Goal: Task Accomplishment & Management: Manage account settings

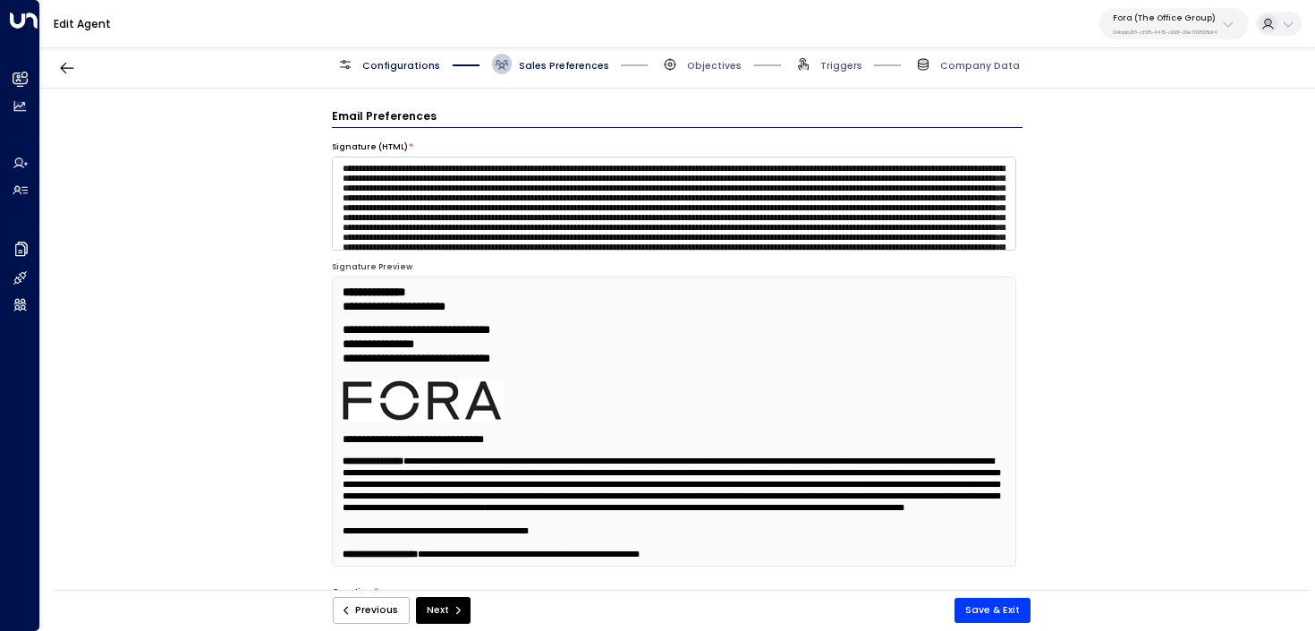
scroll to position [346, 0]
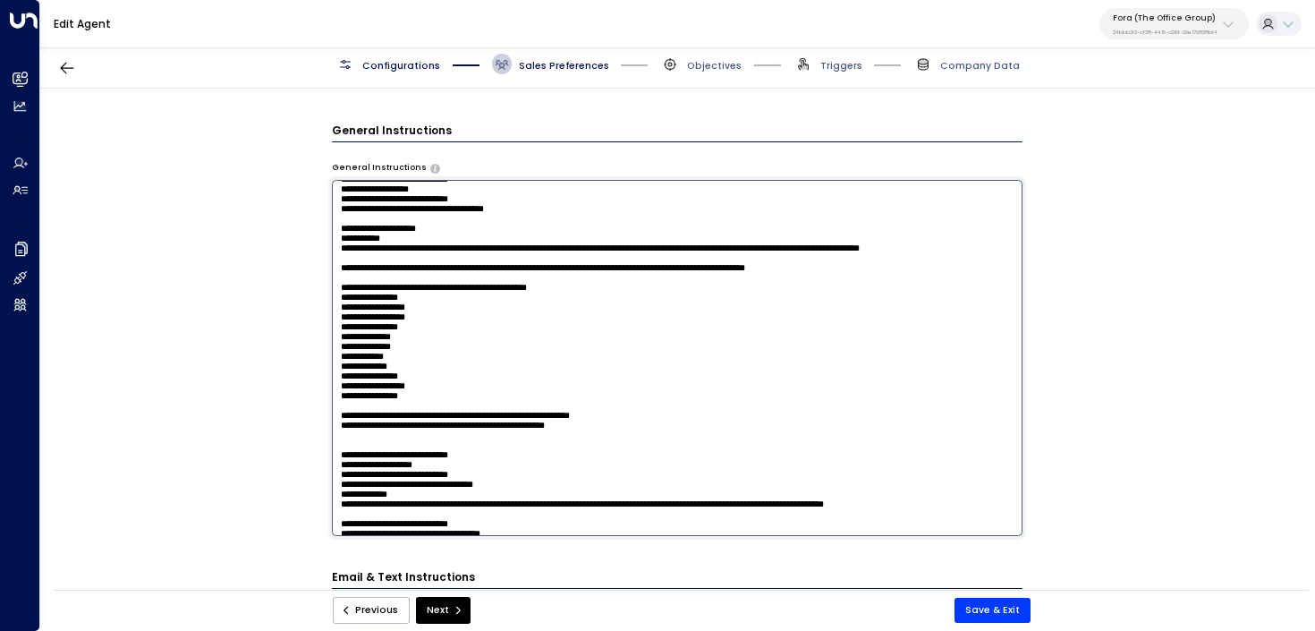
click at [1166, 31] on p "24bbb2f3-cf28-4415-a26f-20e170838bf4" at bounding box center [1165, 32] width 105 height 7
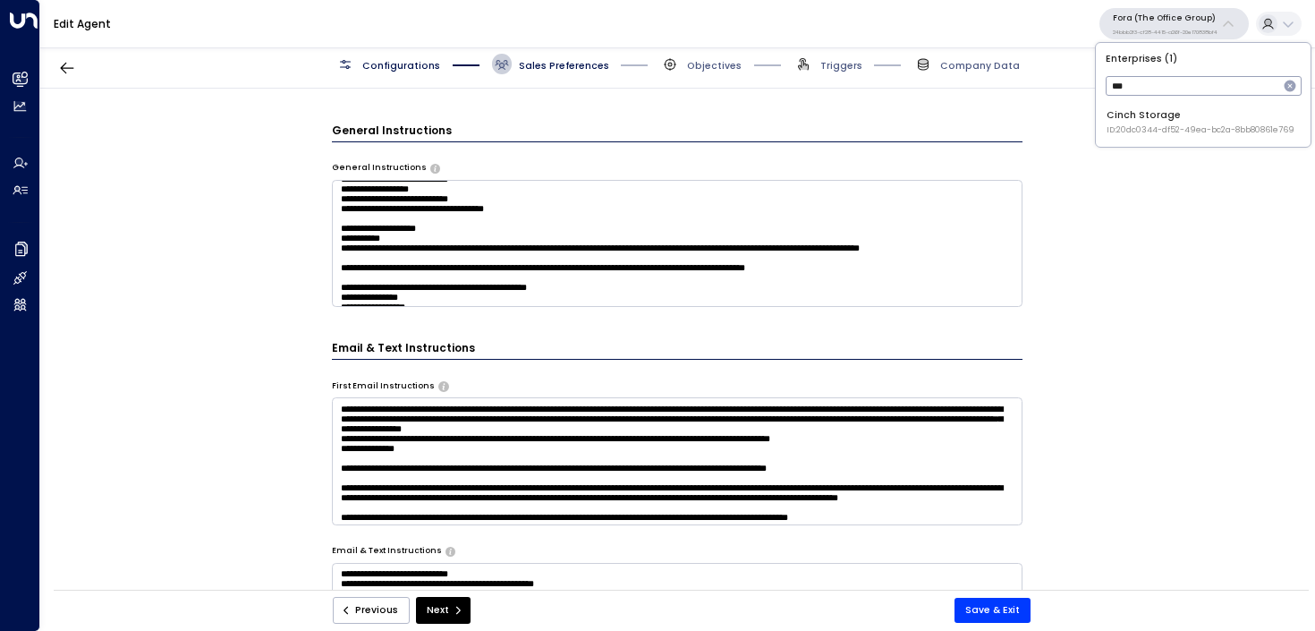
scroll to position [0, 0]
type input "*****"
click at [1177, 130] on span "ID: 20dc0344-df52-49ea-bc2a-8bb80861e769" at bounding box center [1200, 130] width 188 height 13
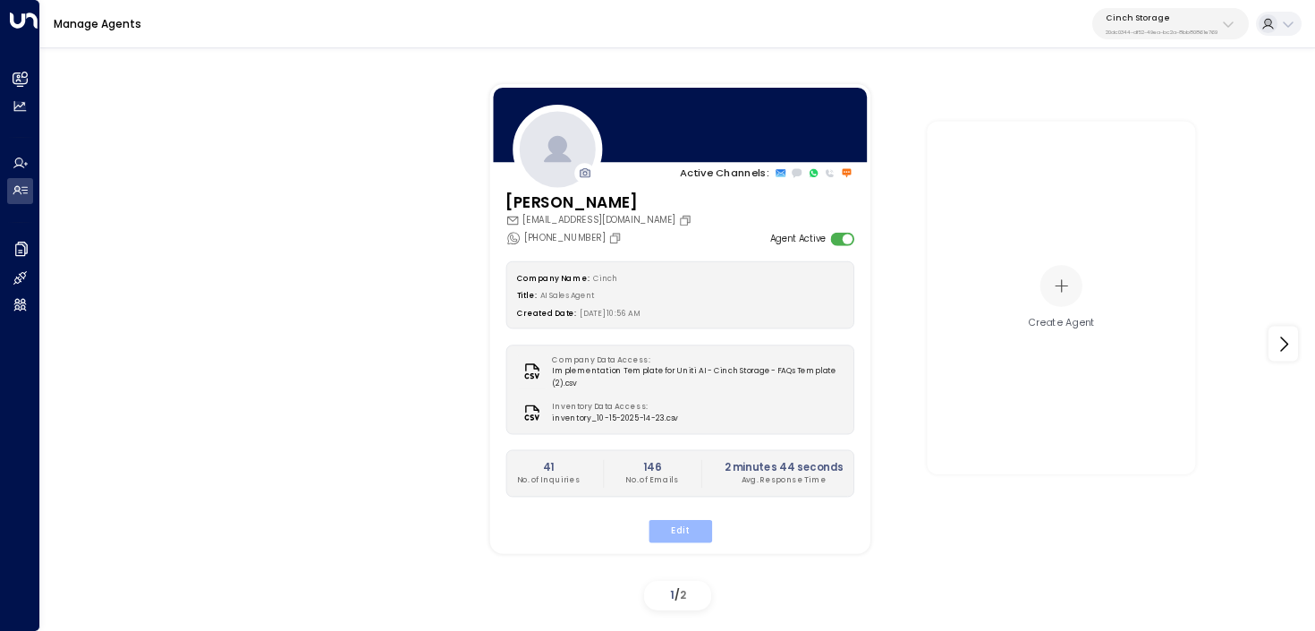
click at [698, 535] on button "Edit" at bounding box center [680, 531] width 64 height 23
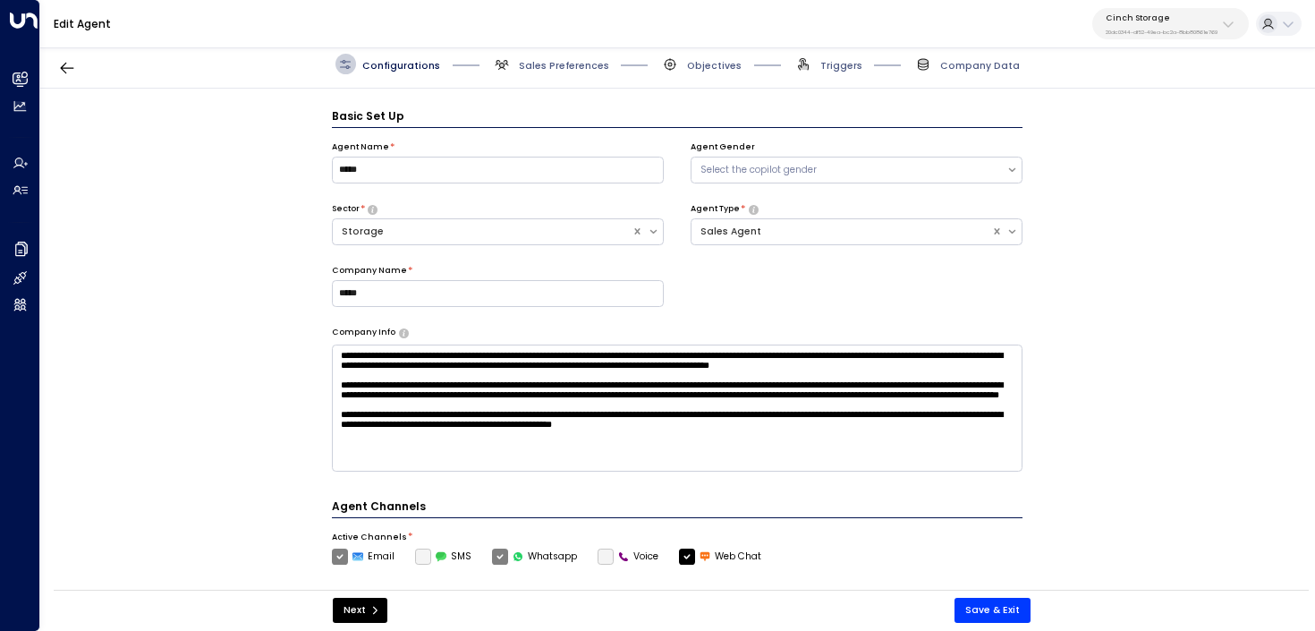
scroll to position [20, 0]
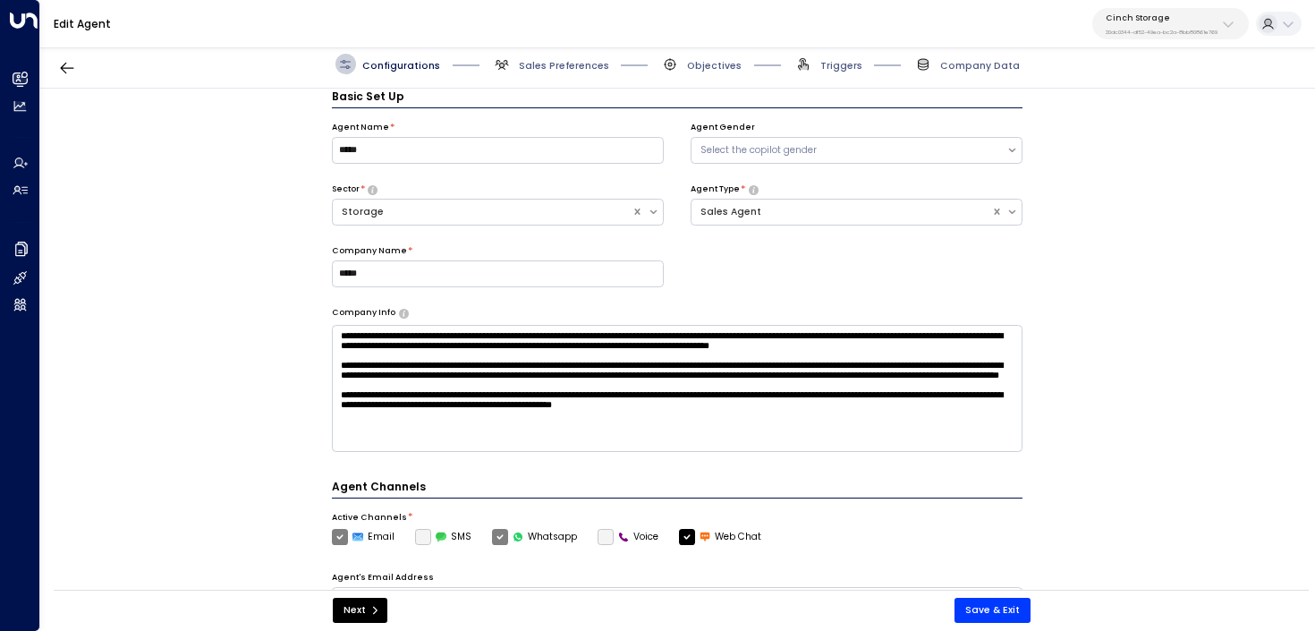
click at [526, 72] on span "Sales Preferences" at bounding box center [550, 64] width 117 height 21
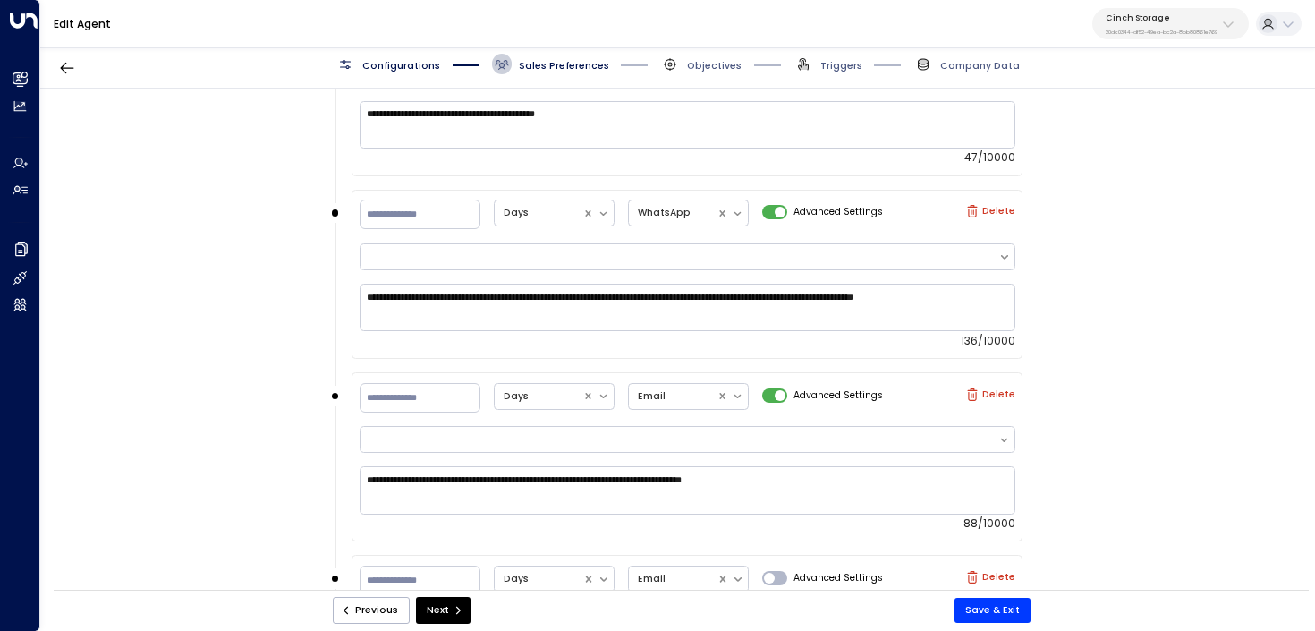
scroll to position [1448, 0]
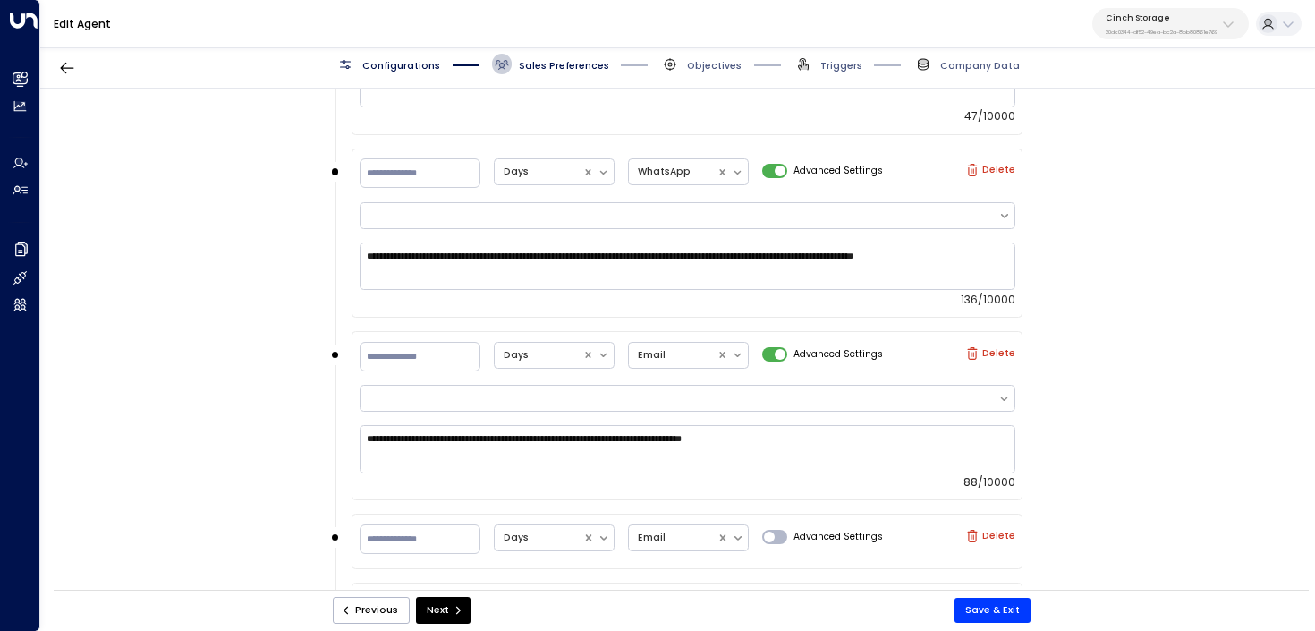
click at [392, 72] on span "Configurations" at bounding box center [401, 65] width 78 height 13
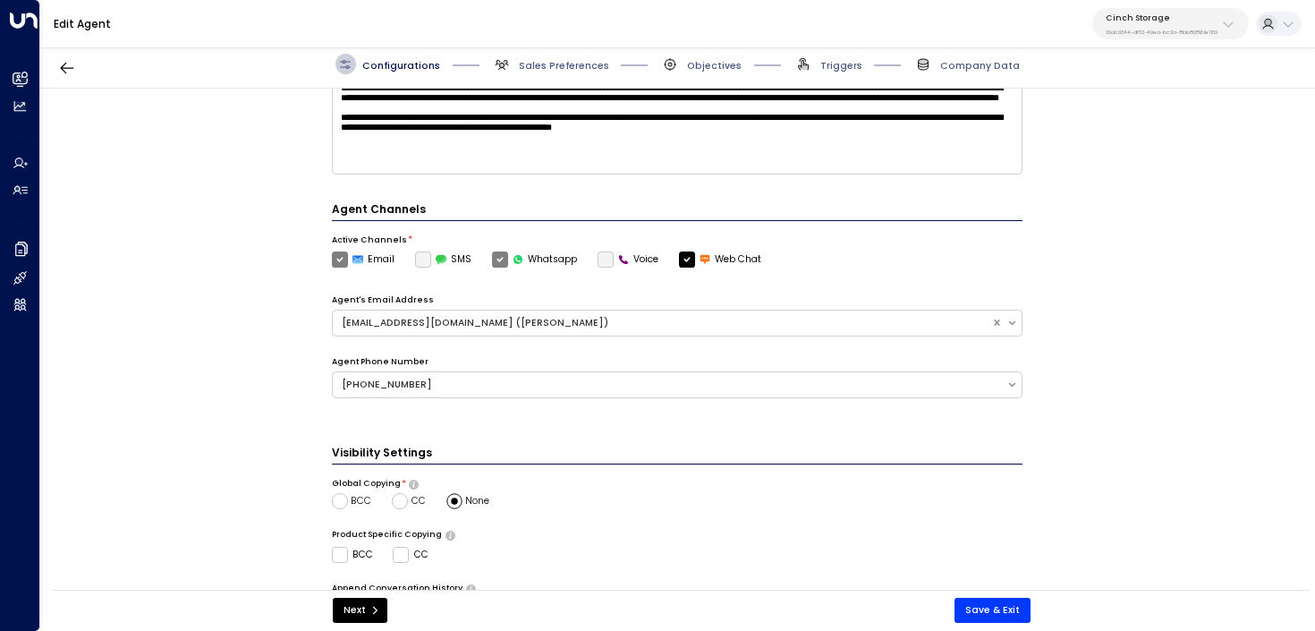
scroll to position [482, 0]
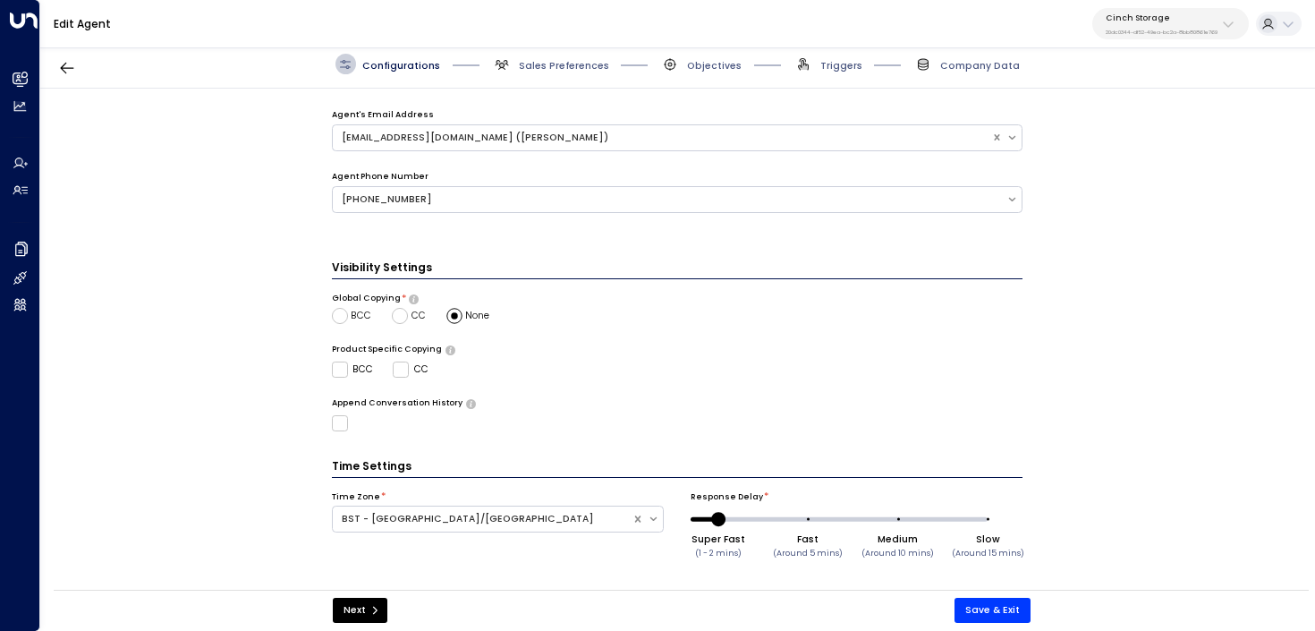
click at [1188, 35] on button "Cinch Storage 20dc0344-df52-49ea-bc2a-8bb80861e769" at bounding box center [1170, 23] width 157 height 31
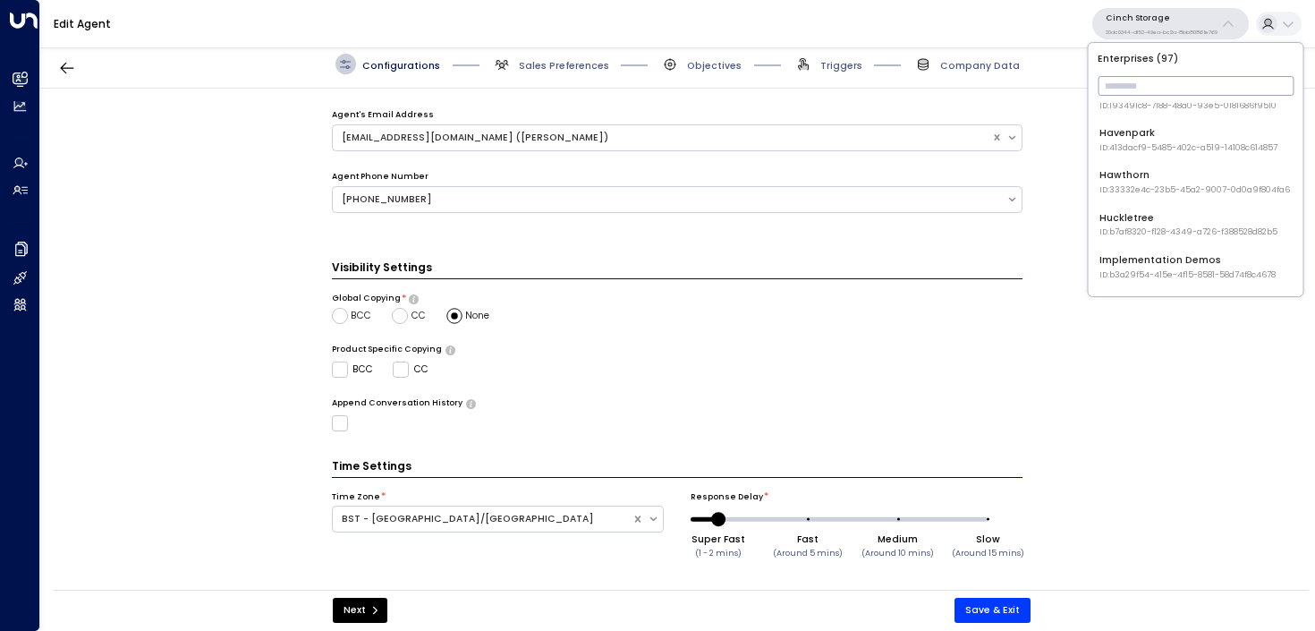
scroll to position [870, 0]
click at [1187, 218] on div "Huckletree ID: b7af8320-f128-4349-a726-f388528d82b5" at bounding box center [1188, 224] width 178 height 28
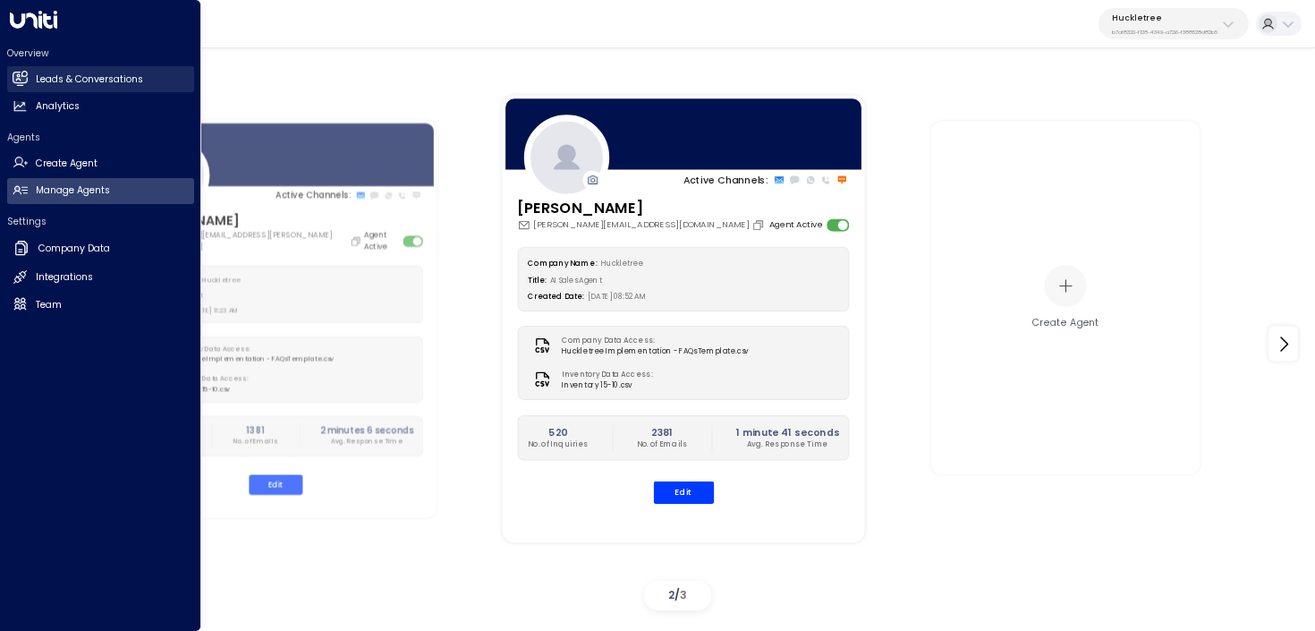
click at [21, 78] on icon at bounding box center [20, 77] width 14 height 11
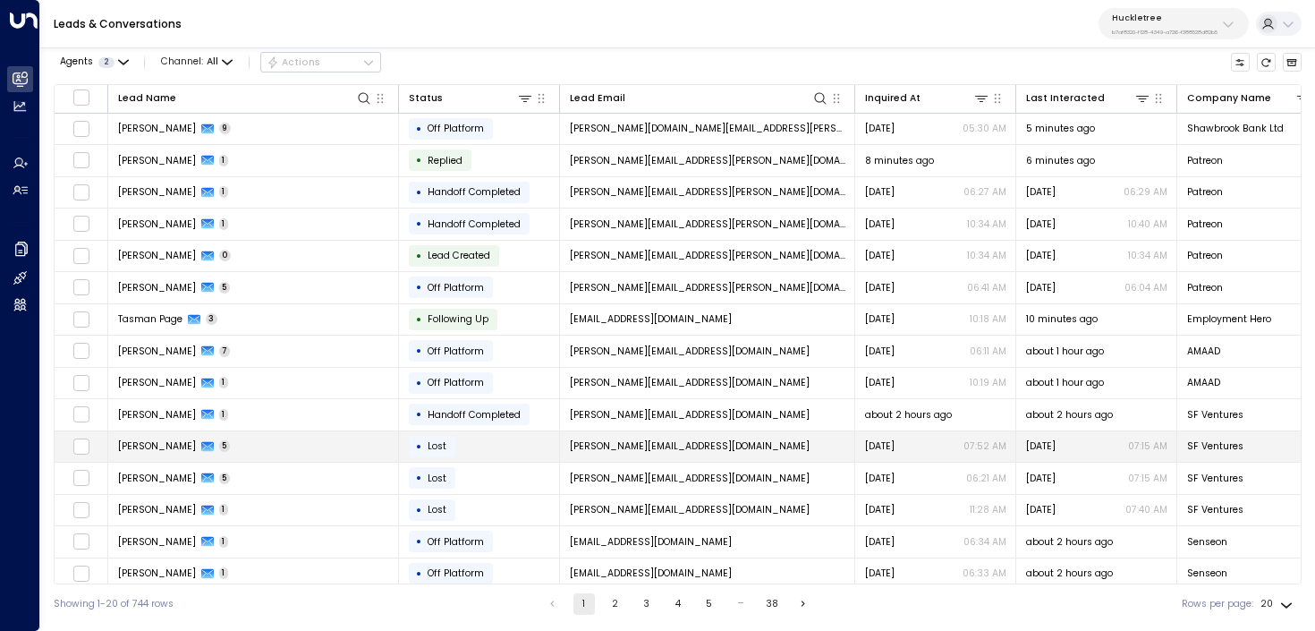
scroll to position [92, 0]
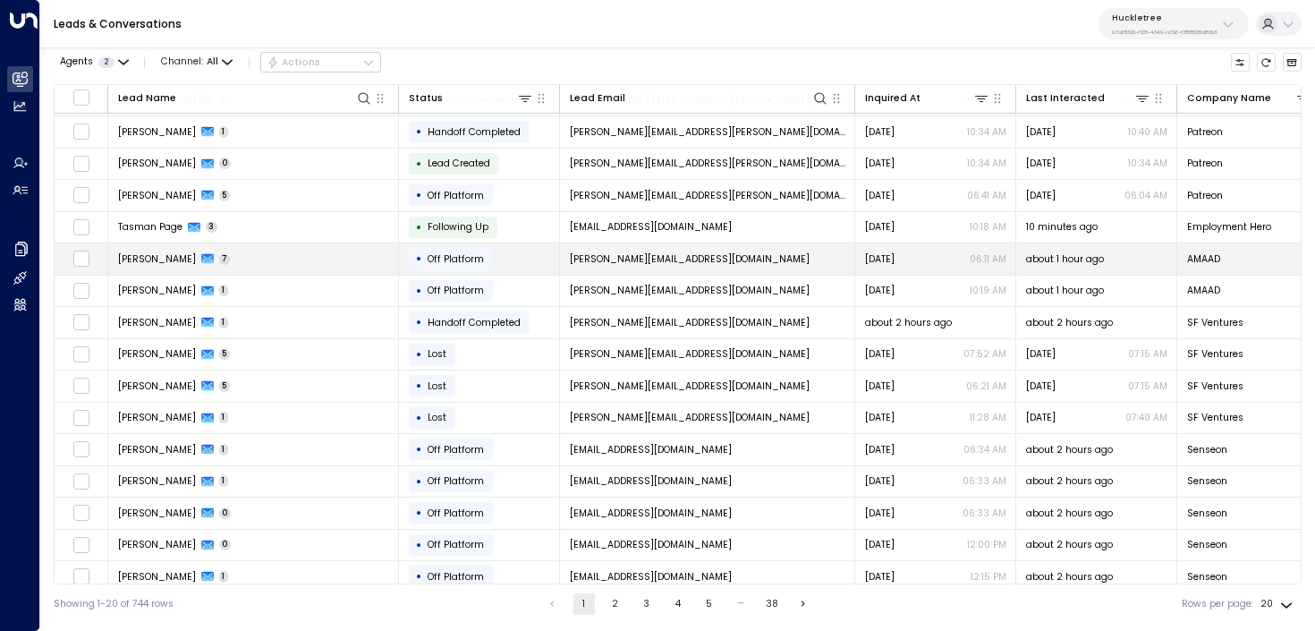
click at [324, 262] on td "Colm Connolly 7" at bounding box center [253, 258] width 291 height 31
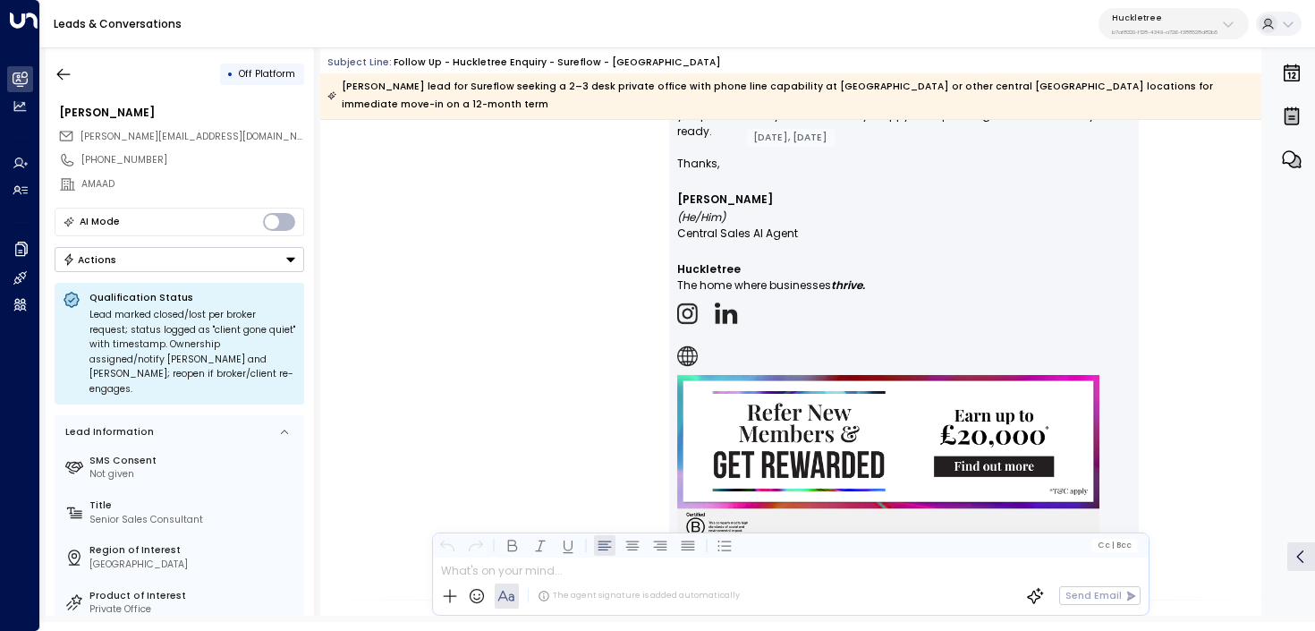
scroll to position [1717, 0]
click at [51, 74] on button "button" at bounding box center [63, 74] width 32 height 32
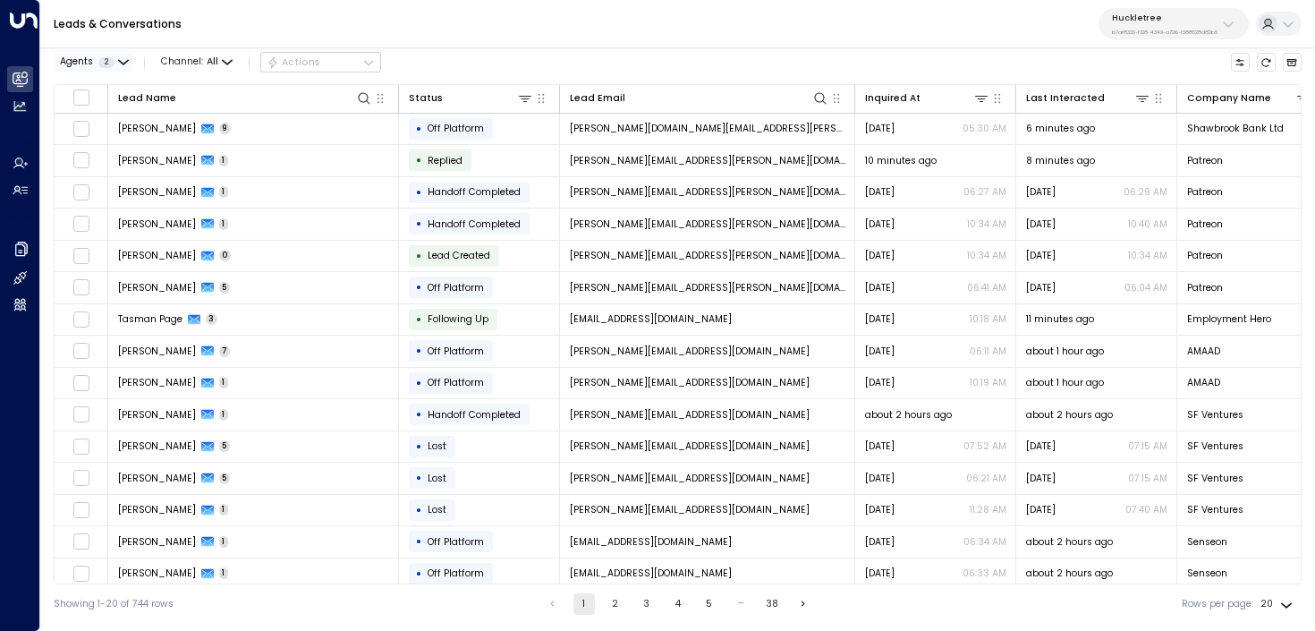
click at [127, 58] on icon "button" at bounding box center [123, 62] width 11 height 11
click at [116, 106] on div "Andrew Smith" at bounding box center [116, 110] width 78 height 14
click at [233, 144] on button "Apply" at bounding box center [230, 143] width 39 height 19
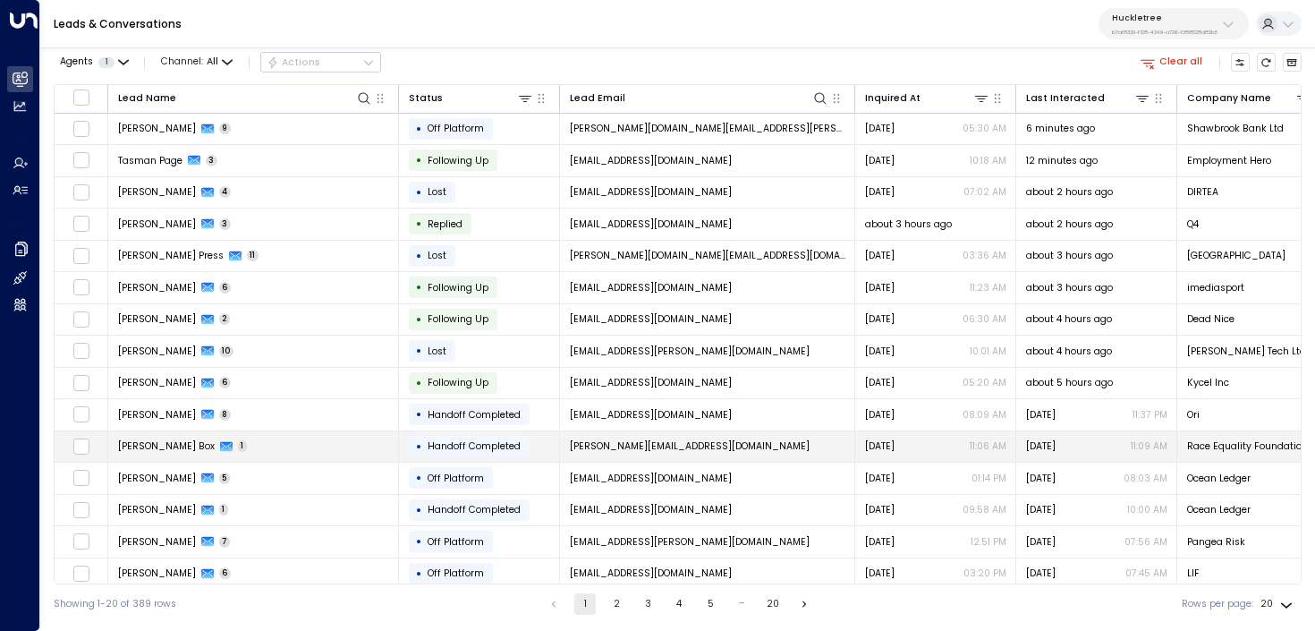
scroll to position [169, 0]
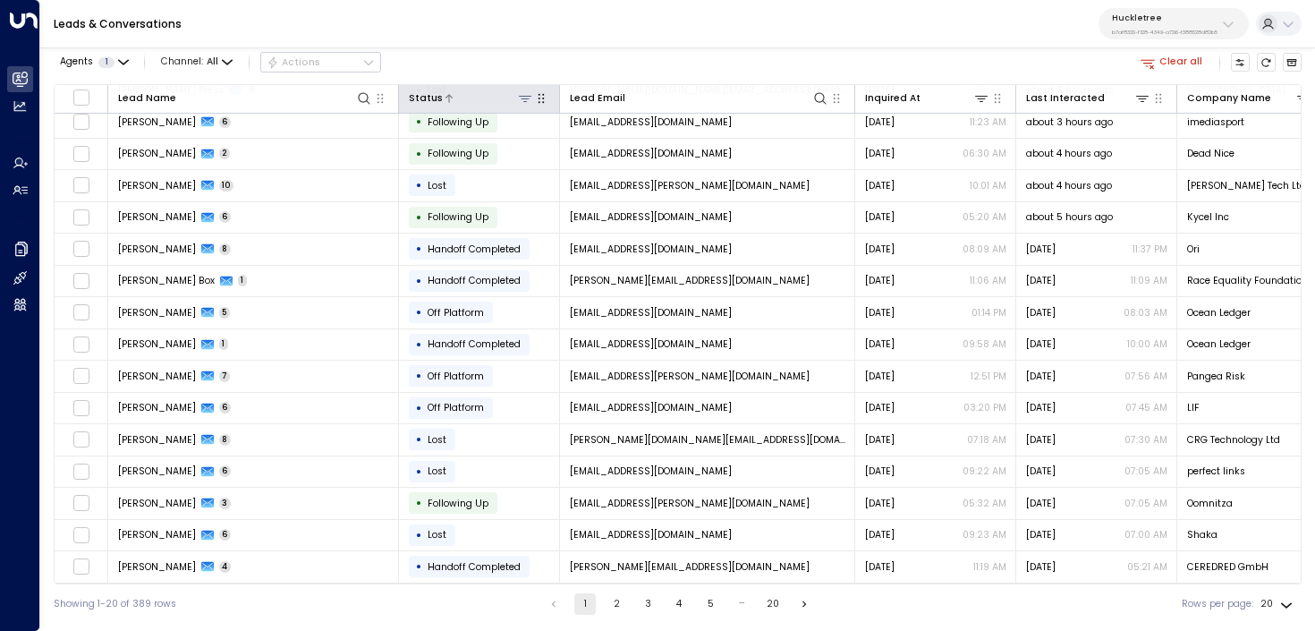
click at [524, 96] on icon at bounding box center [525, 98] width 14 height 14
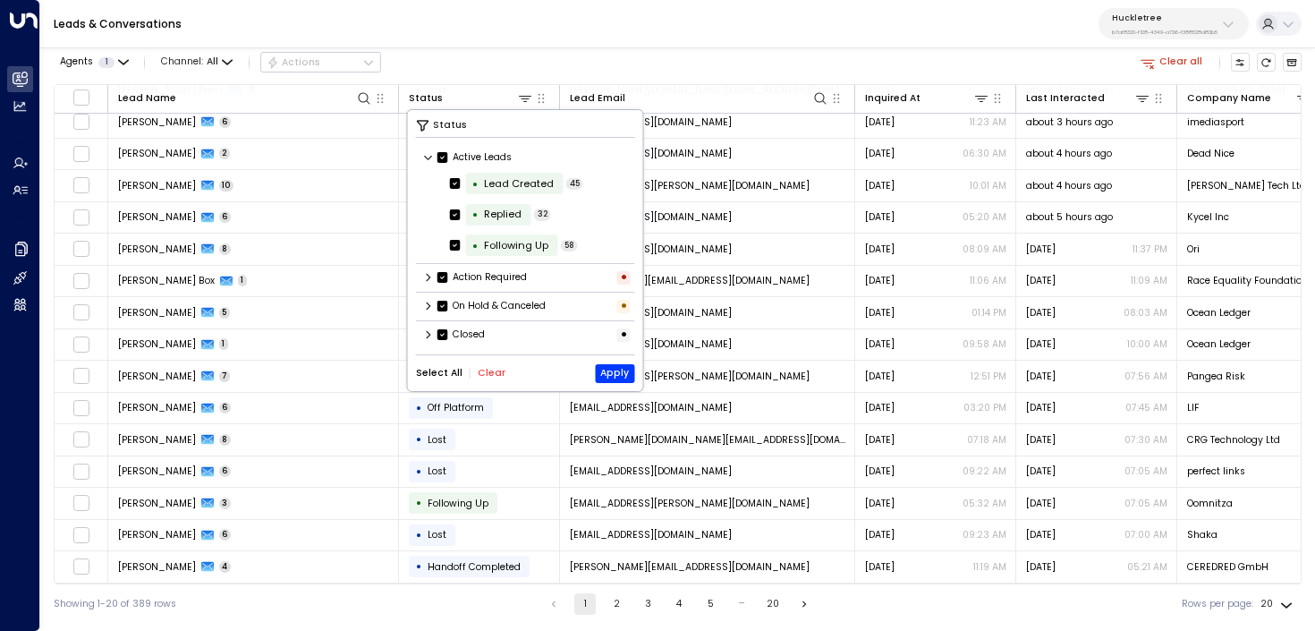
click at [429, 329] on icon at bounding box center [428, 334] width 11 height 11
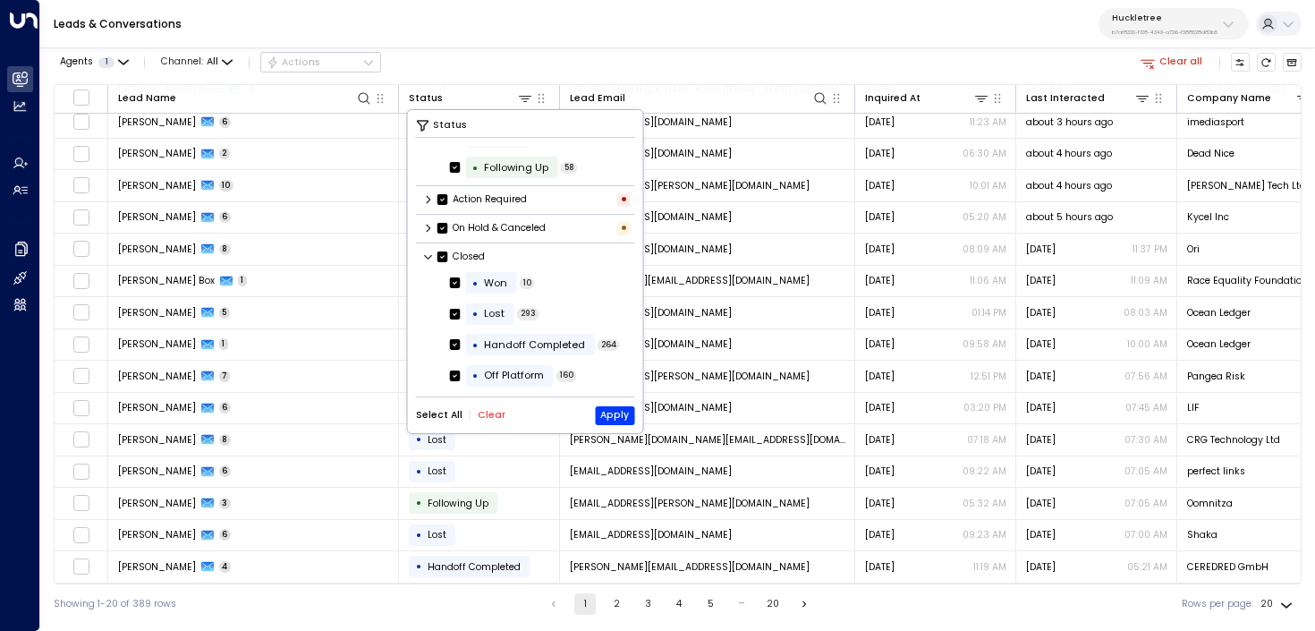
click at [487, 418] on button "Clear" at bounding box center [492, 415] width 28 height 11
click at [494, 280] on div "Won" at bounding box center [495, 283] width 23 height 15
click at [625, 413] on button "Apply" at bounding box center [614, 415] width 39 height 19
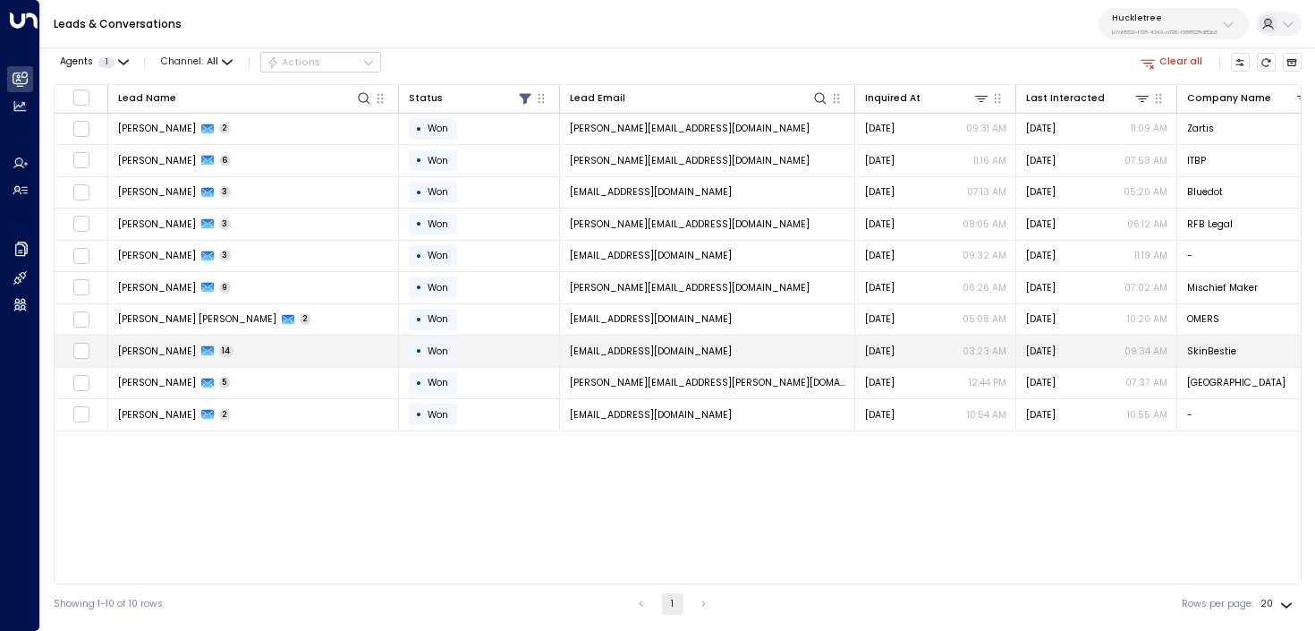
click at [285, 346] on td "Benjamin Otieno 14" at bounding box center [253, 350] width 291 height 31
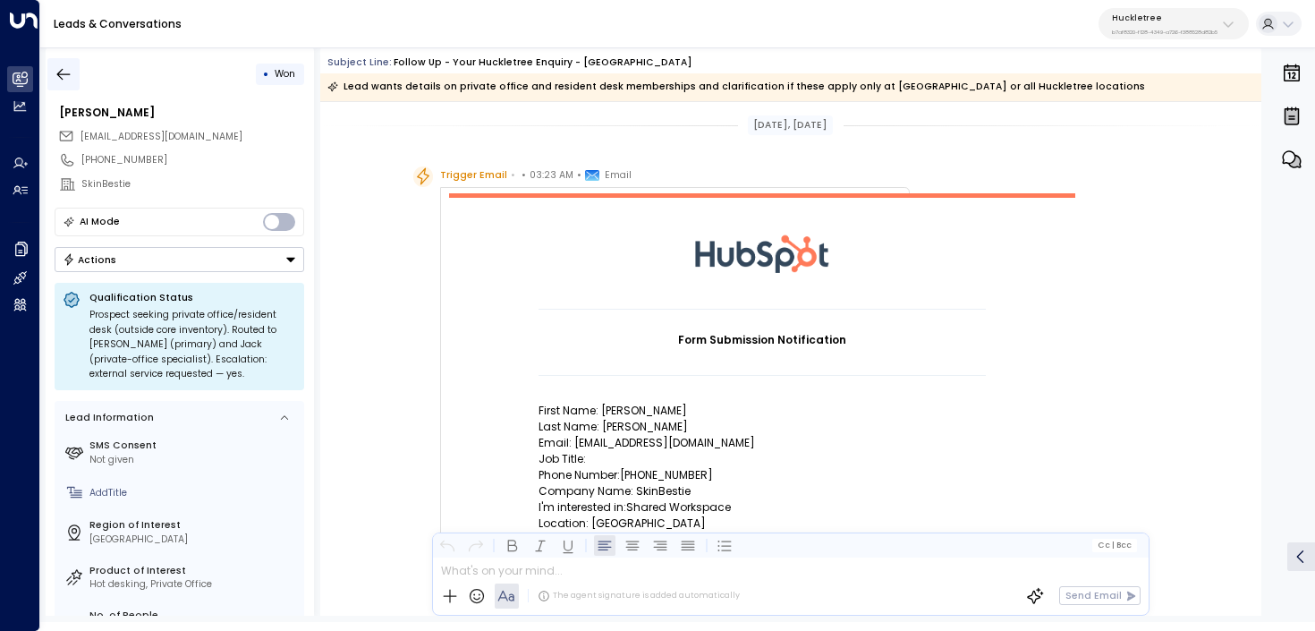
click at [71, 71] on icon "button" at bounding box center [64, 74] width 18 height 18
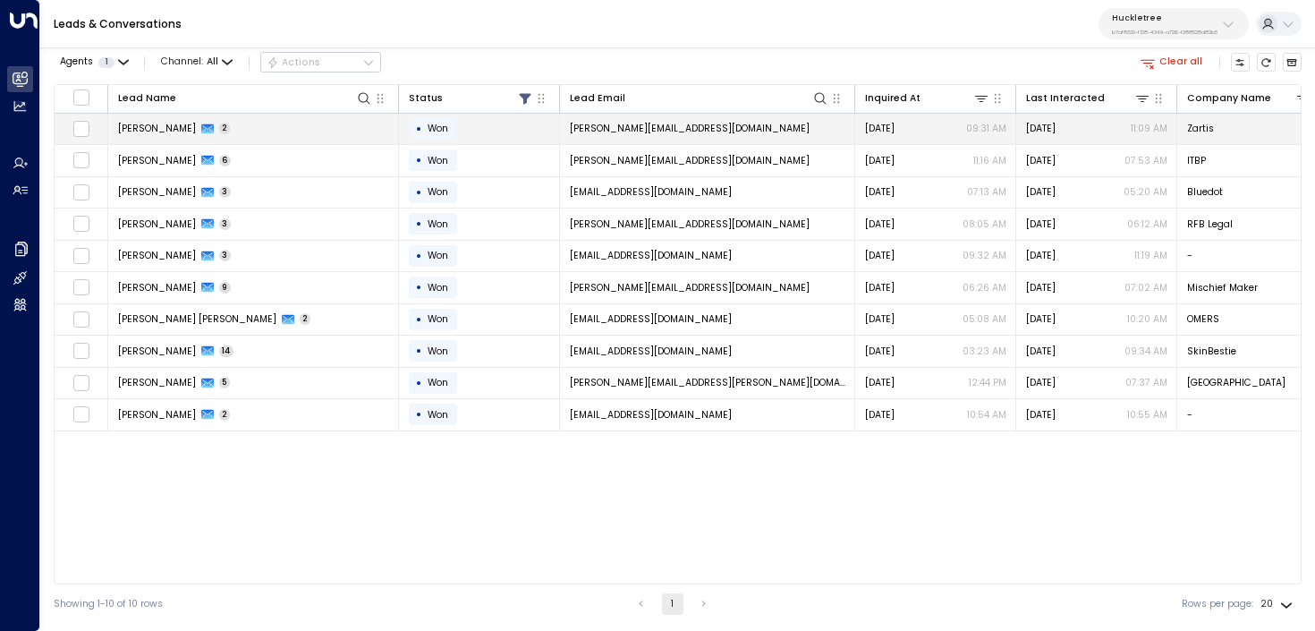
click at [282, 122] on td "Jose Valcarcel 2" at bounding box center [253, 129] width 291 height 31
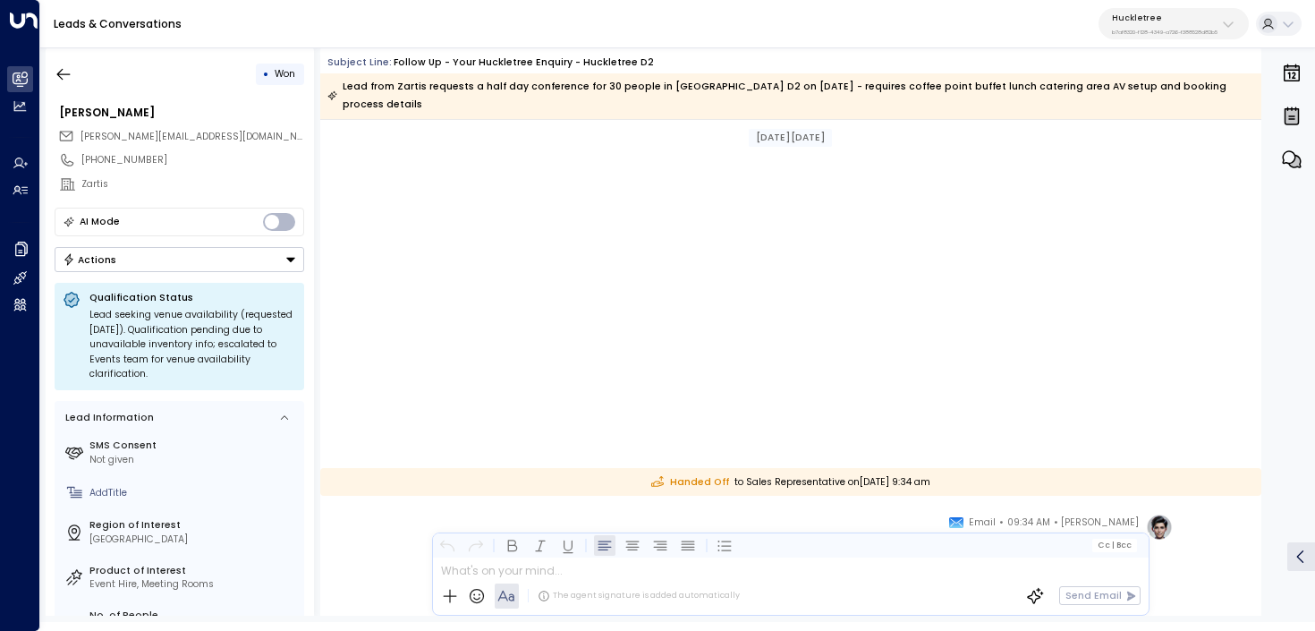
scroll to position [1548, 0]
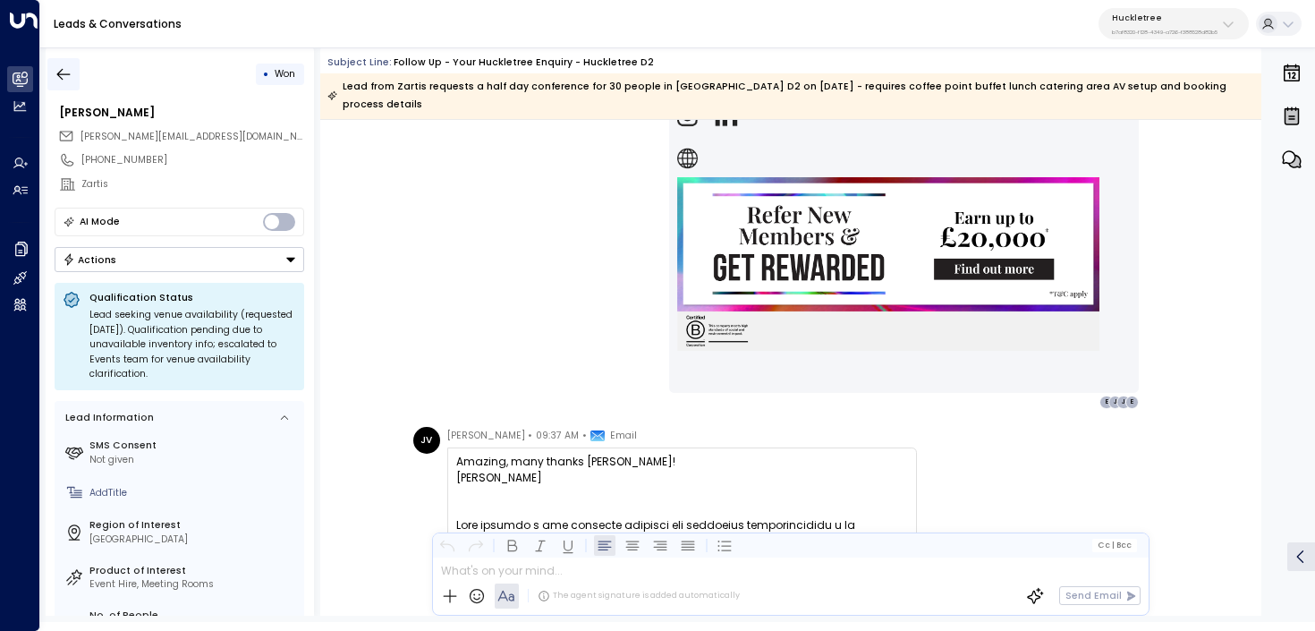
click at [63, 76] on icon "button" at bounding box center [64, 74] width 18 height 18
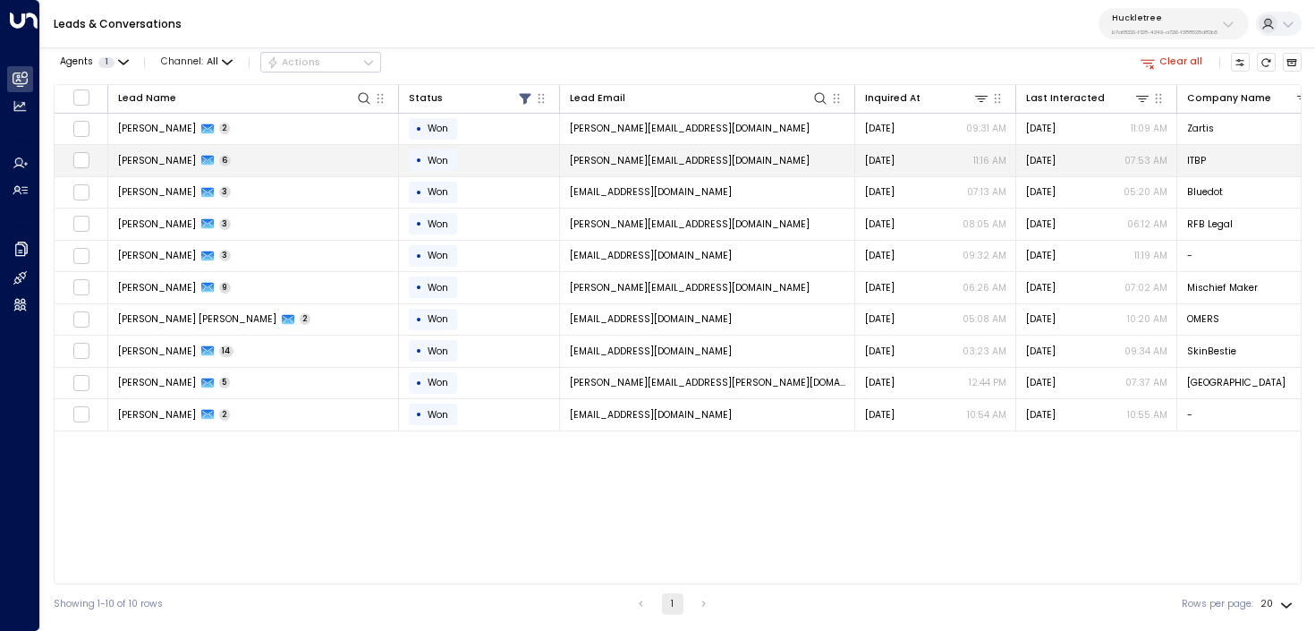
click at [245, 164] on td "Bhavesh Busa 6" at bounding box center [253, 160] width 291 height 31
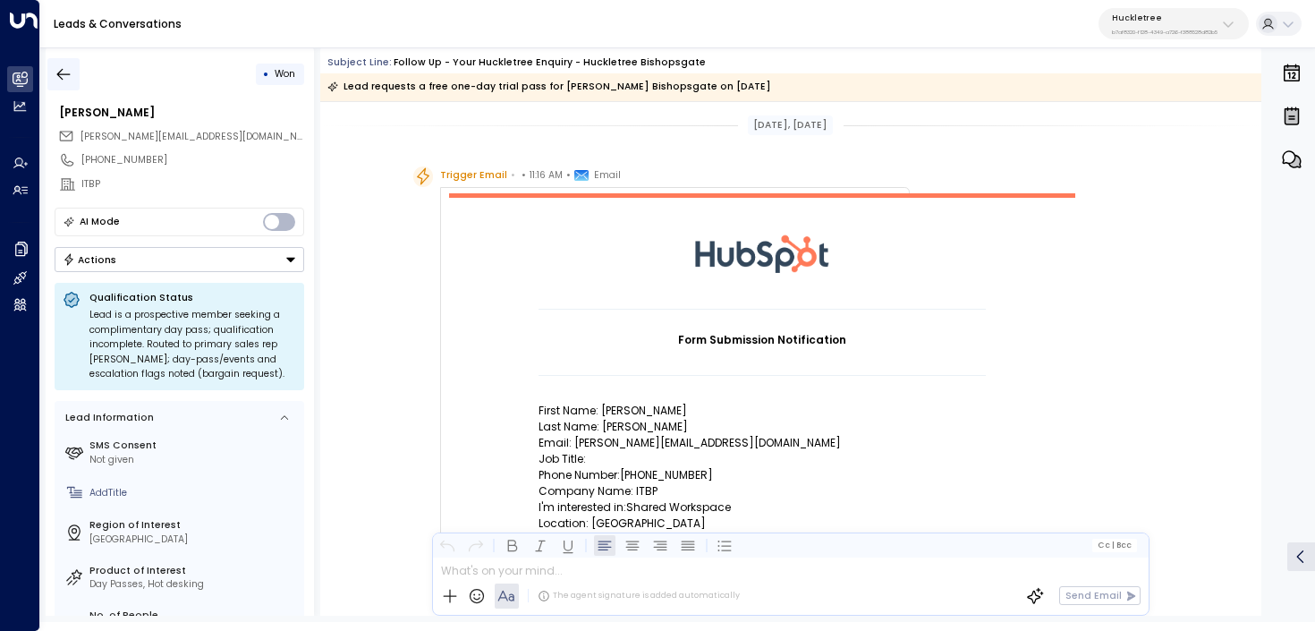
click at [66, 69] on icon "button" at bounding box center [64, 74] width 18 height 18
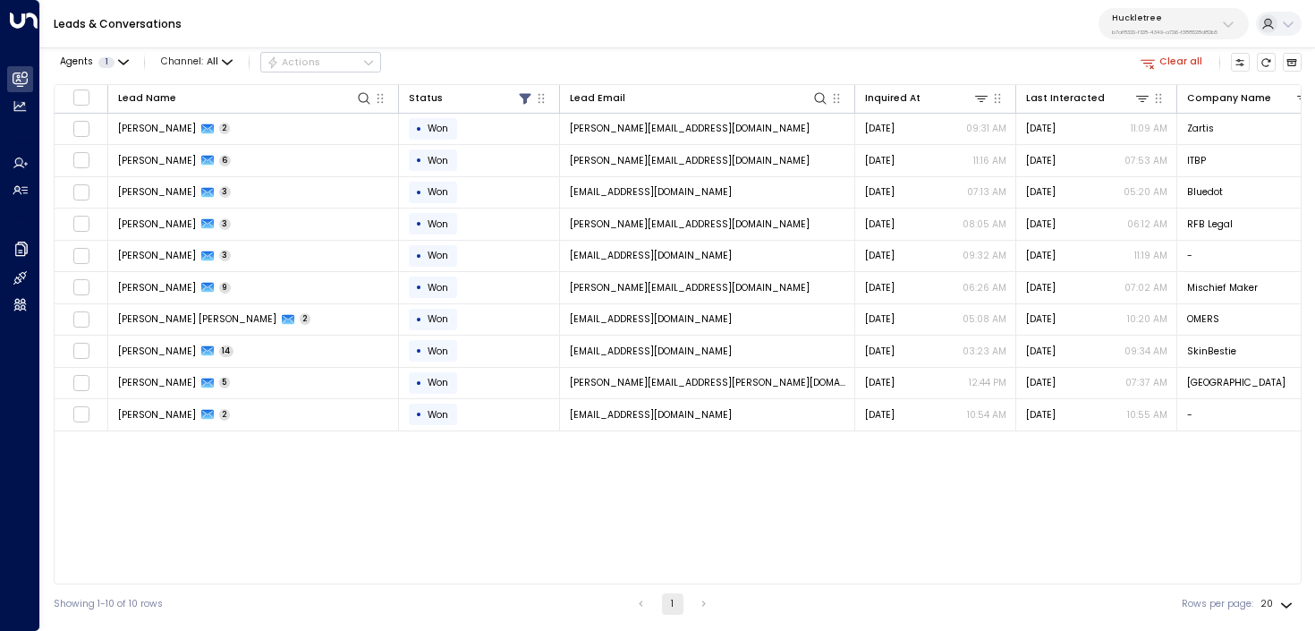
click at [1173, 21] on p "Huckletree" at bounding box center [1165, 18] width 106 height 11
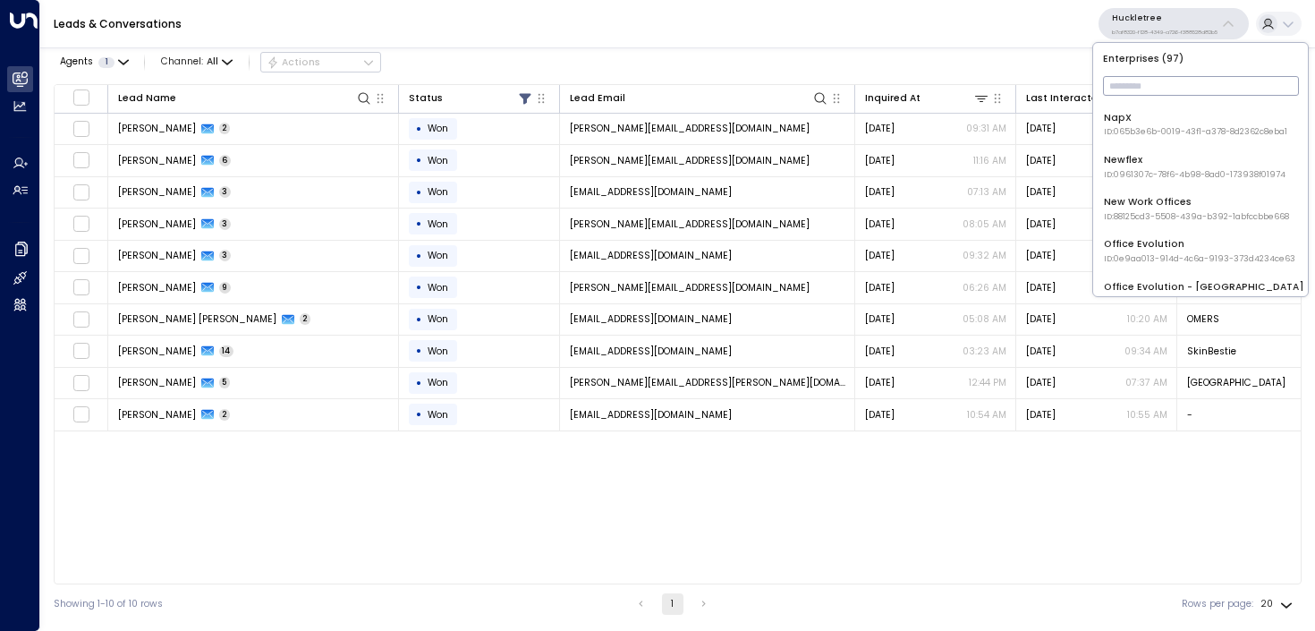
scroll to position [1815, 0]
click at [1190, 174] on span "ID: 0961307c-78f6-4b98-8ad0-173938f01974" at bounding box center [1195, 175] width 182 height 13
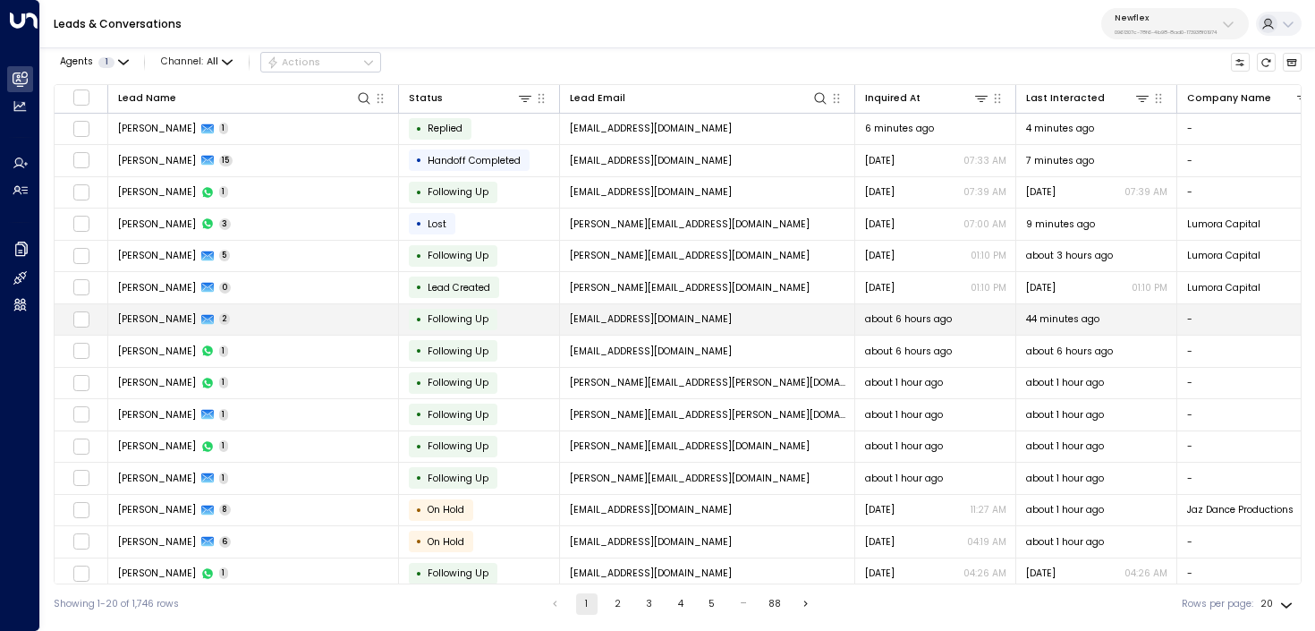
click at [333, 309] on td "Hakim Mohamood 2" at bounding box center [253, 319] width 291 height 31
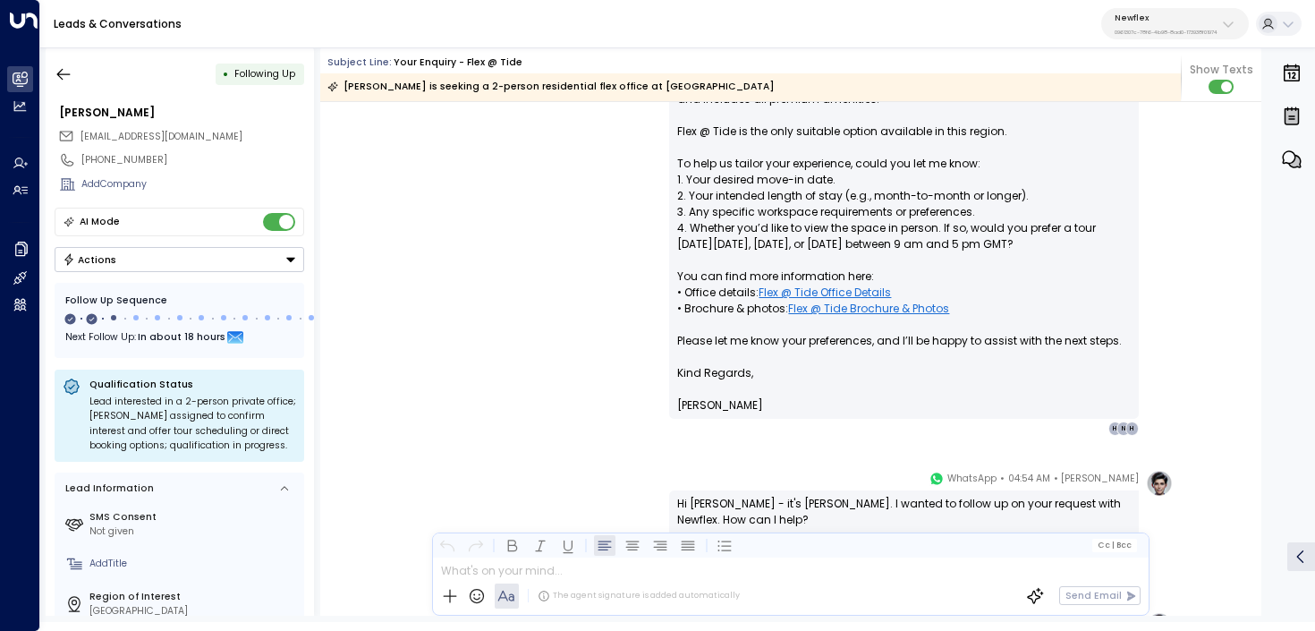
scroll to position [392, 0]
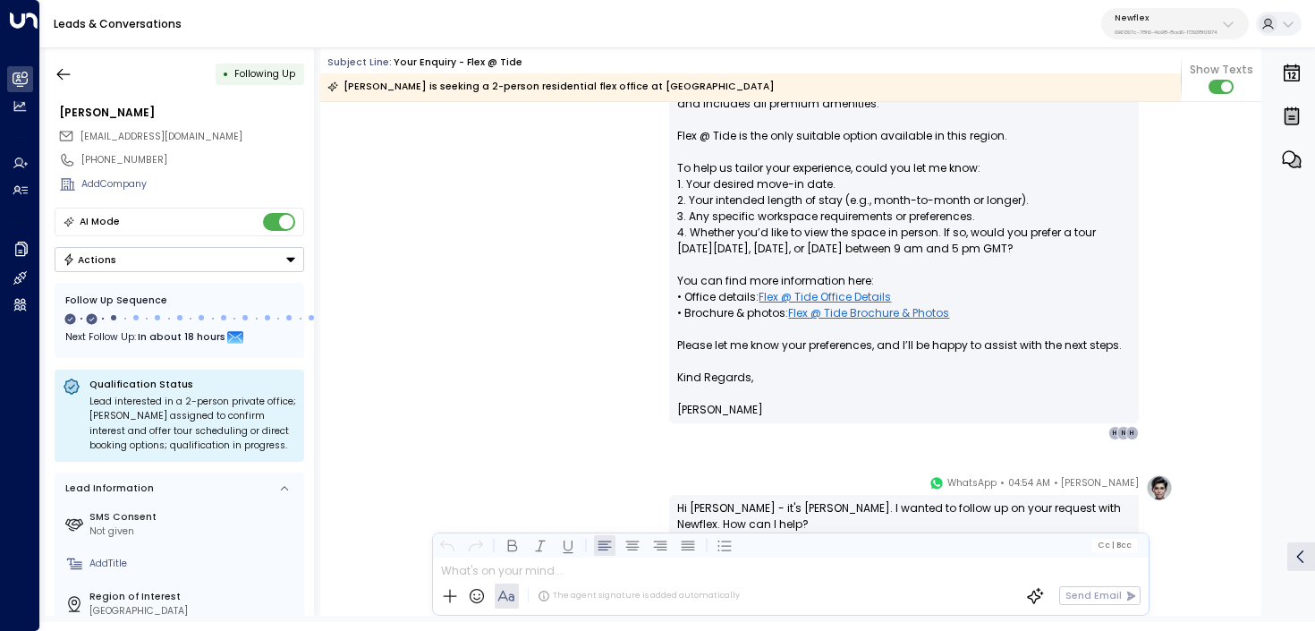
click at [1230, 24] on icon at bounding box center [1228, 24] width 11 height 6
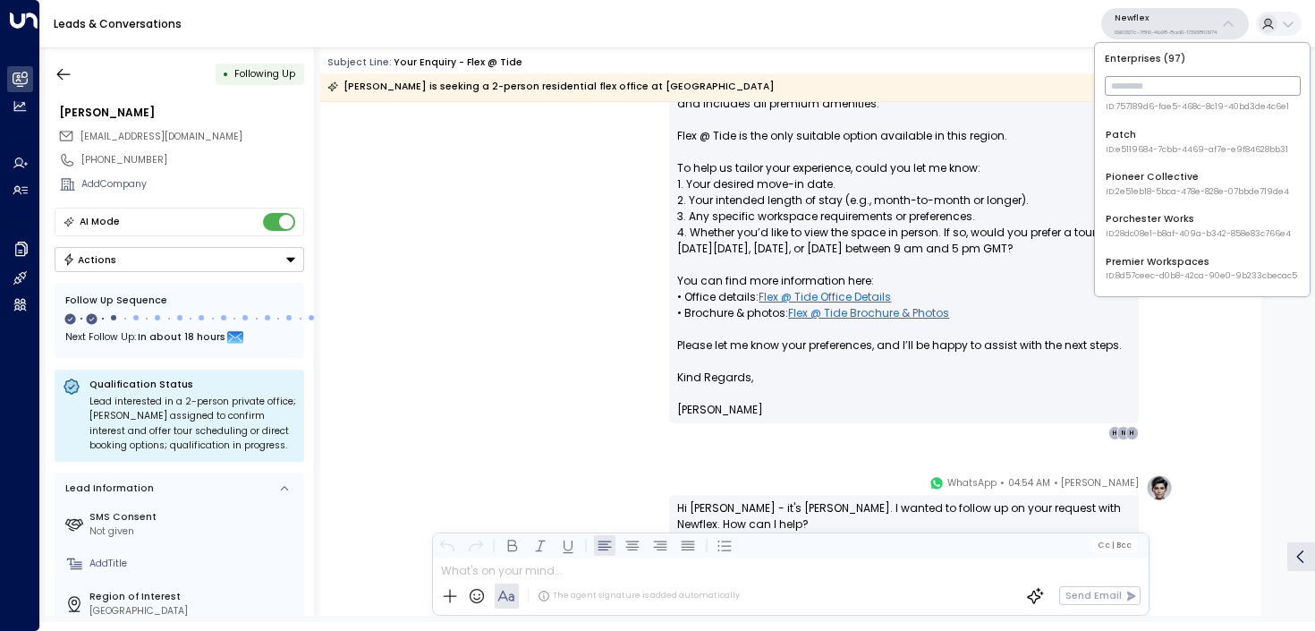
scroll to position [2354, 0]
click at [1169, 225] on span "ID: 28dc08e1-b8af-409a-b342-858e83c766e4" at bounding box center [1198, 227] width 185 height 13
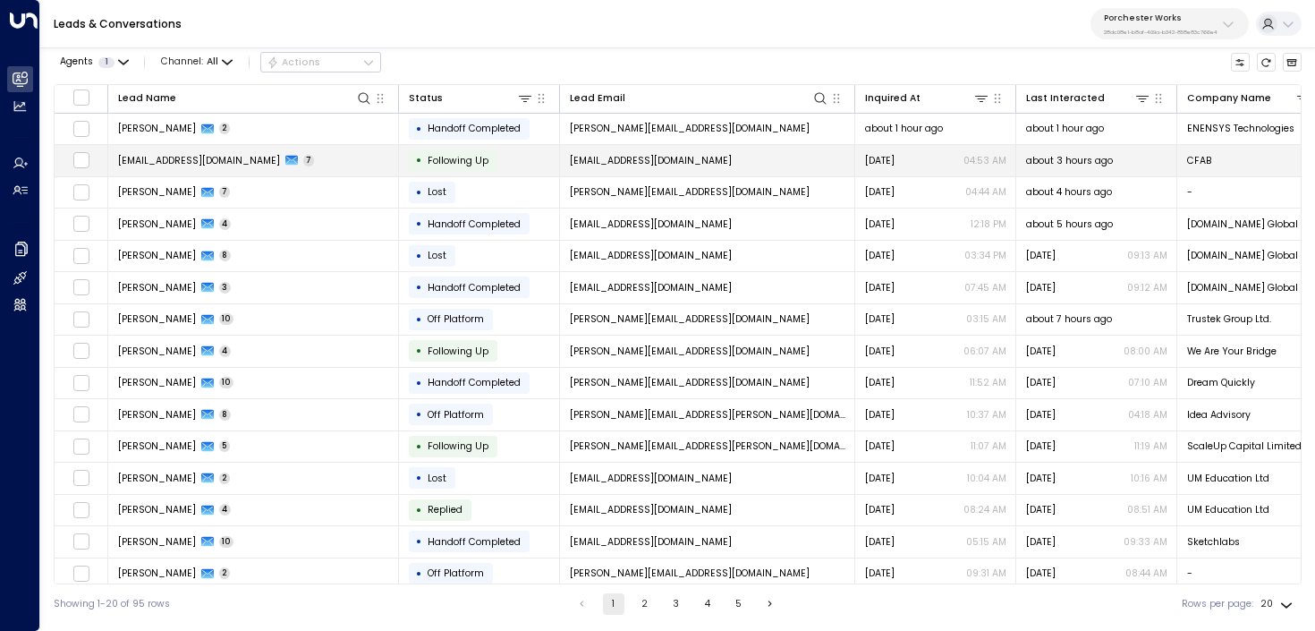
click at [254, 161] on span "an@theworkplacecompany.co.uk" at bounding box center [199, 160] width 162 height 13
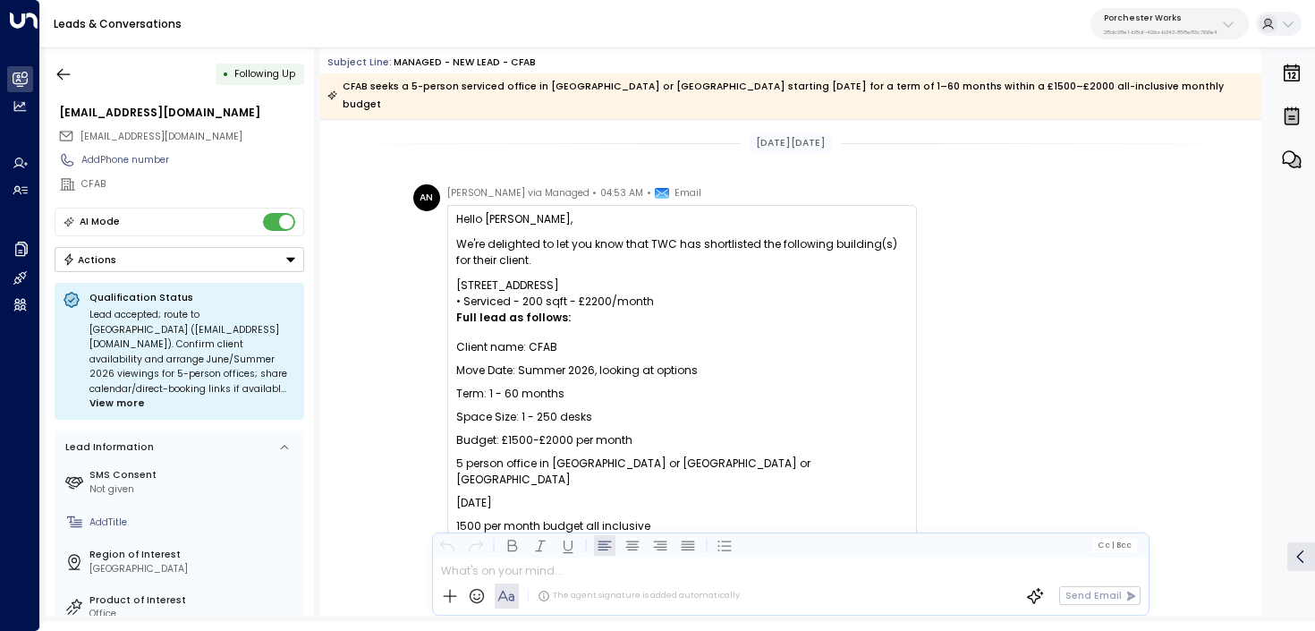
click at [1224, 10] on button "Porchester Works 28dc08e1-b8af-409a-b342-858e83c766e4" at bounding box center [1169, 23] width 158 height 31
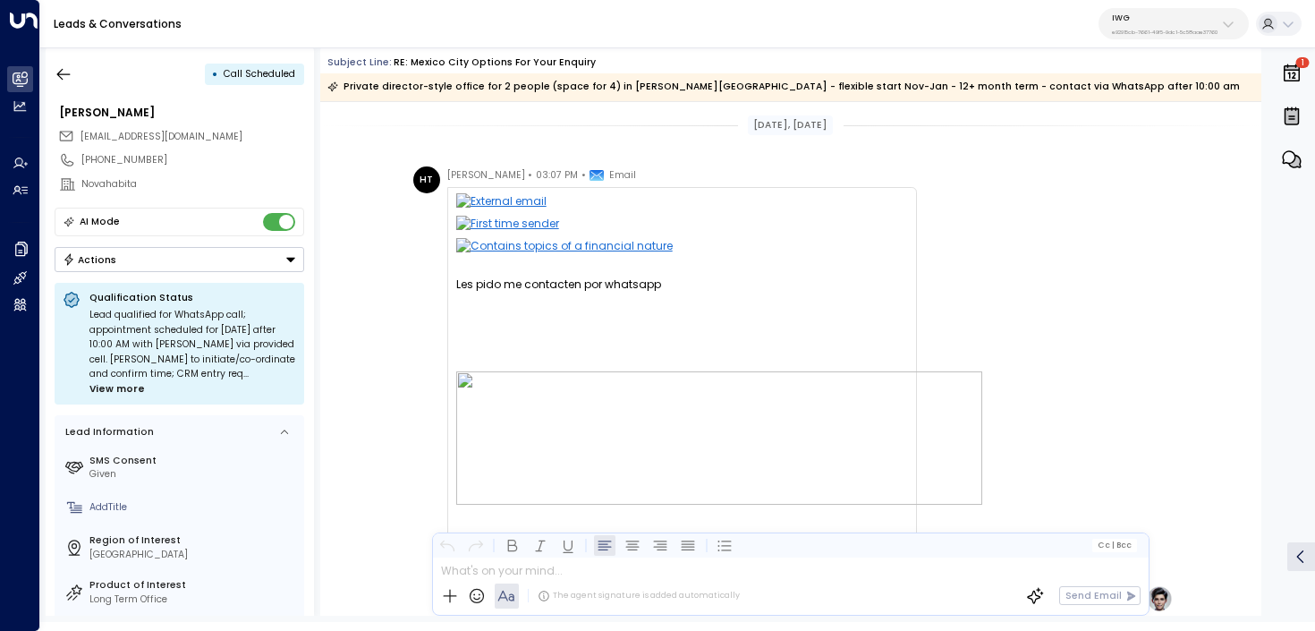
scroll to position [351, 0]
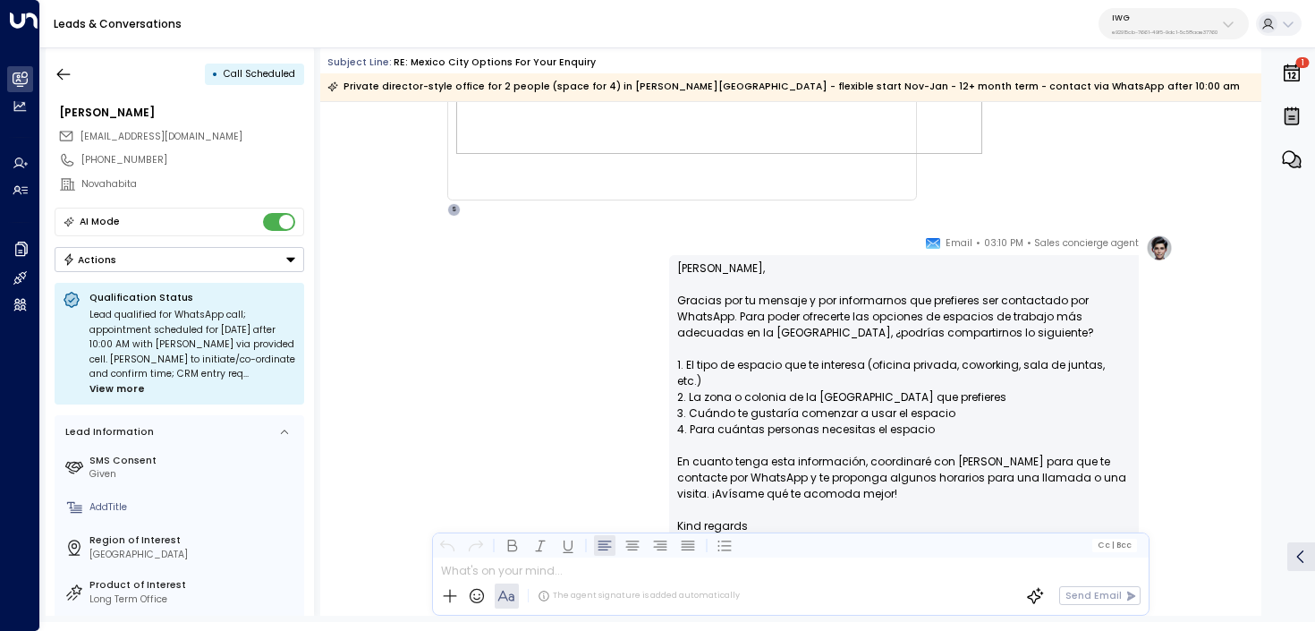
click at [1149, 30] on p "e92915cb-7661-49f5-9dc1-5c58aae37760" at bounding box center [1165, 32] width 106 height 7
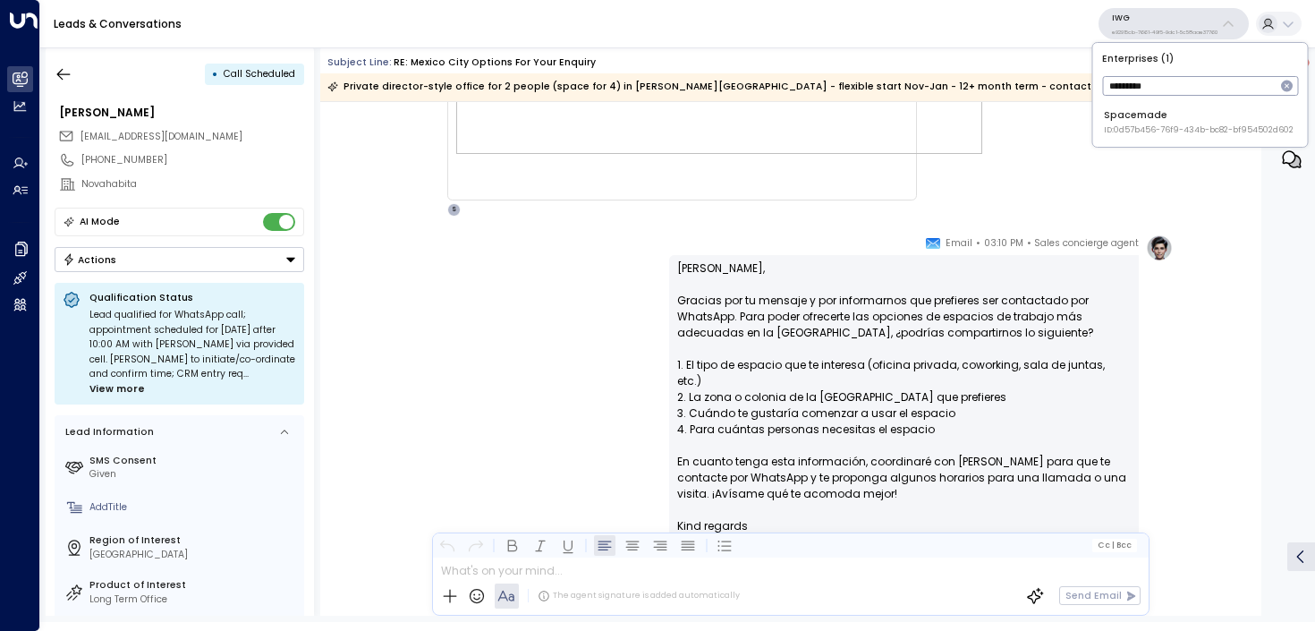
type input "*********"
click at [1196, 126] on span "ID: 0d57b456-76f9-434b-bc82-bf954502d602" at bounding box center [1199, 130] width 190 height 13
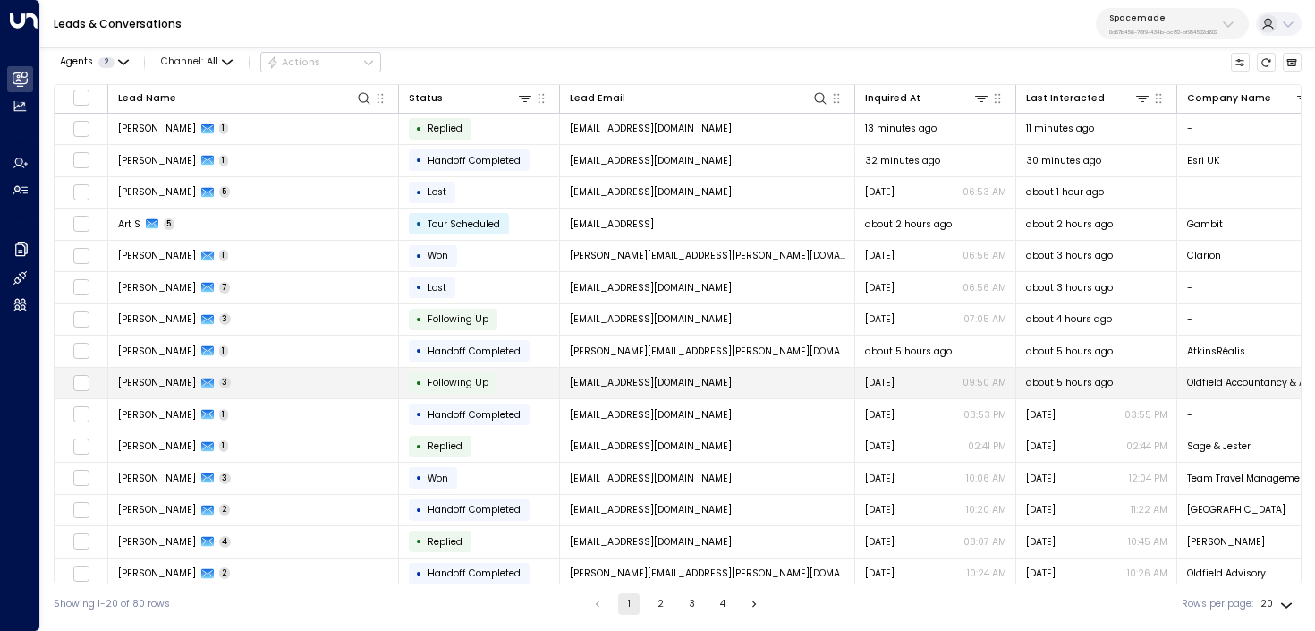
scroll to position [169, 0]
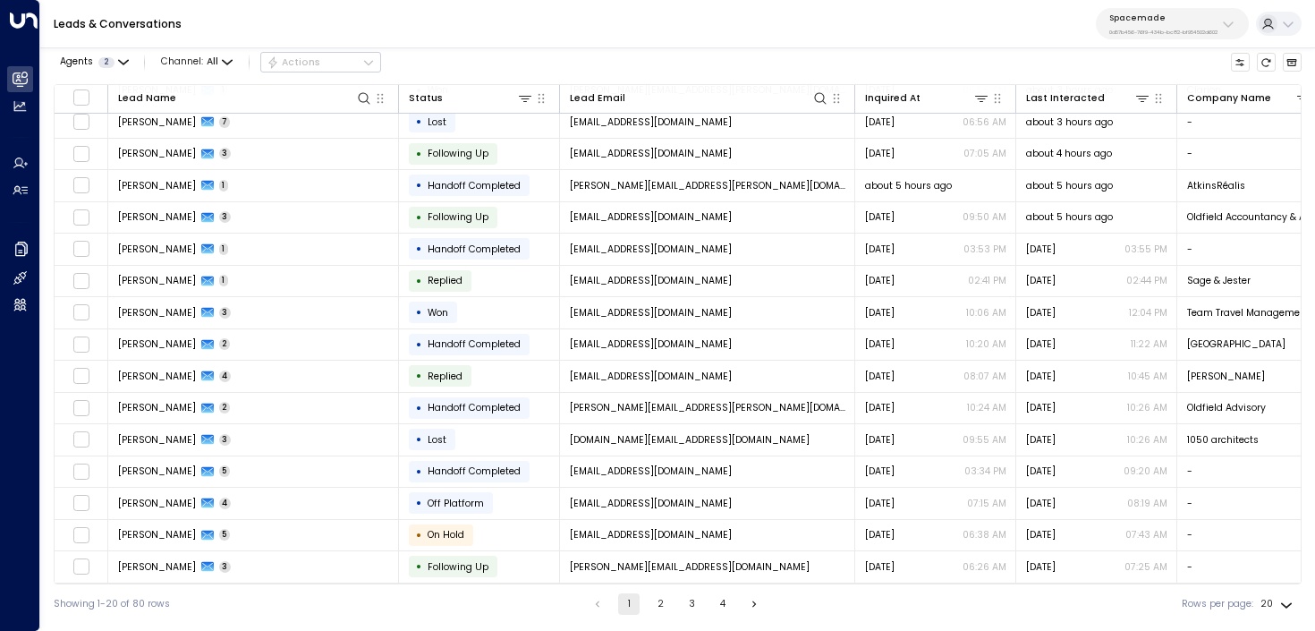
click at [690, 593] on button "3" at bounding box center [691, 603] width 21 height 21
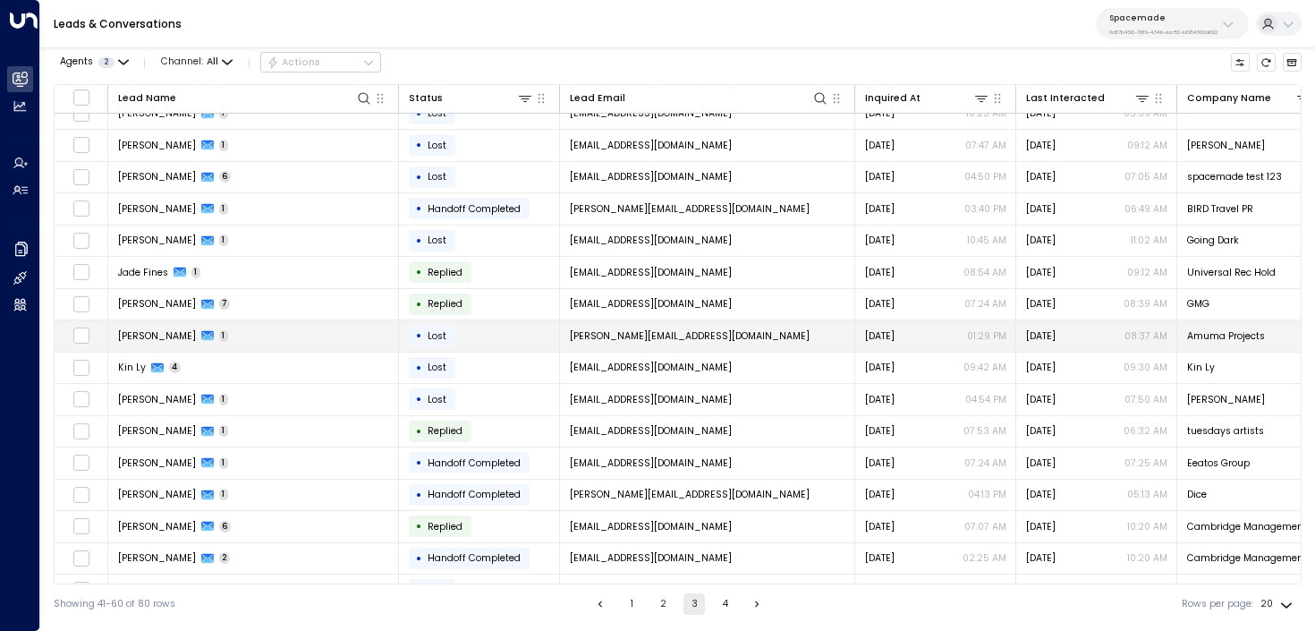
scroll to position [169, 0]
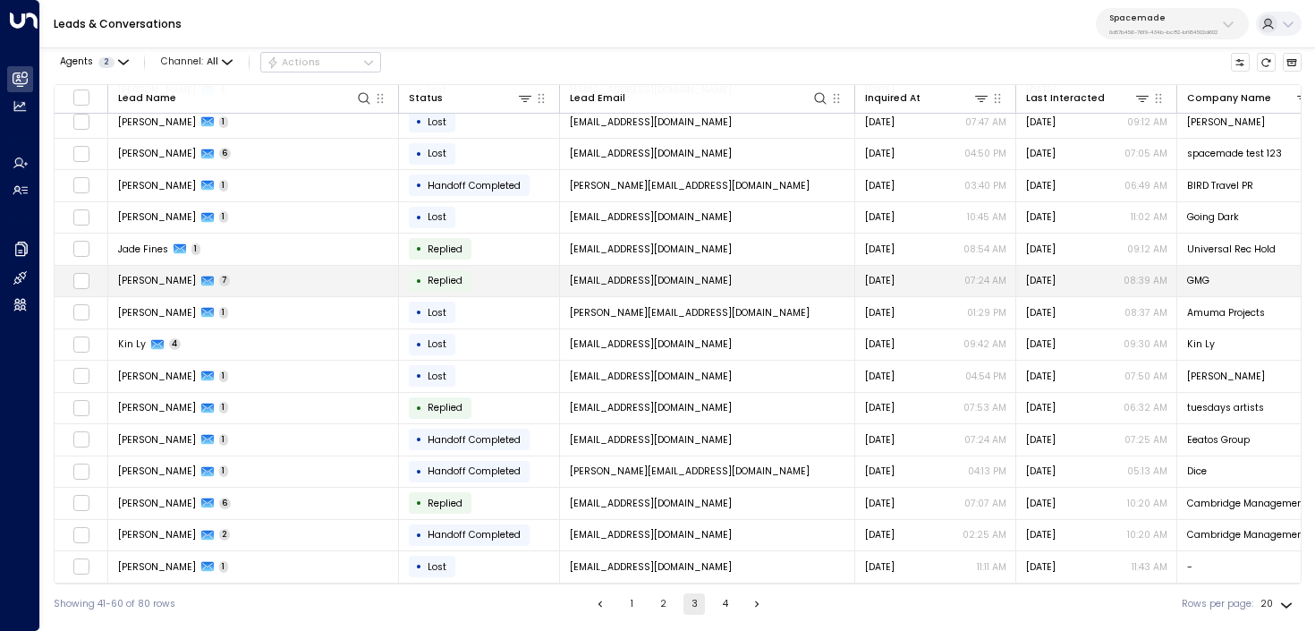
click at [335, 276] on td "Marta Bershadska 7" at bounding box center [253, 281] width 291 height 31
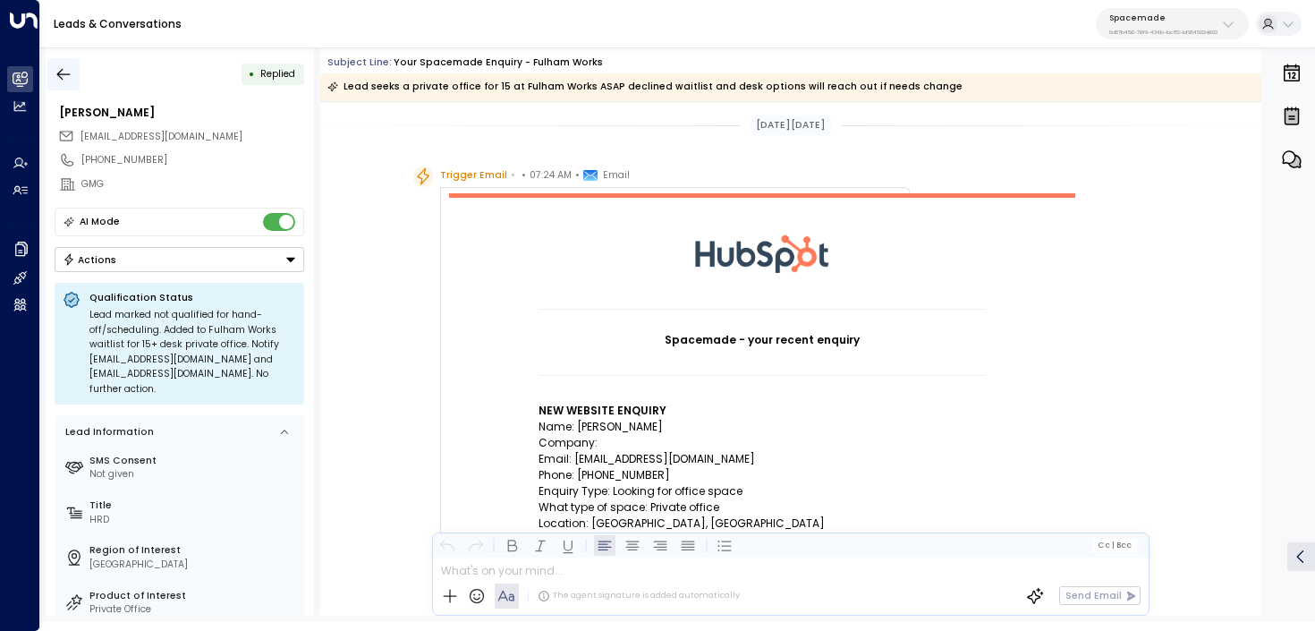
click at [64, 75] on icon "button" at bounding box center [64, 74] width 18 height 18
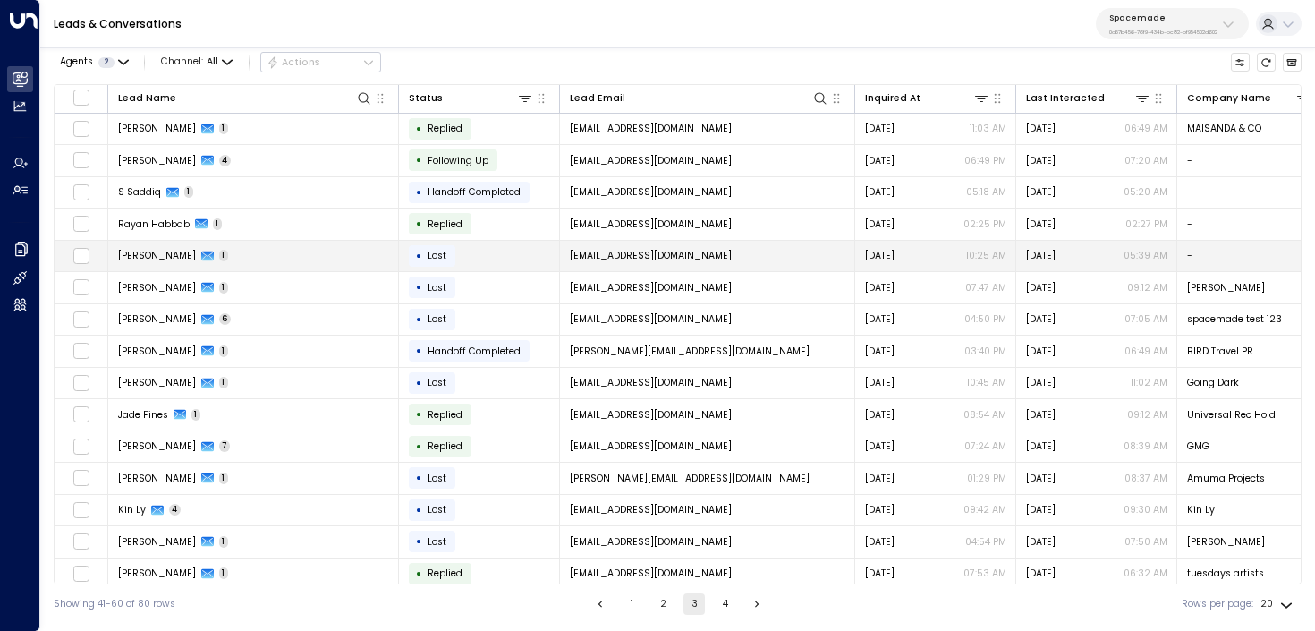
scroll to position [169, 0]
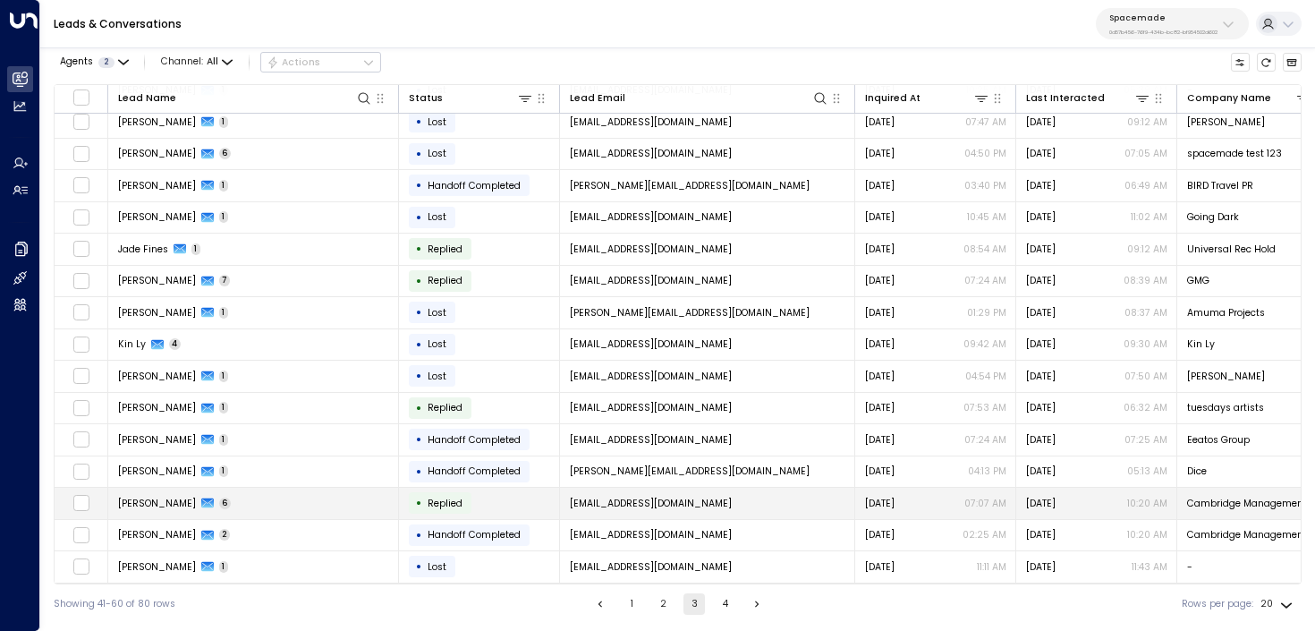
click at [268, 505] on td "Serena Catapano 6" at bounding box center [253, 502] width 291 height 31
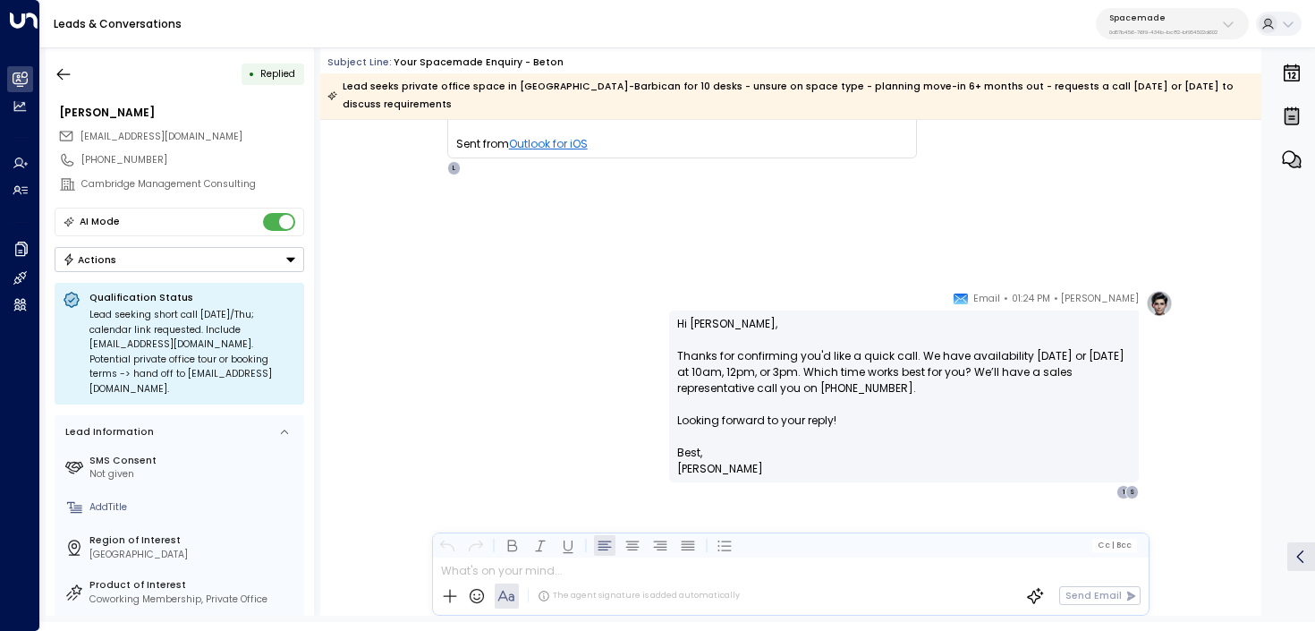
scroll to position [2417, 0]
click at [64, 81] on icon "button" at bounding box center [64, 74] width 18 height 18
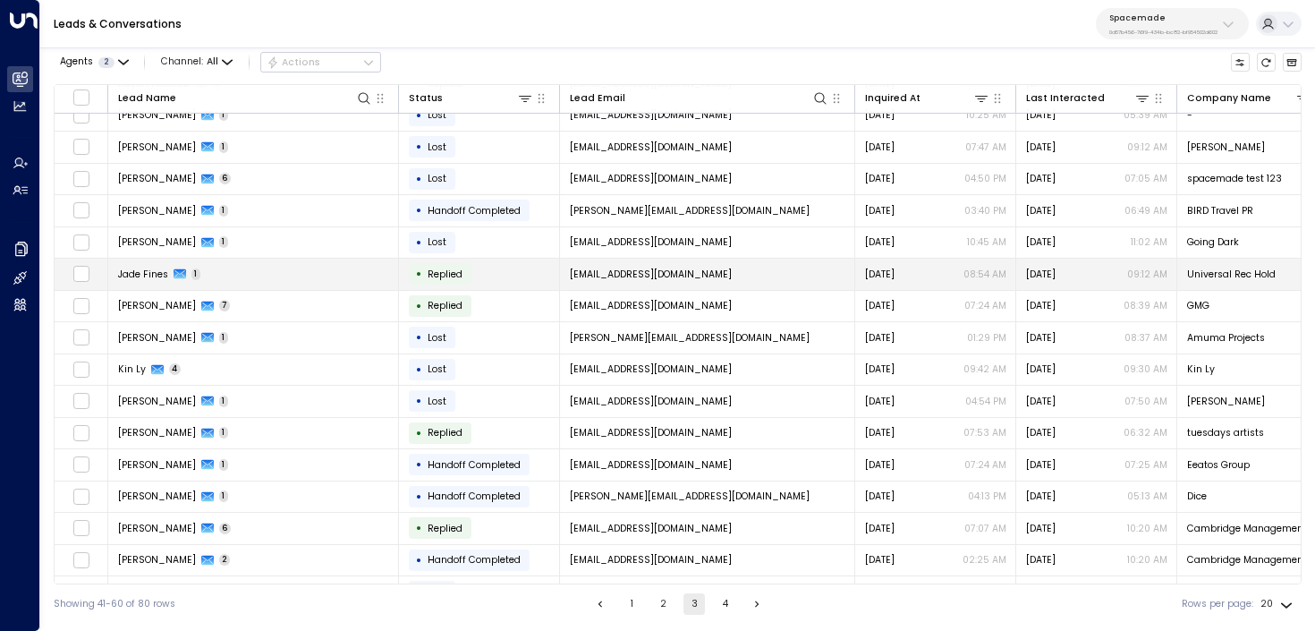
scroll to position [169, 0]
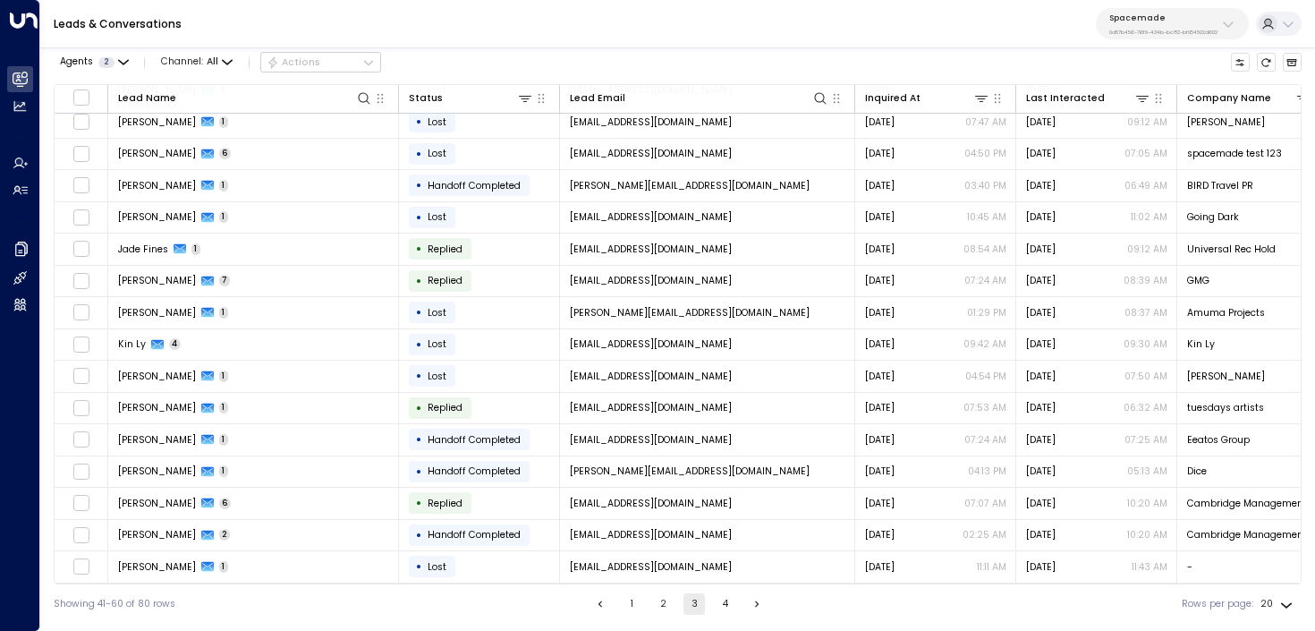
click at [724, 603] on button "4" at bounding box center [725, 603] width 21 height 21
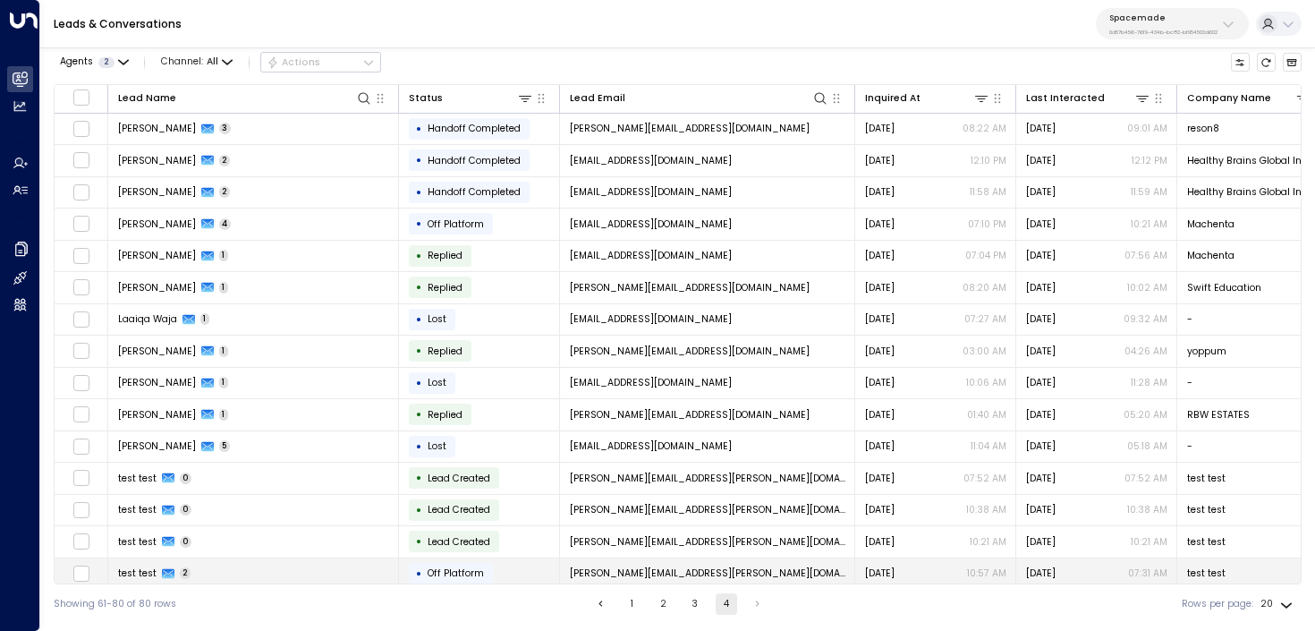
scroll to position [169, 0]
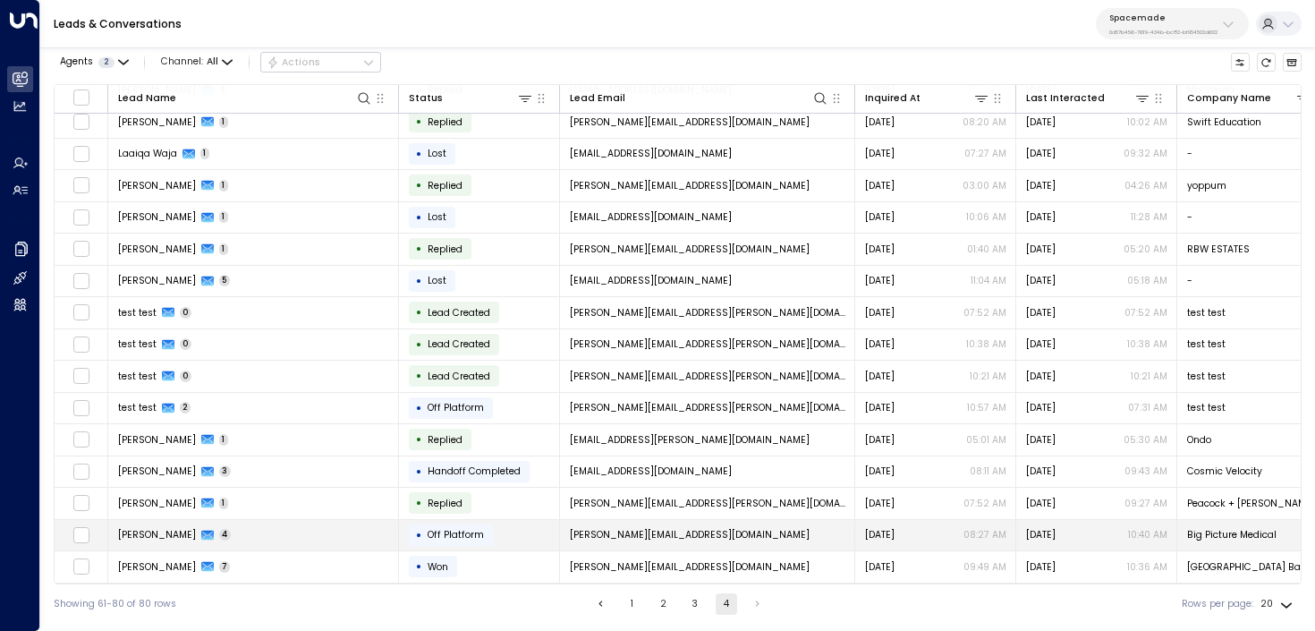
click at [285, 528] on td "James Hansord 4" at bounding box center [253, 535] width 291 height 31
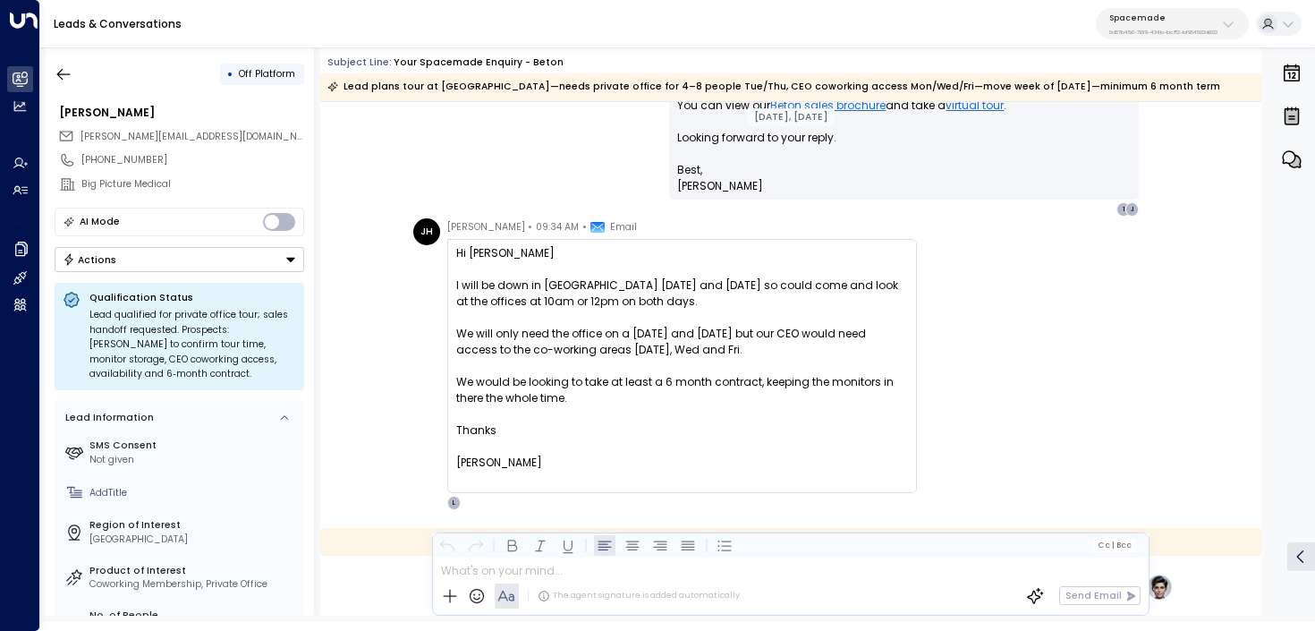
scroll to position [1341, 0]
click at [65, 71] on icon "button" at bounding box center [64, 74] width 18 height 18
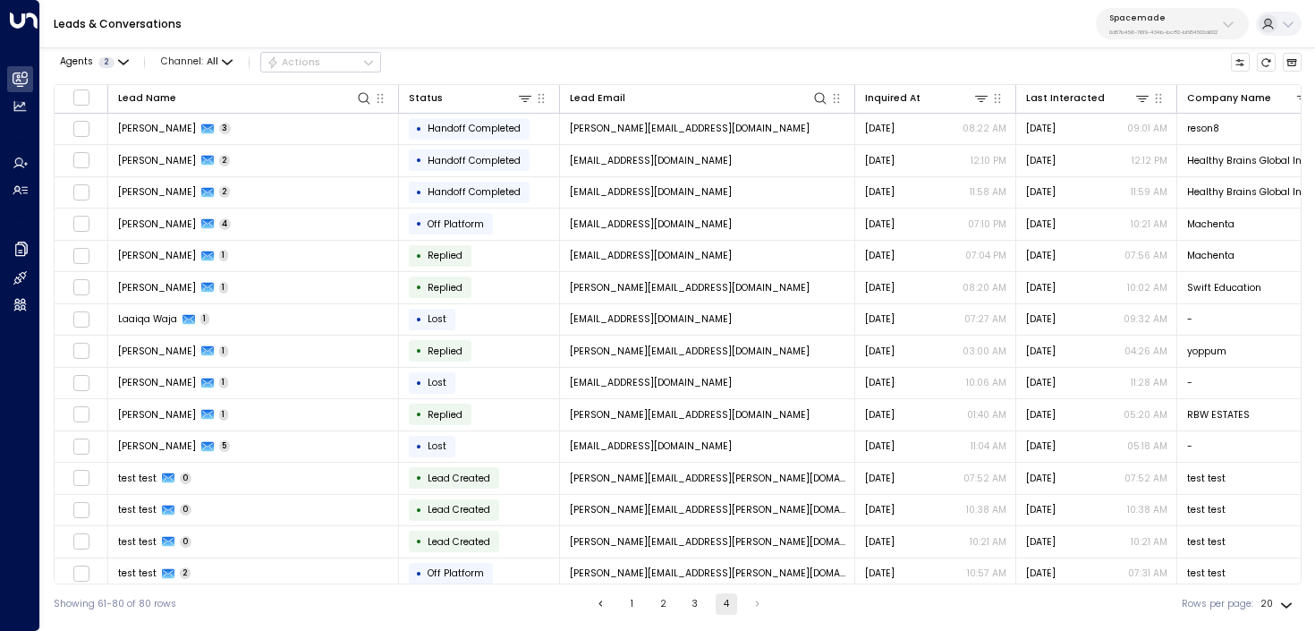
click at [752, 600] on li "pagination navigation" at bounding box center [757, 603] width 23 height 21
click at [1199, 13] on p "Spacemade" at bounding box center [1163, 18] width 108 height 11
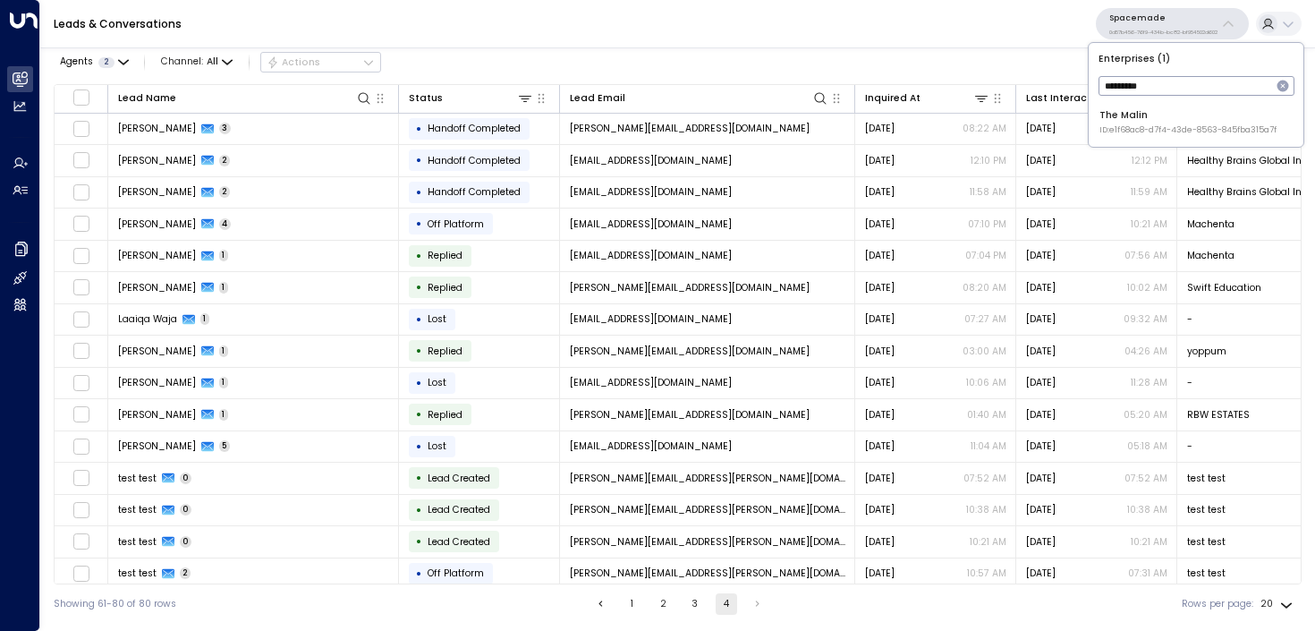
type input "*********"
click at [1159, 124] on span "ID: e1f68ac8-d7f4-43de-8563-845fba315a7f" at bounding box center [1187, 130] width 177 height 13
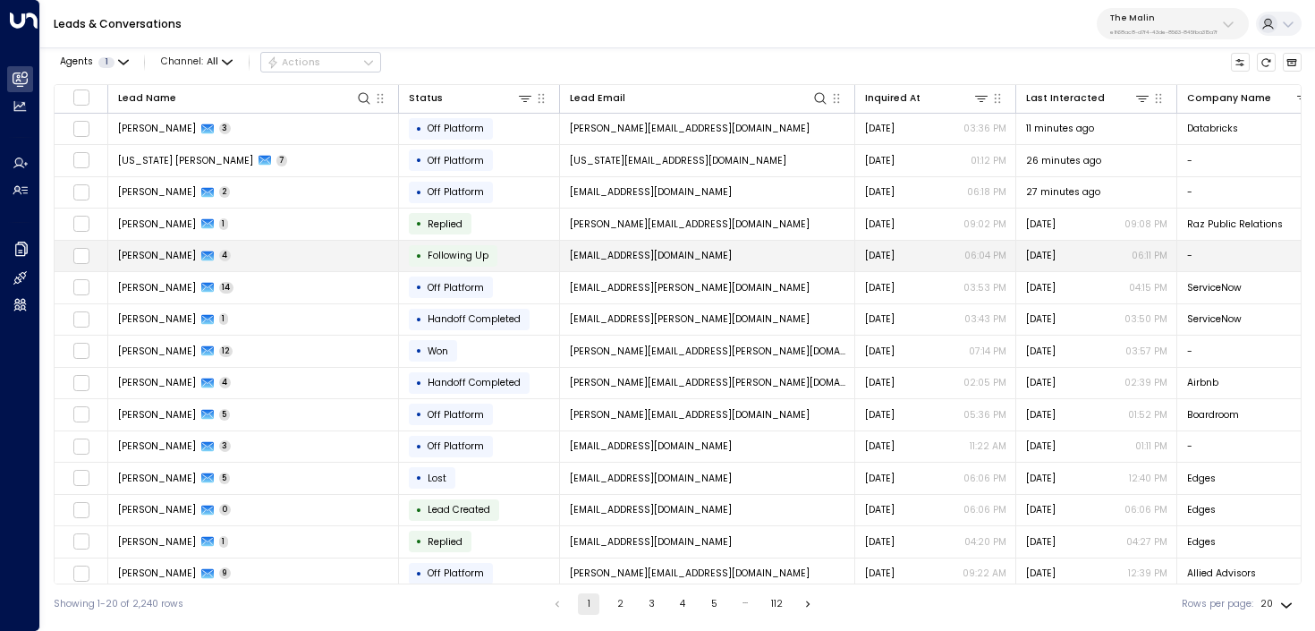
click at [368, 250] on td "Catherine Pearson 4" at bounding box center [253, 256] width 291 height 31
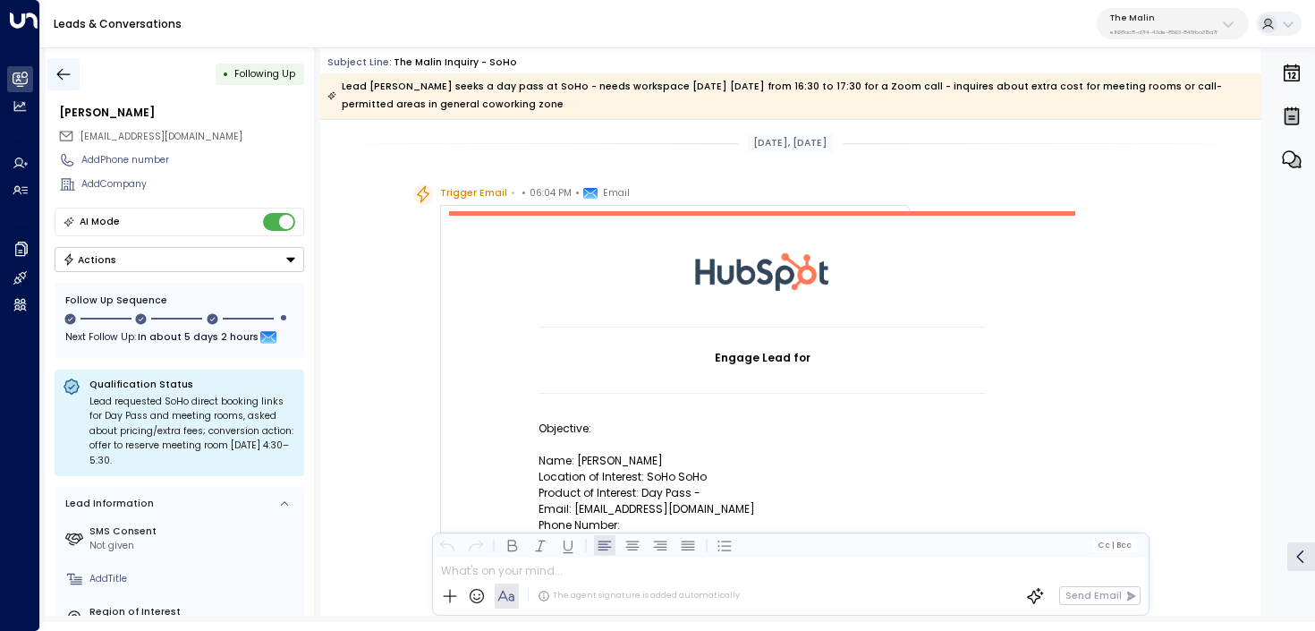
click at [64, 72] on icon "button" at bounding box center [64, 74] width 18 height 18
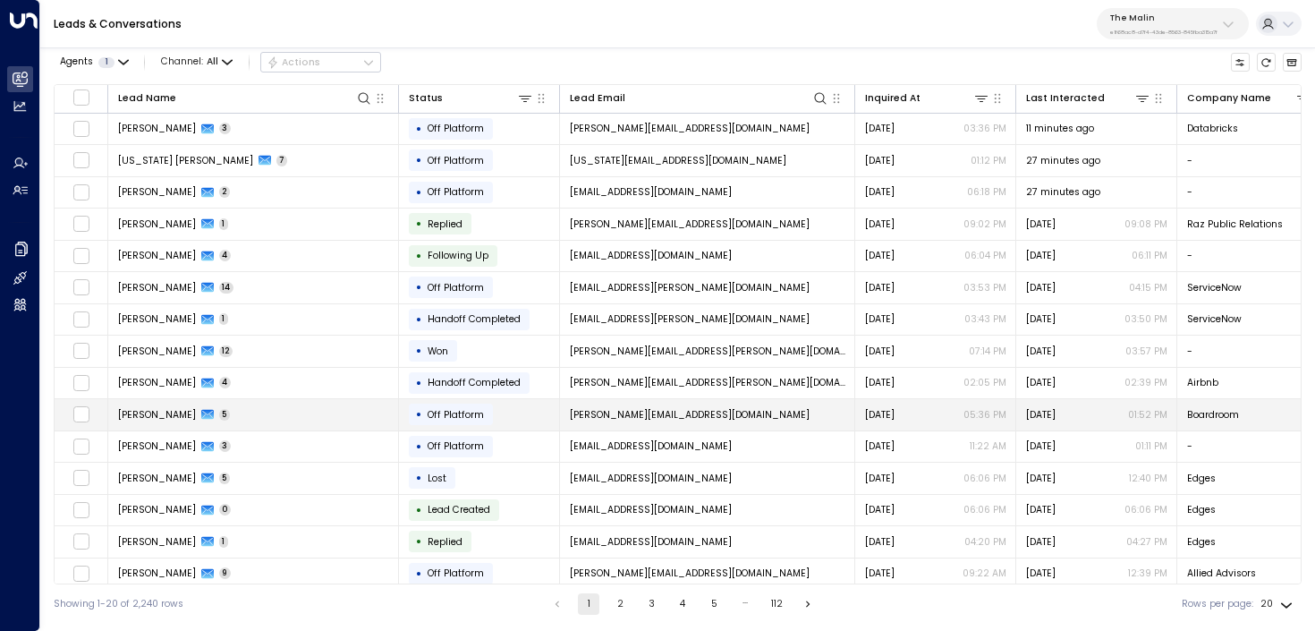
scroll to position [169, 0]
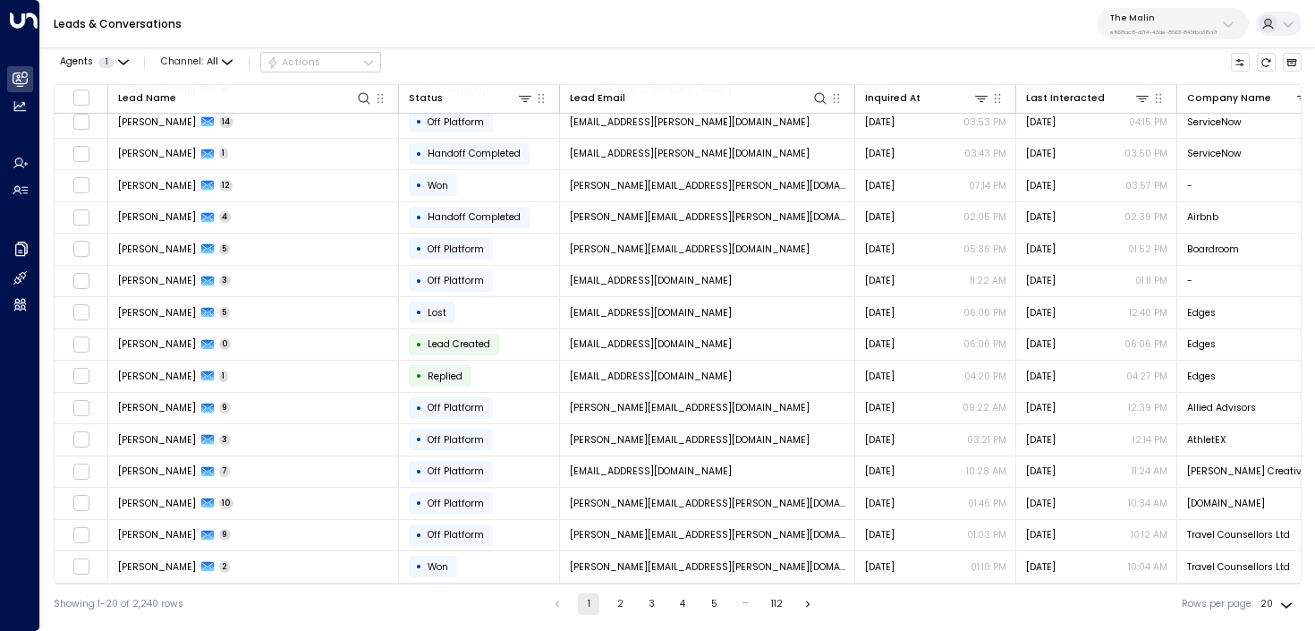
click at [615, 603] on button "2" at bounding box center [619, 603] width 21 height 21
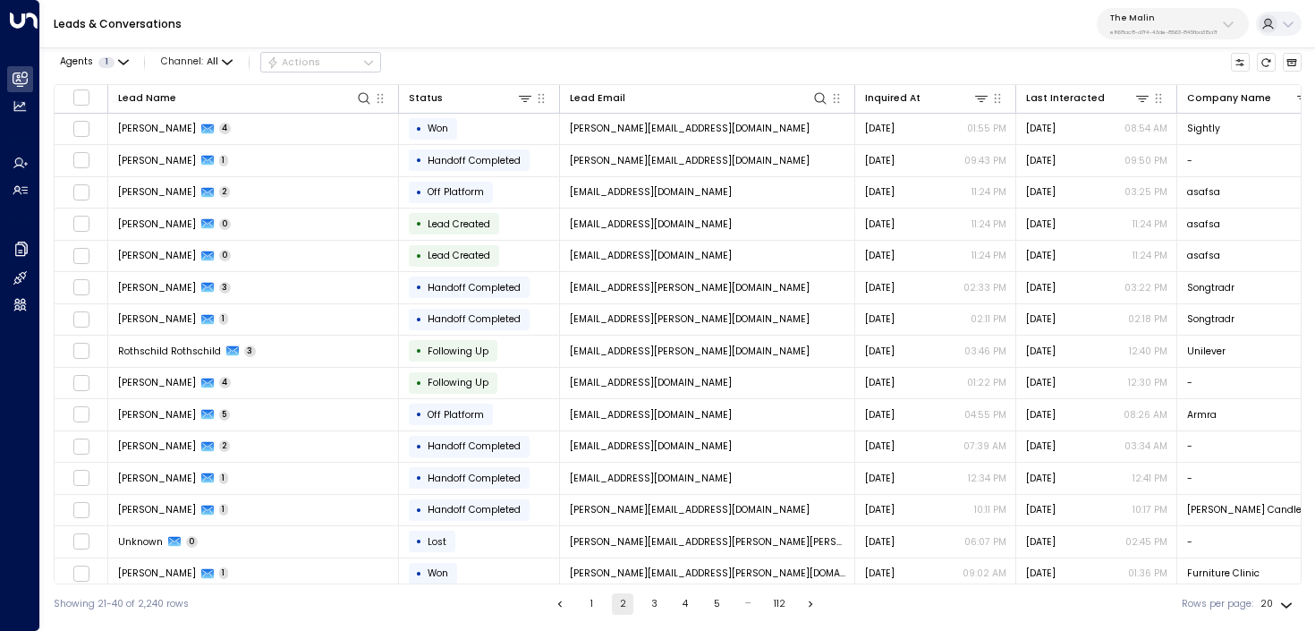
click at [1174, 21] on p "The Malin" at bounding box center [1163, 18] width 107 height 11
type input "*****"
click at [1202, 112] on div "Patch ID: e5119684-7cbb-4469-af7e-e9f84628bb31" at bounding box center [1197, 122] width 182 height 28
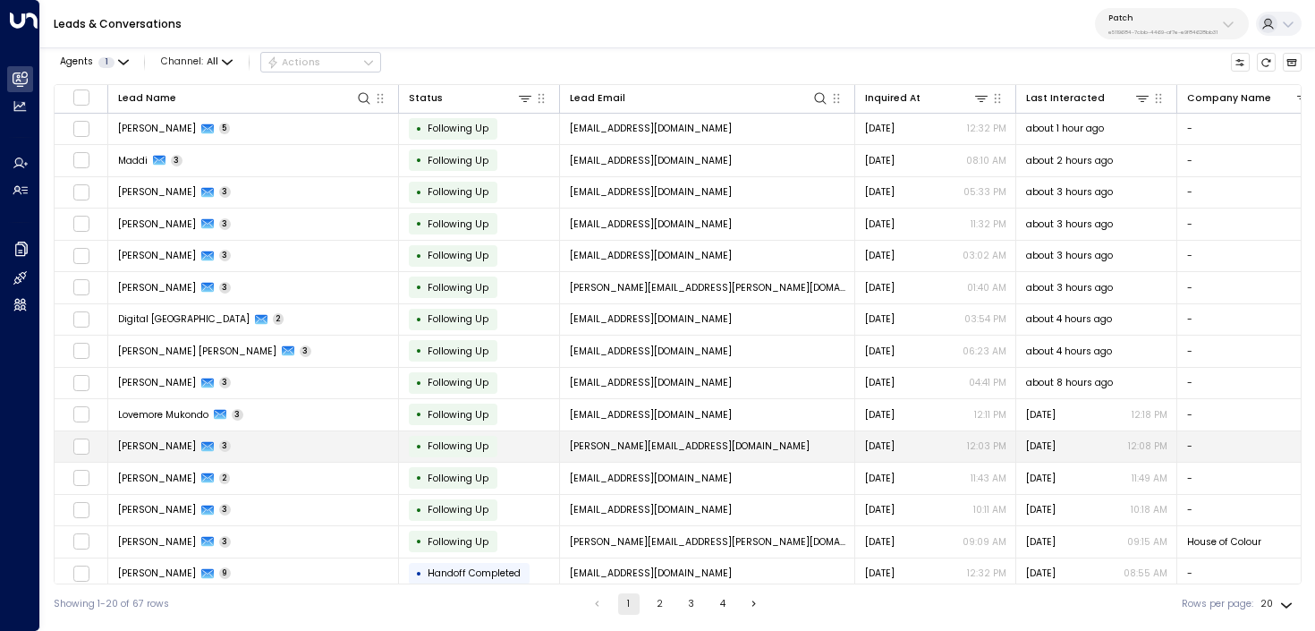
scroll to position [106, 0]
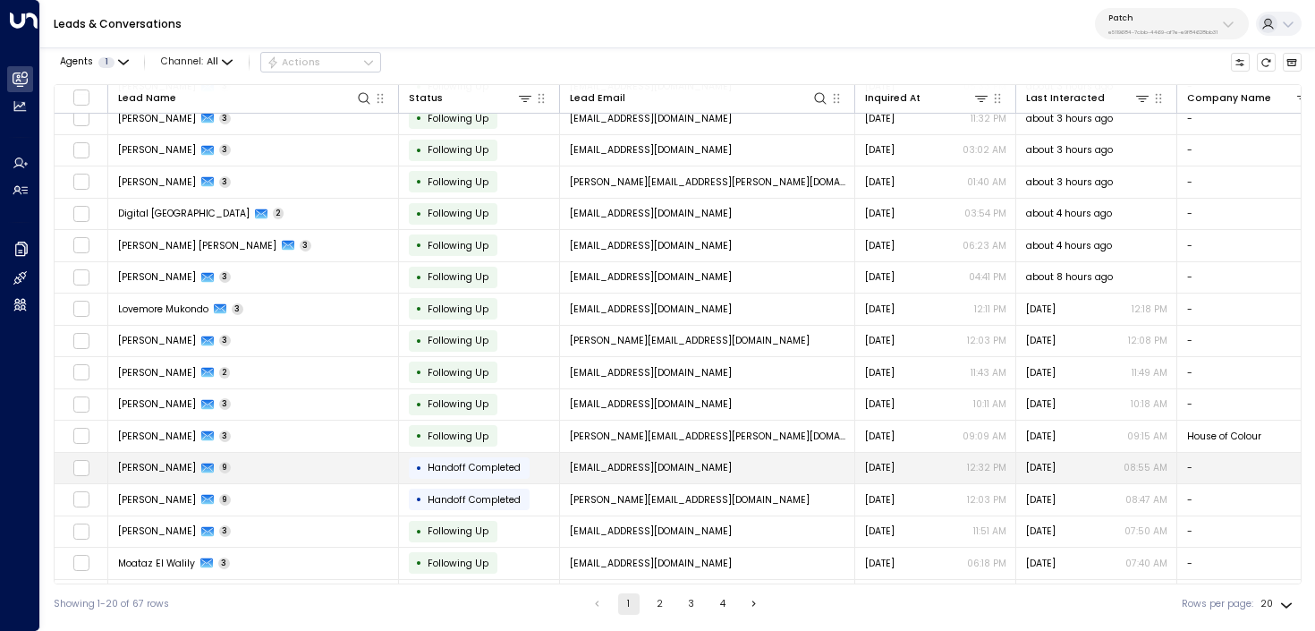
click at [326, 466] on td "Charlotte Patston 9" at bounding box center [253, 468] width 291 height 31
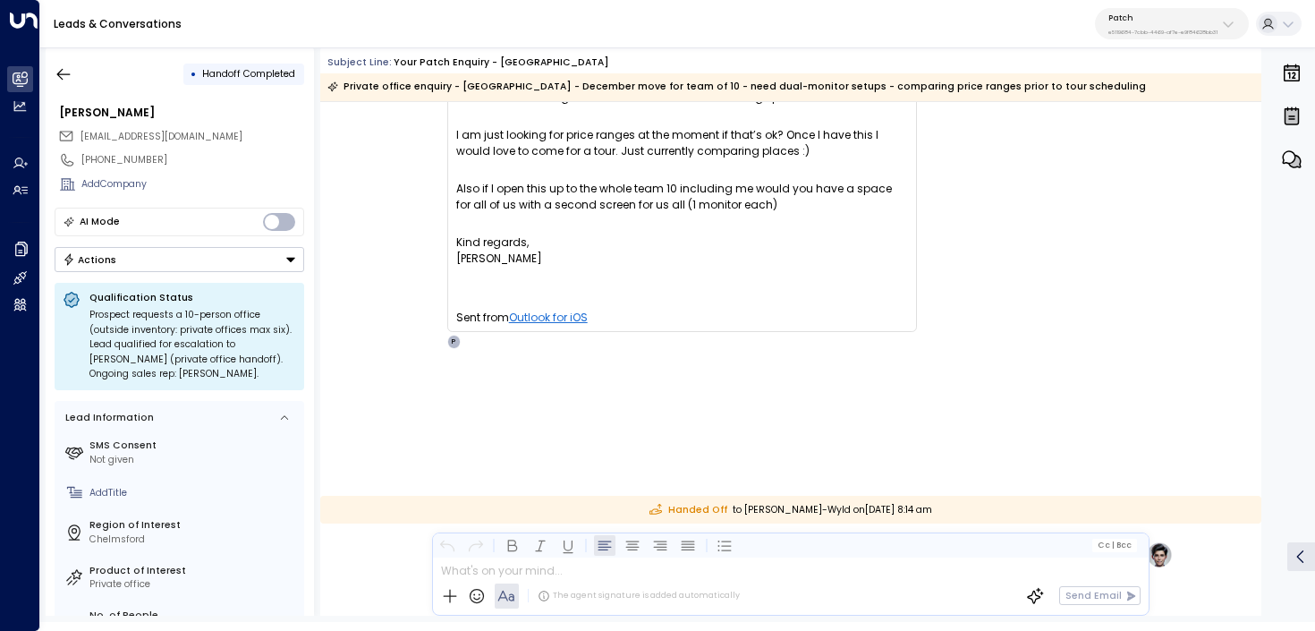
scroll to position [3515, 0]
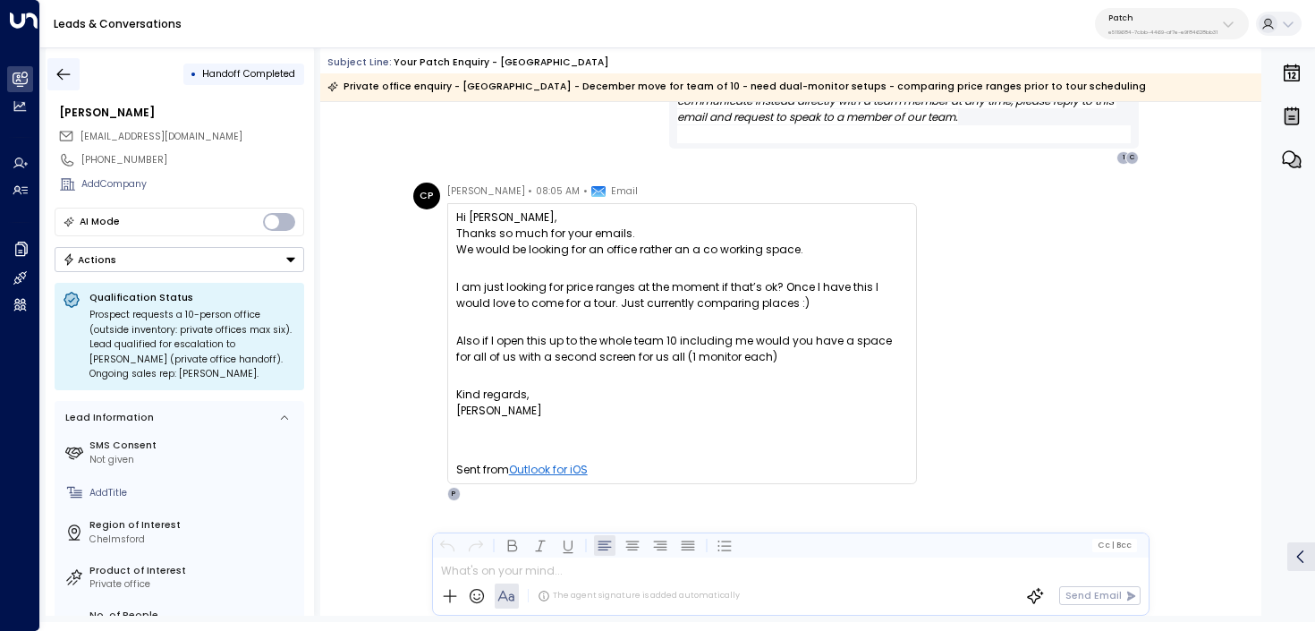
click at [63, 78] on icon "button" at bounding box center [64, 74] width 18 height 18
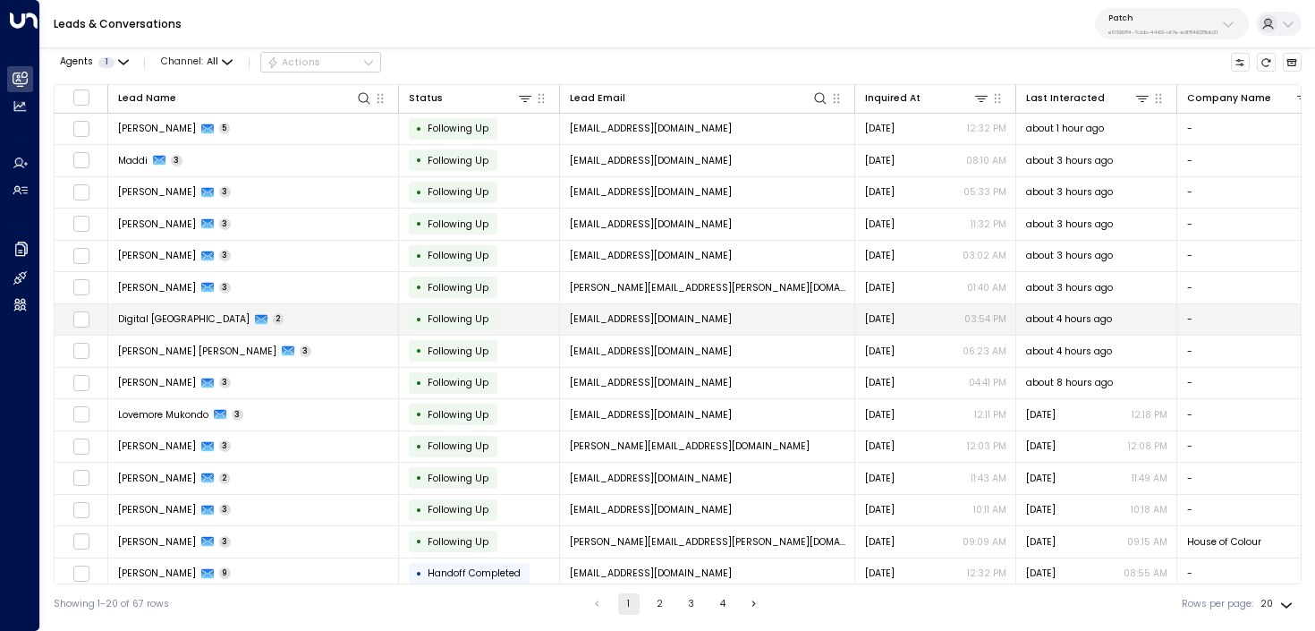
scroll to position [169, 0]
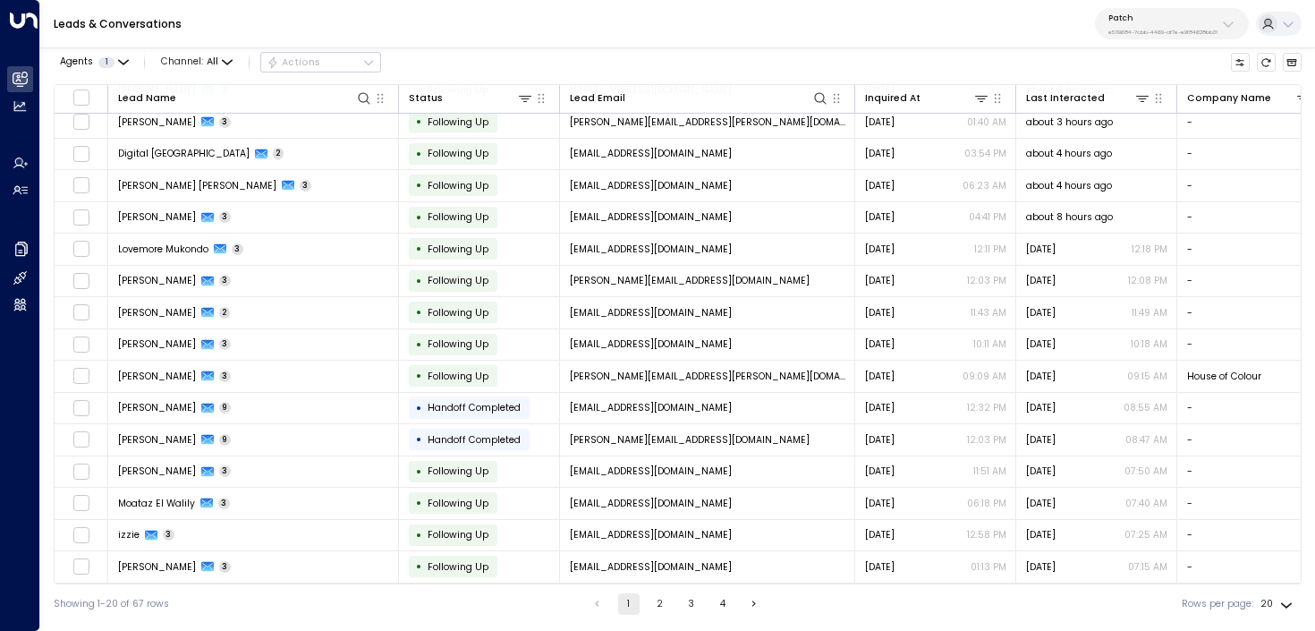
click at [1212, 33] on p "e5119684-7cbb-4469-af7e-e9f84628bb31" at bounding box center [1162, 32] width 109 height 7
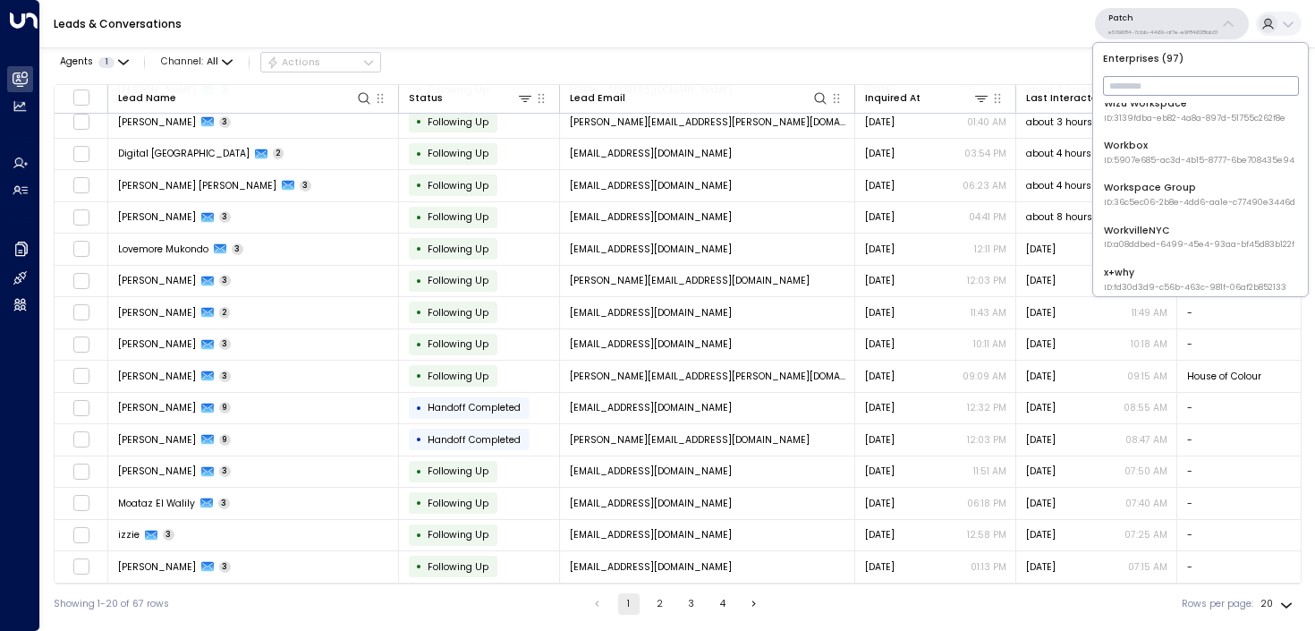
scroll to position [3908, 0]
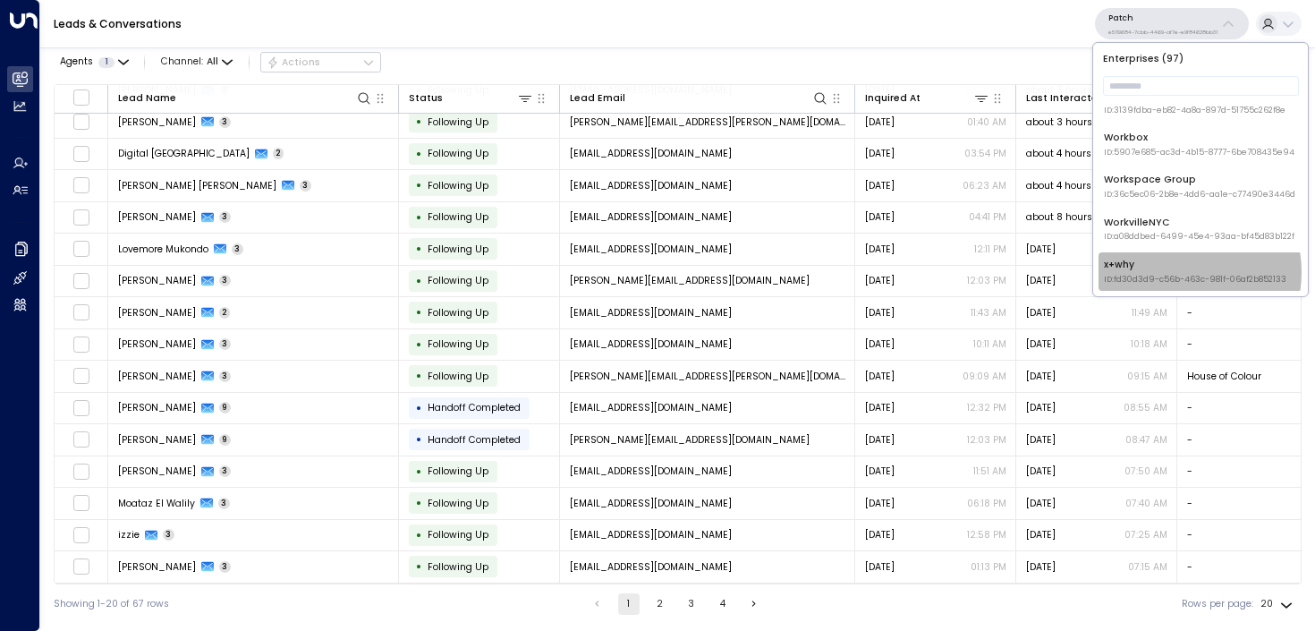
click at [1171, 272] on div "x+why ID: fd30d3d9-c56b-463c-981f-06af2b852133" at bounding box center [1195, 272] width 182 height 28
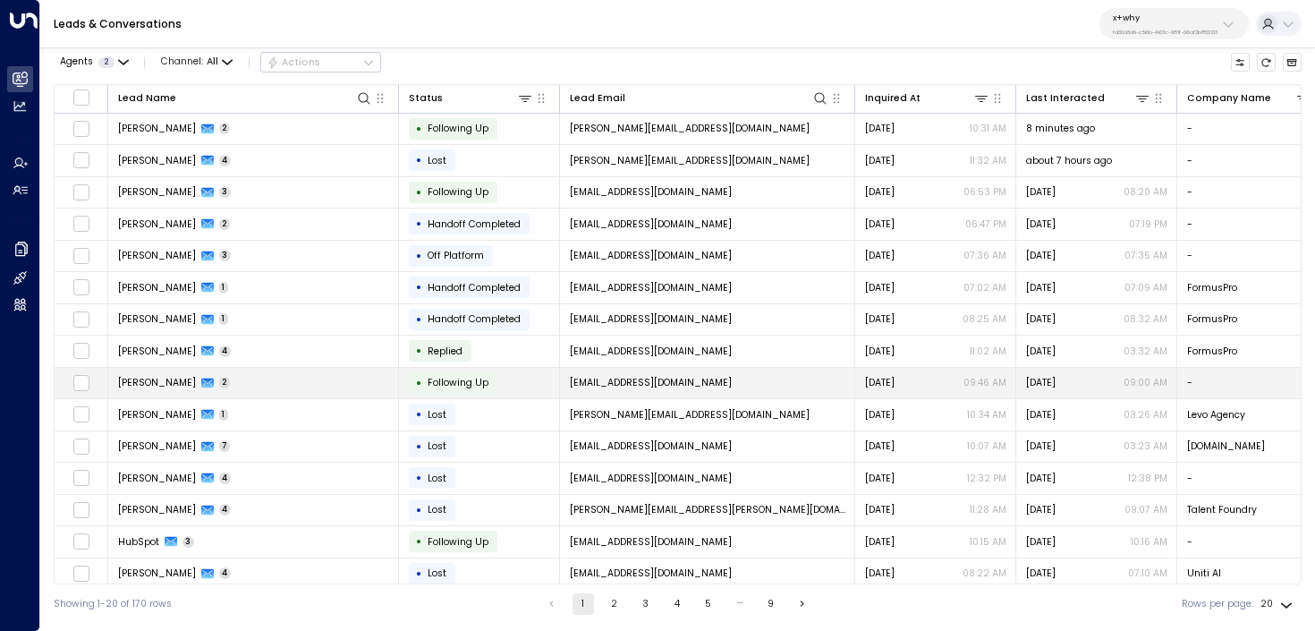
click at [315, 383] on td "Harry Bennett 2" at bounding box center [253, 383] width 291 height 31
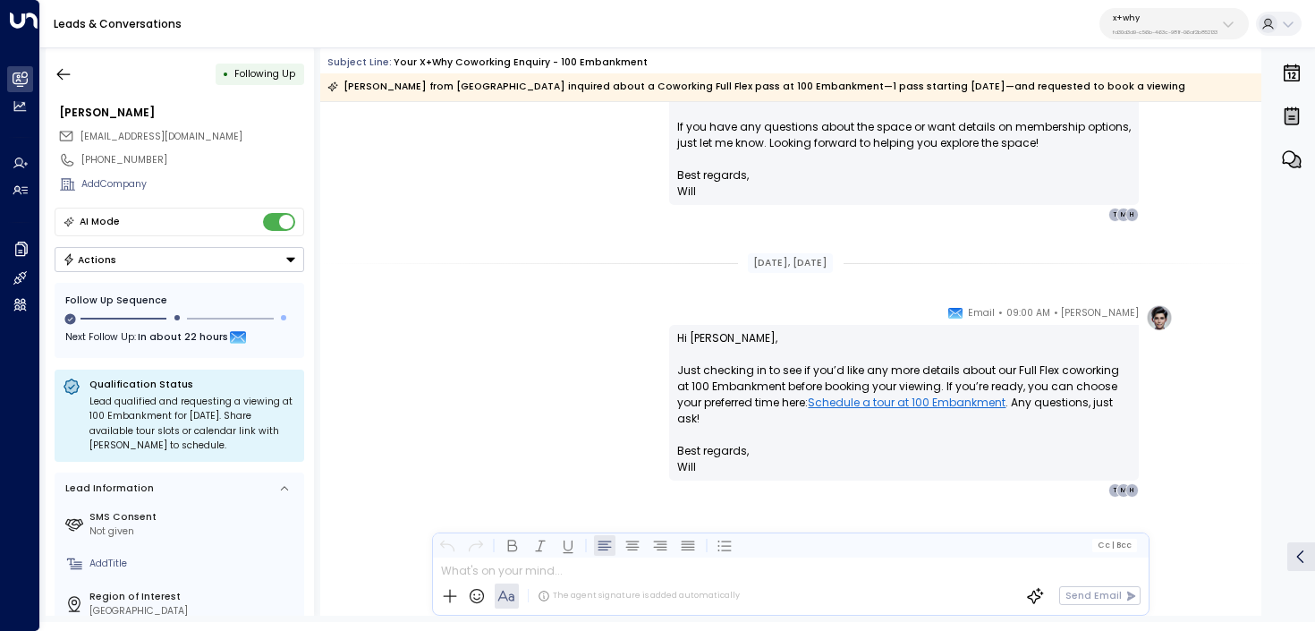
scroll to position [1125, 0]
click at [1136, 17] on p "x+why" at bounding box center [1165, 18] width 105 height 11
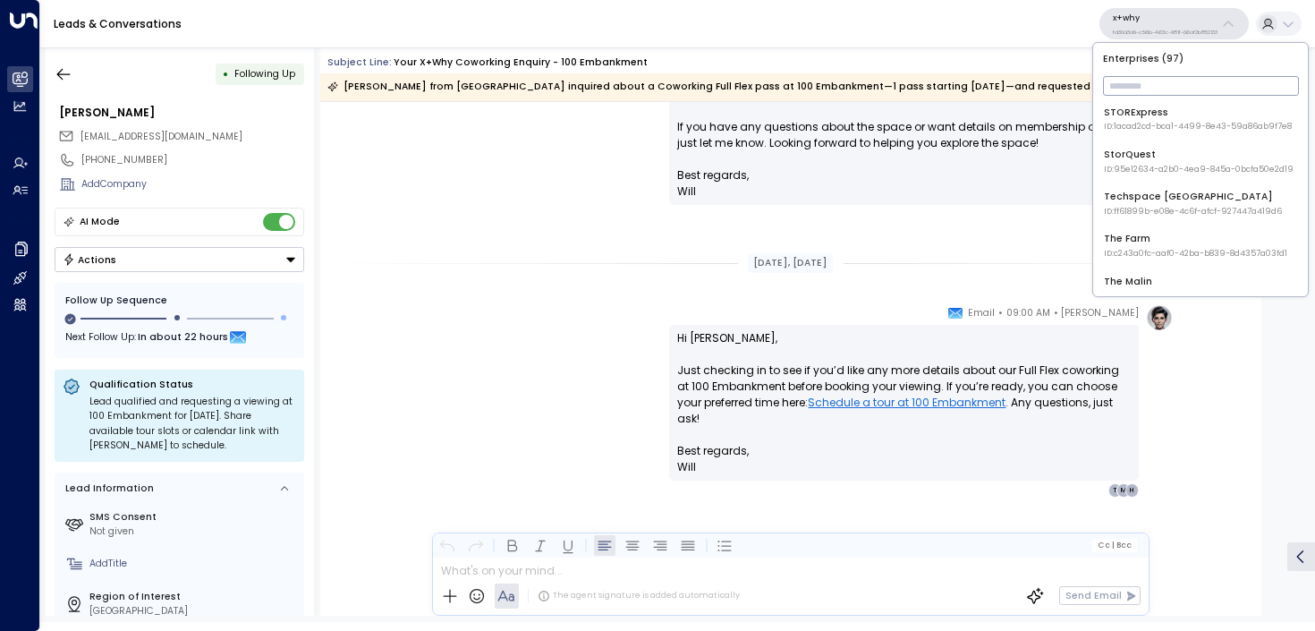
scroll to position [3003, 0]
click at [1194, 205] on div "Techspace UK ID: ff61899b-e08e-4c6f-afcf-927447a419d6" at bounding box center [1193, 205] width 178 height 28
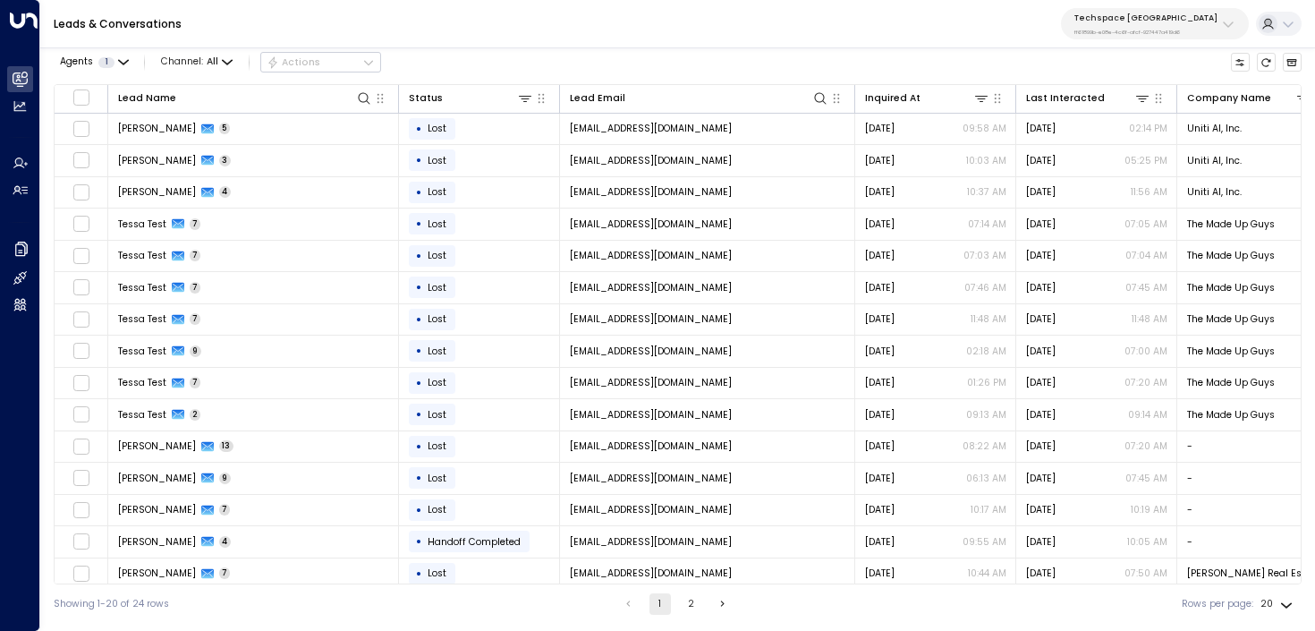
click at [1187, 13] on p "Techspace [GEOGRAPHIC_DATA]" at bounding box center [1145, 18] width 143 height 11
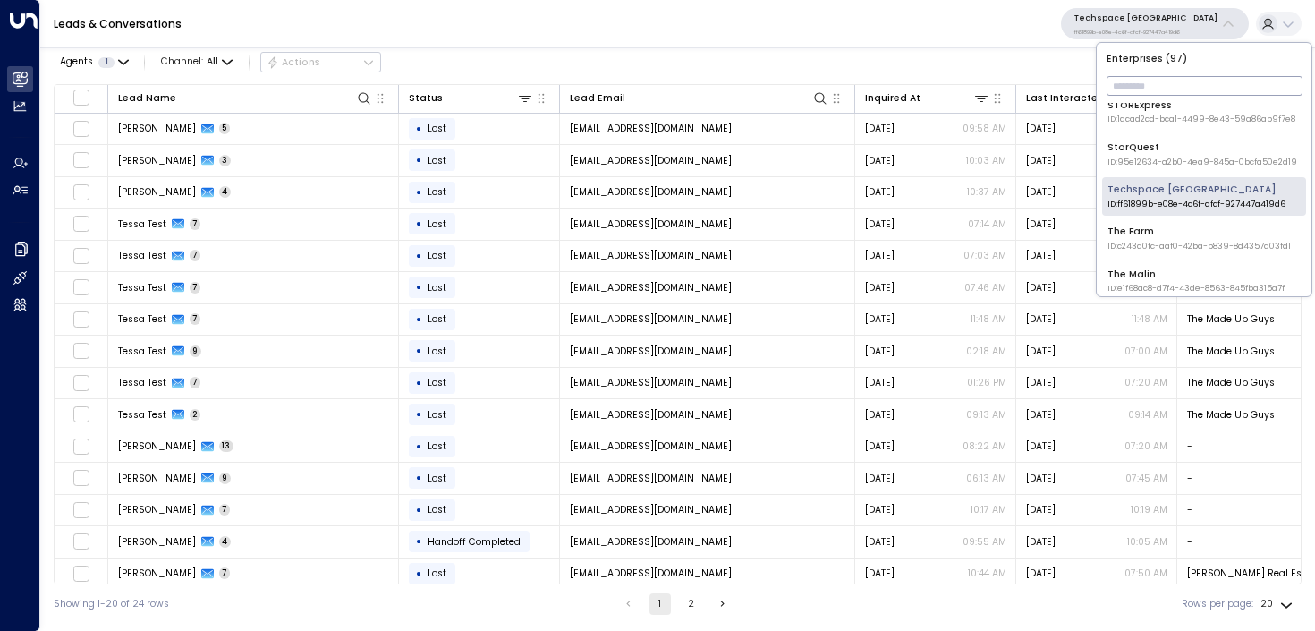
scroll to position [3018, 0]
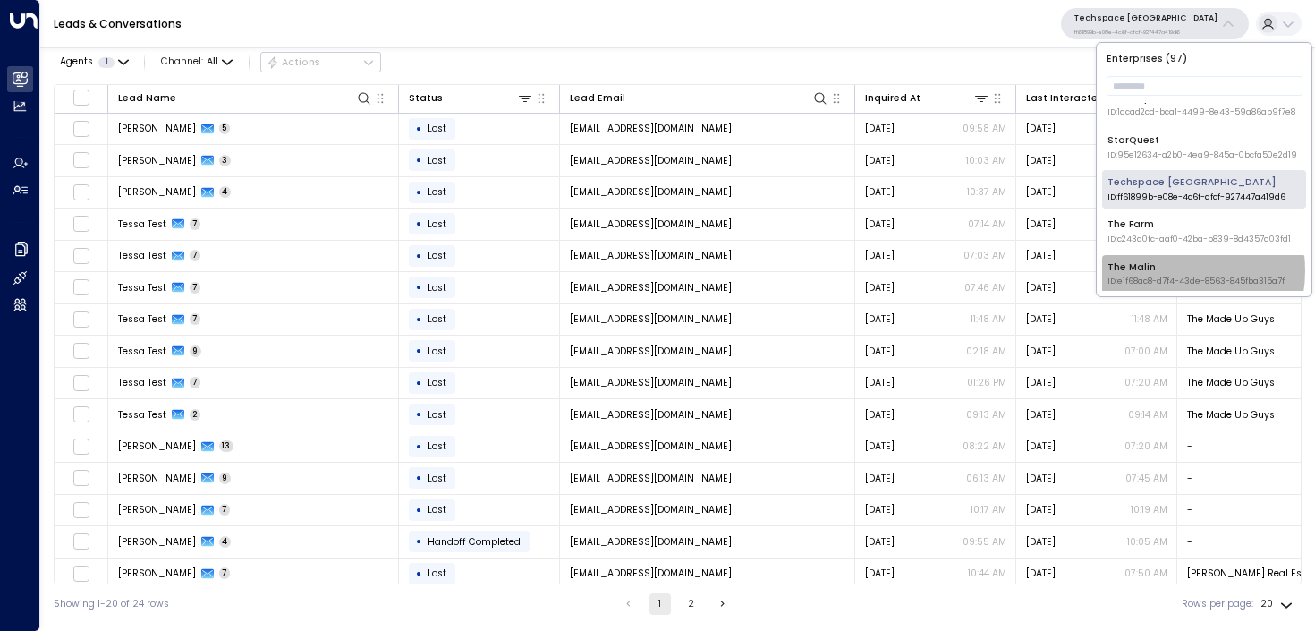
click at [1167, 270] on div "The Malin ID: e1f68ac8-d7f4-43de-8563-845fba315a7f" at bounding box center [1195, 274] width 177 height 28
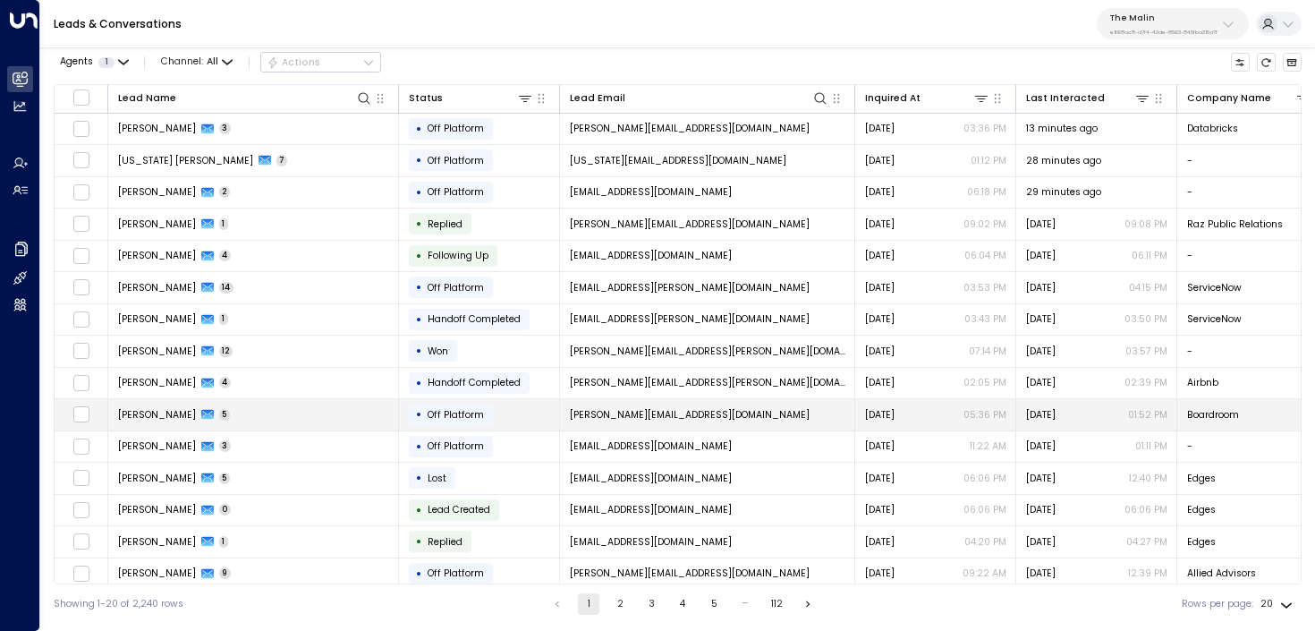
scroll to position [169, 0]
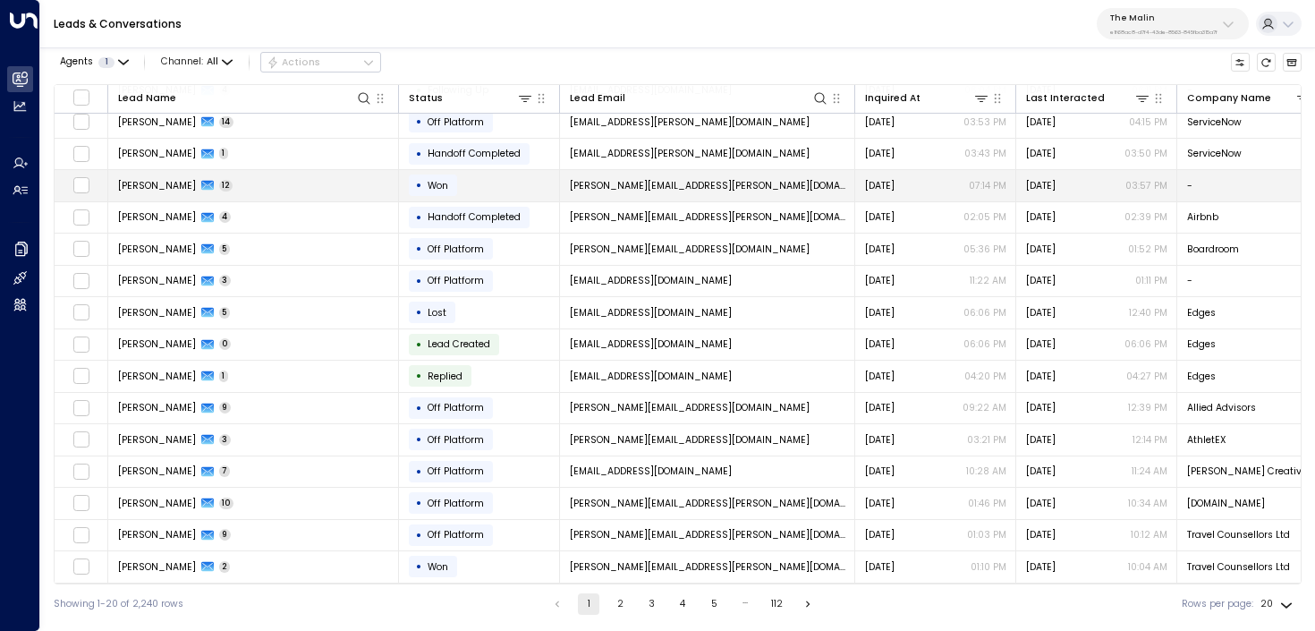
click at [357, 178] on td "Tanisha Simmons 12" at bounding box center [253, 185] width 291 height 31
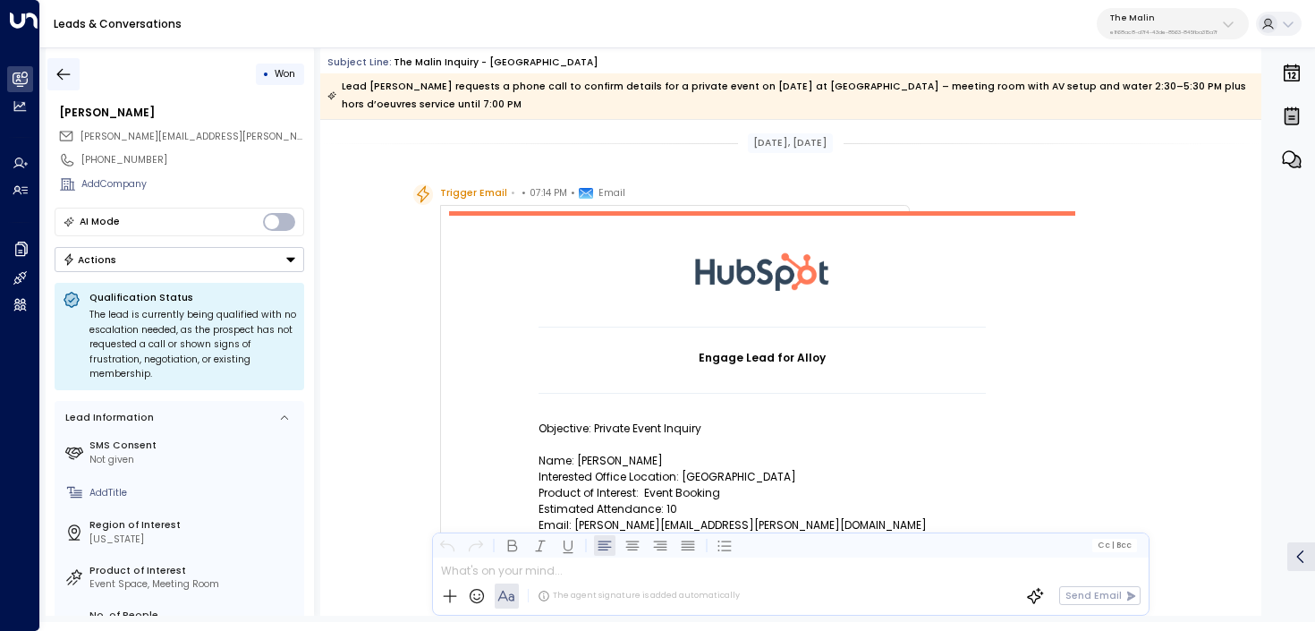
click at [61, 66] on icon "button" at bounding box center [64, 74] width 18 height 18
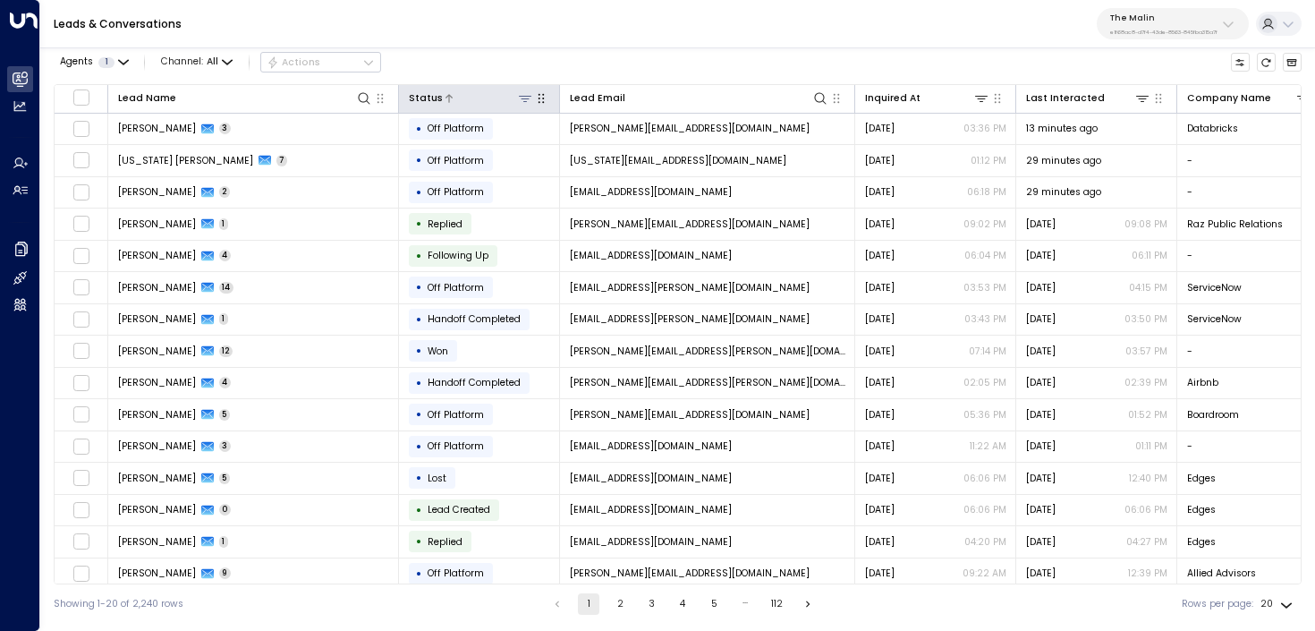
click at [522, 98] on icon at bounding box center [525, 99] width 13 height 6
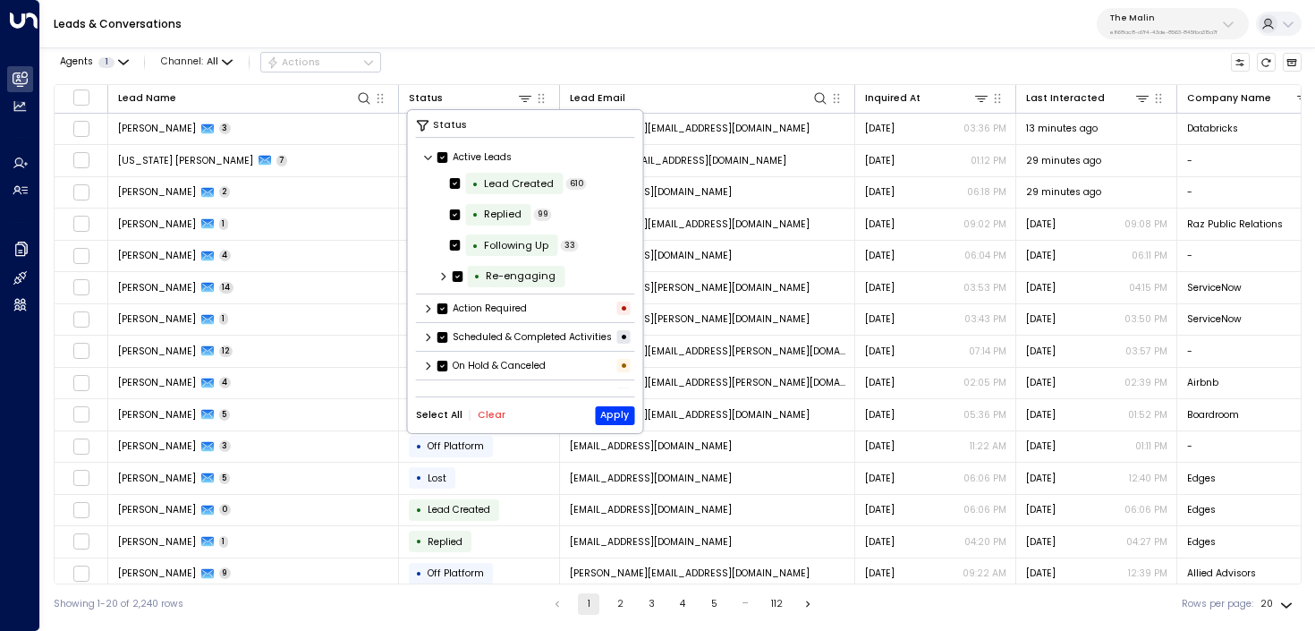
click at [487, 411] on button "Clear" at bounding box center [492, 415] width 28 height 11
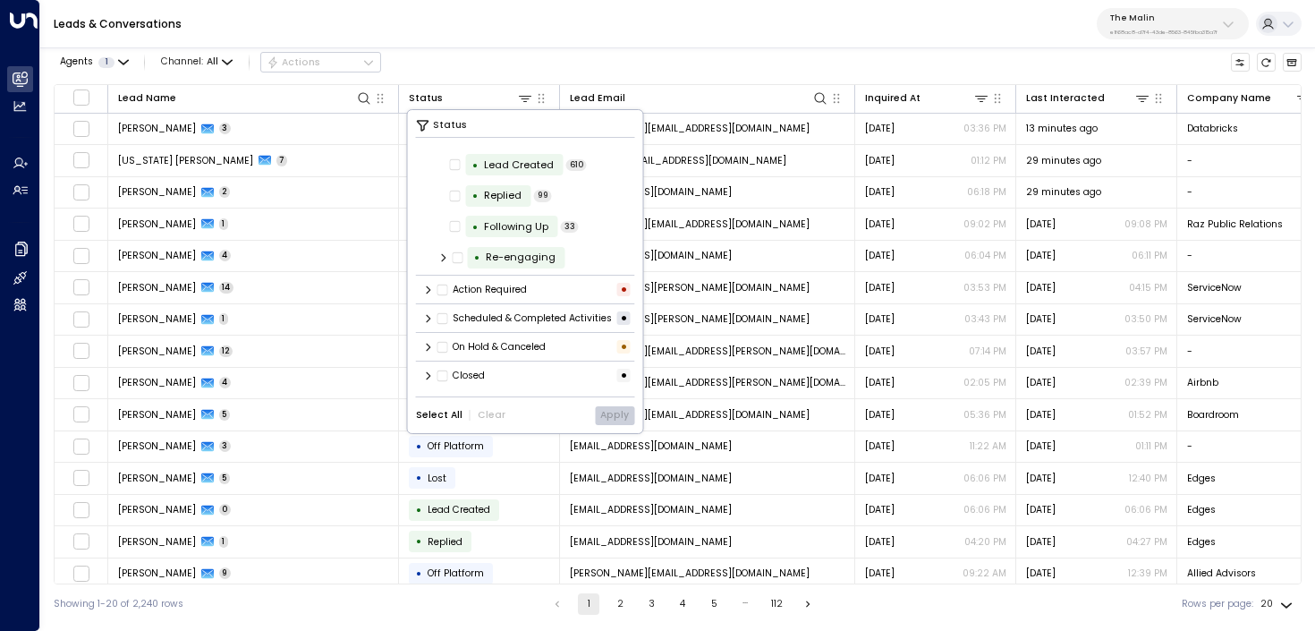
click at [427, 375] on icon at bounding box center [428, 375] width 11 height 11
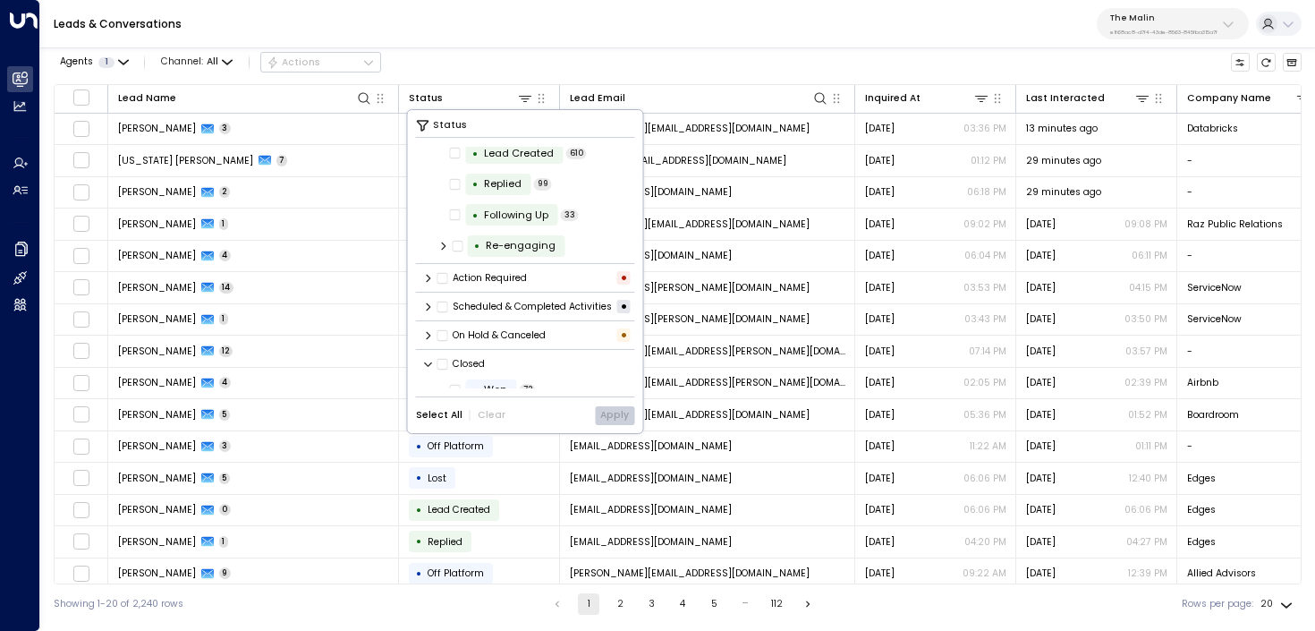
scroll to position [151, 0]
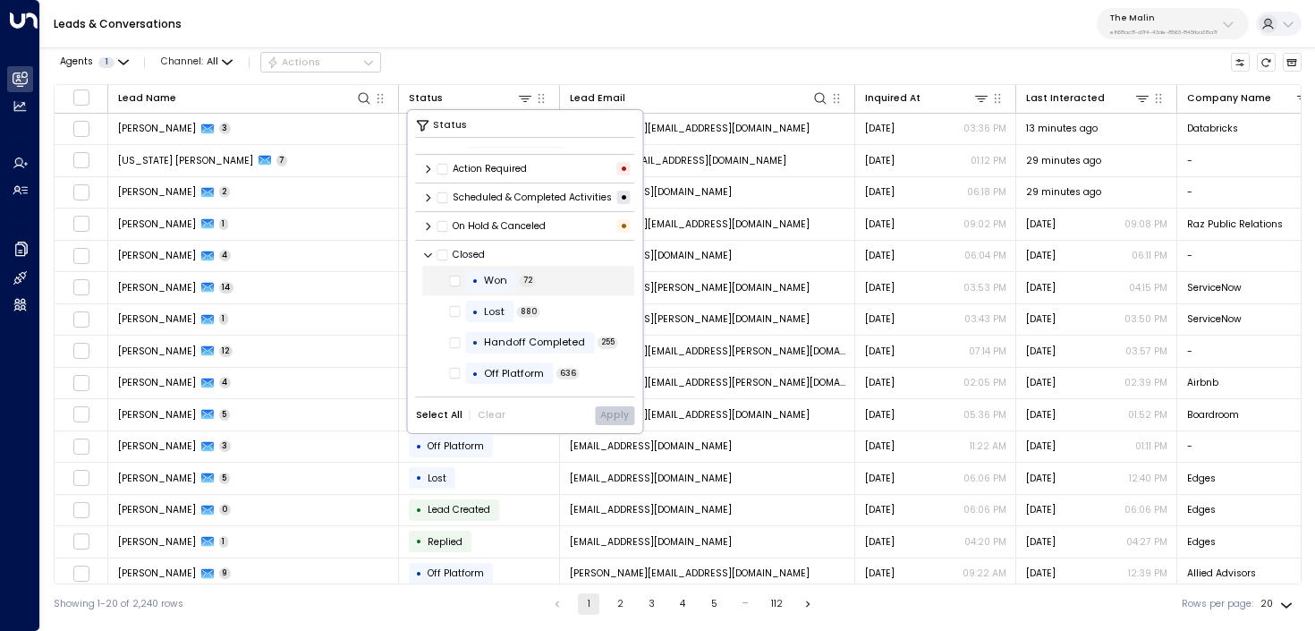
click at [494, 288] on div "• Won" at bounding box center [490, 280] width 51 height 21
click at [617, 417] on button "Apply" at bounding box center [614, 415] width 39 height 19
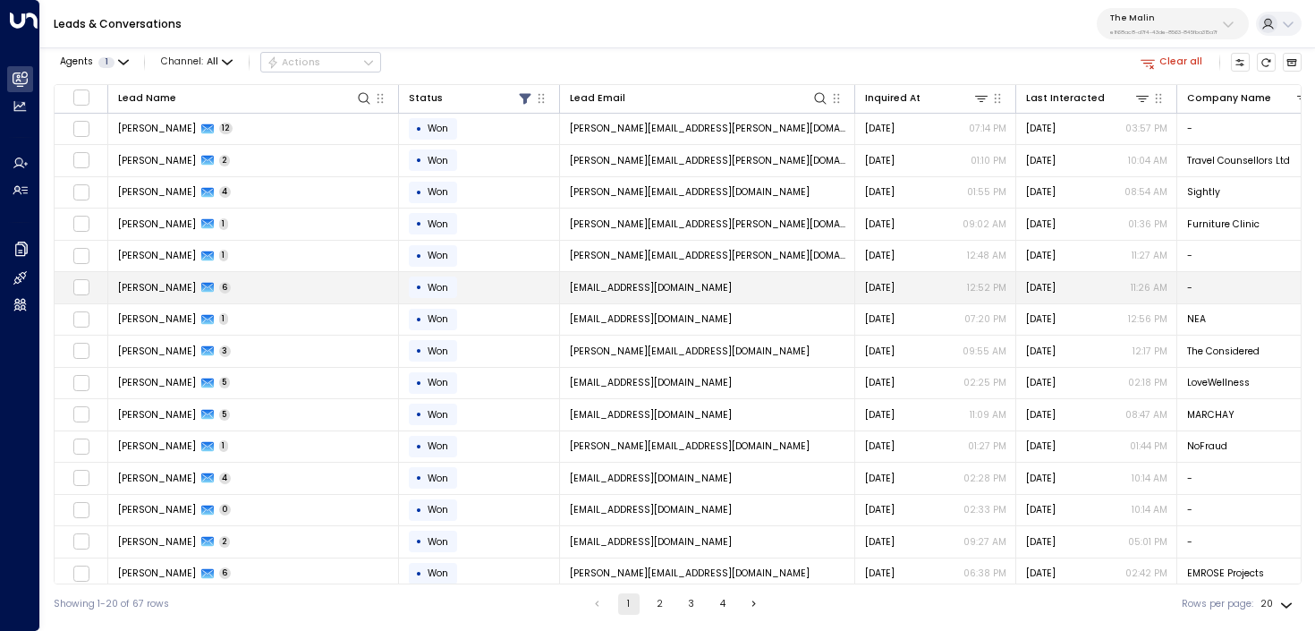
click at [353, 283] on td "Tiffany Stinson 6" at bounding box center [253, 287] width 291 height 31
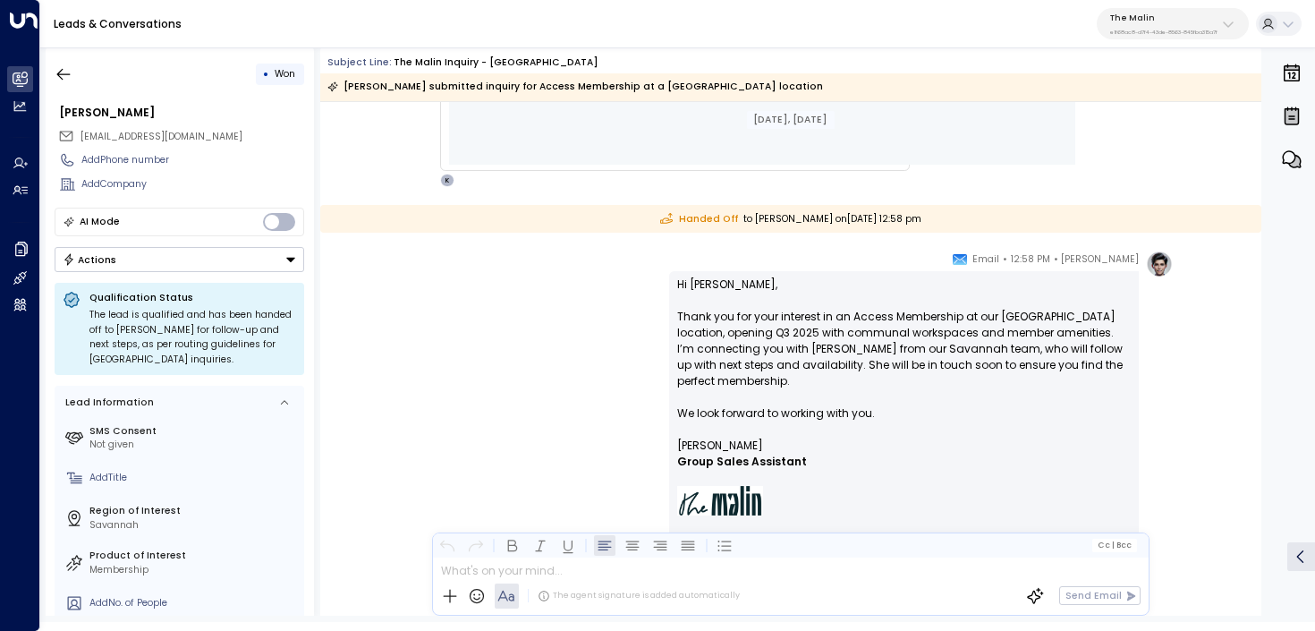
scroll to position [757, 0]
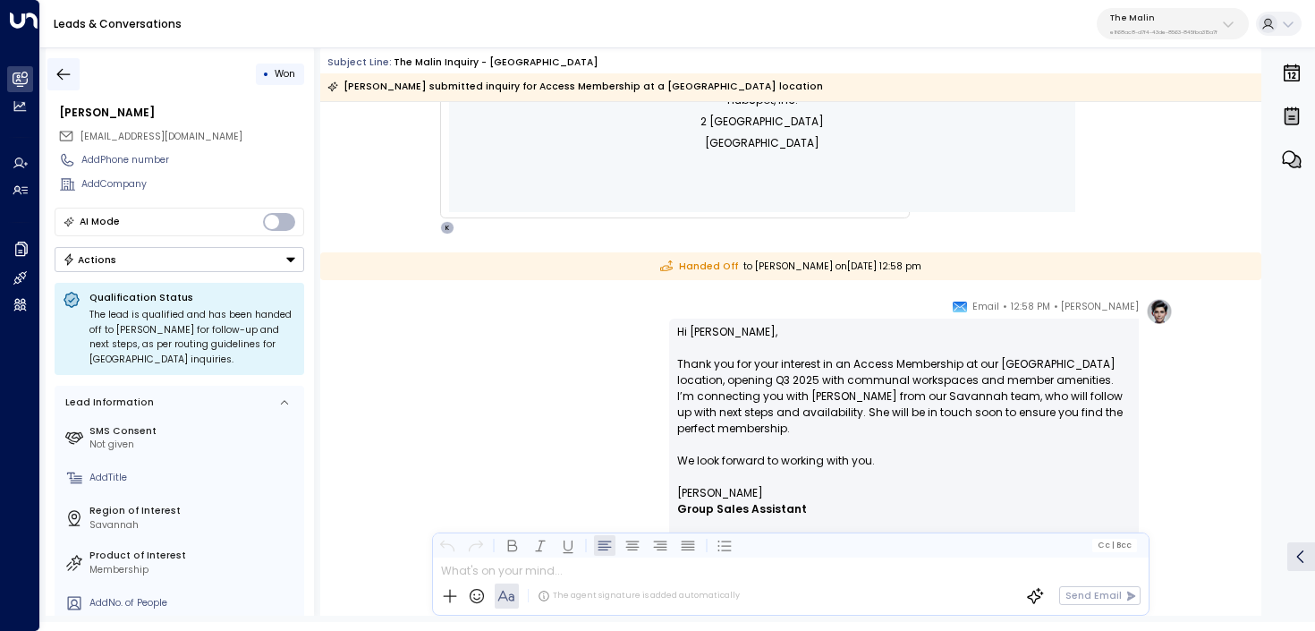
click at [66, 68] on icon "button" at bounding box center [64, 74] width 18 height 18
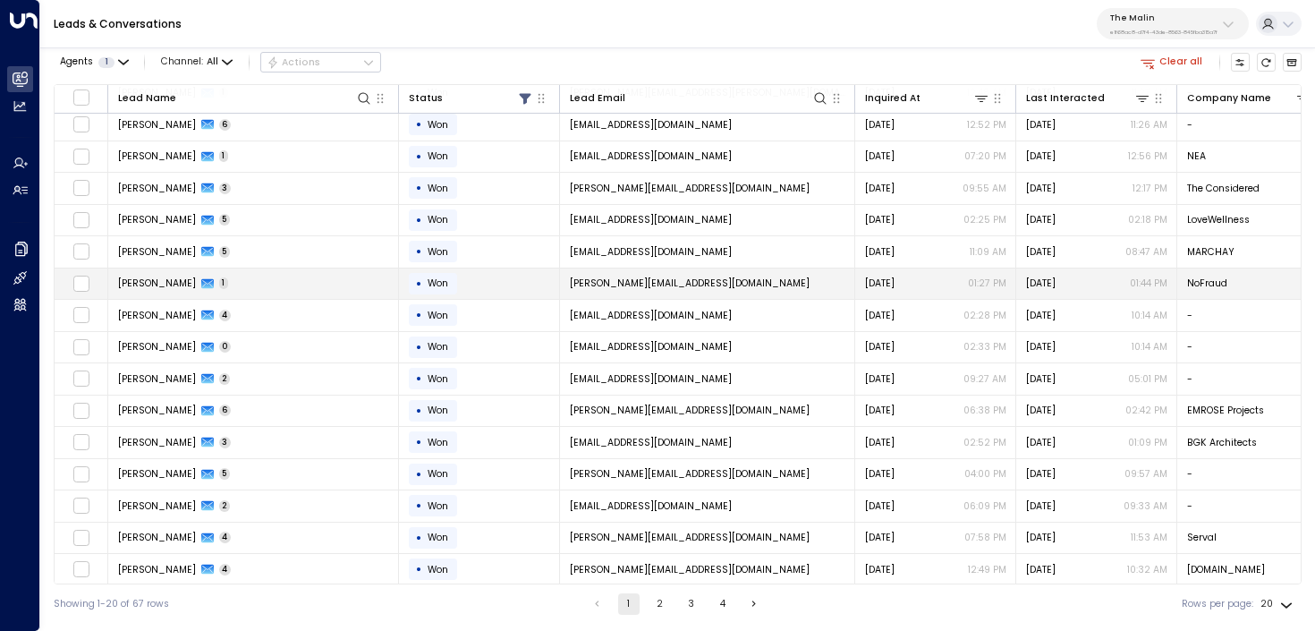
scroll to position [167, 0]
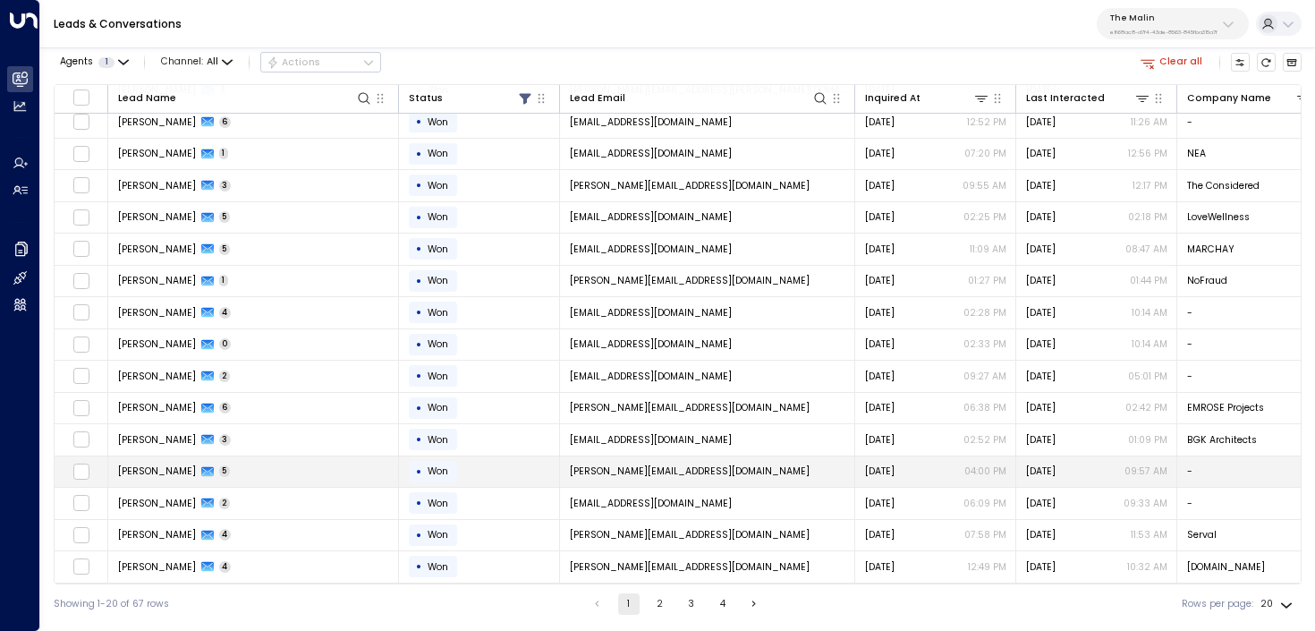
click at [356, 469] on td "Lena Vu Sawyer 5" at bounding box center [253, 471] width 291 height 31
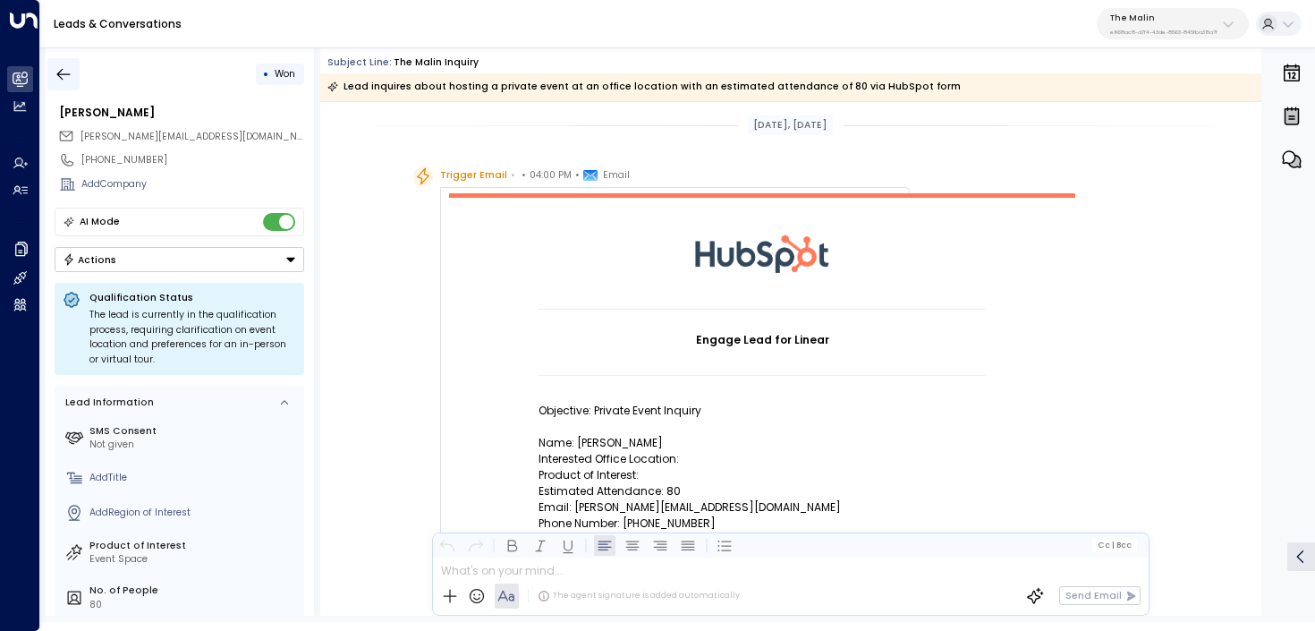
click at [66, 81] on icon "button" at bounding box center [64, 74] width 18 height 18
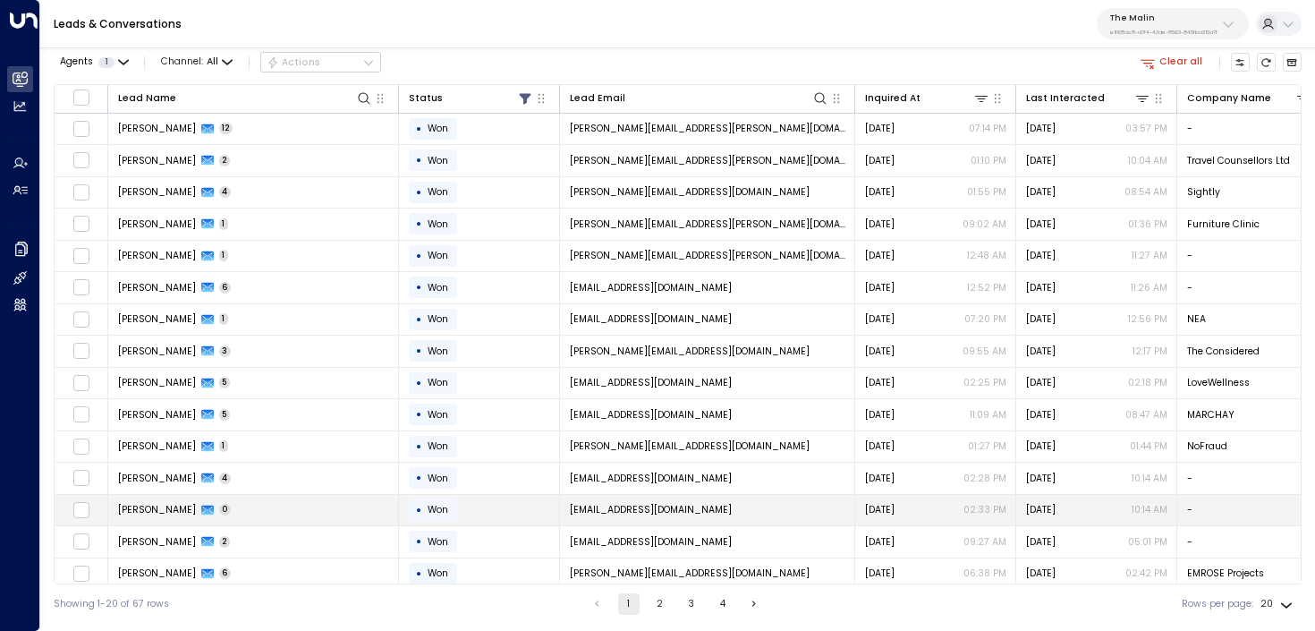
scroll to position [169, 0]
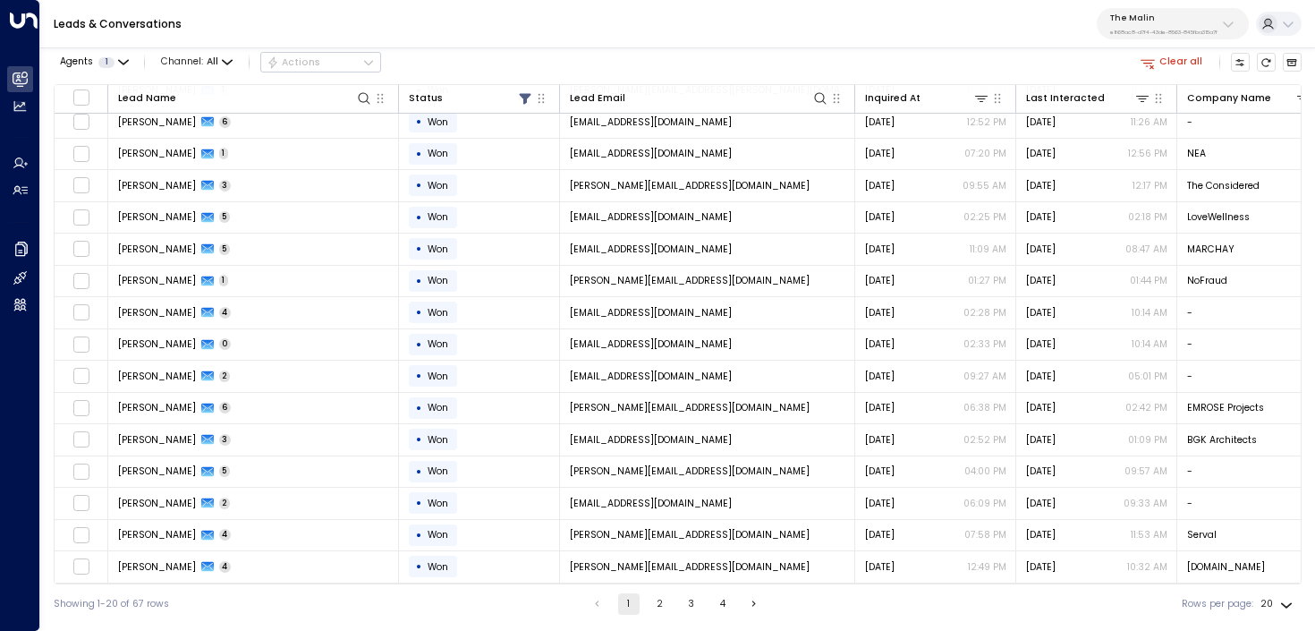
click at [652, 600] on button "2" at bounding box center [659, 603] width 21 height 21
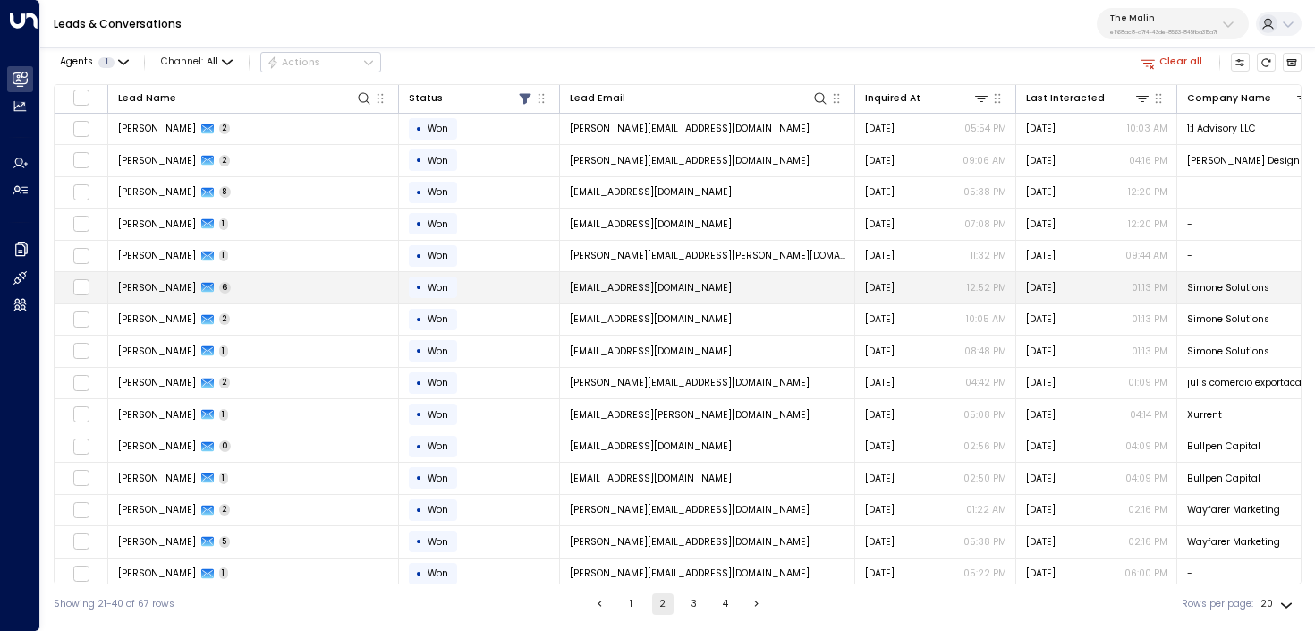
click at [334, 285] on td "Simone Smoot 6" at bounding box center [253, 287] width 291 height 31
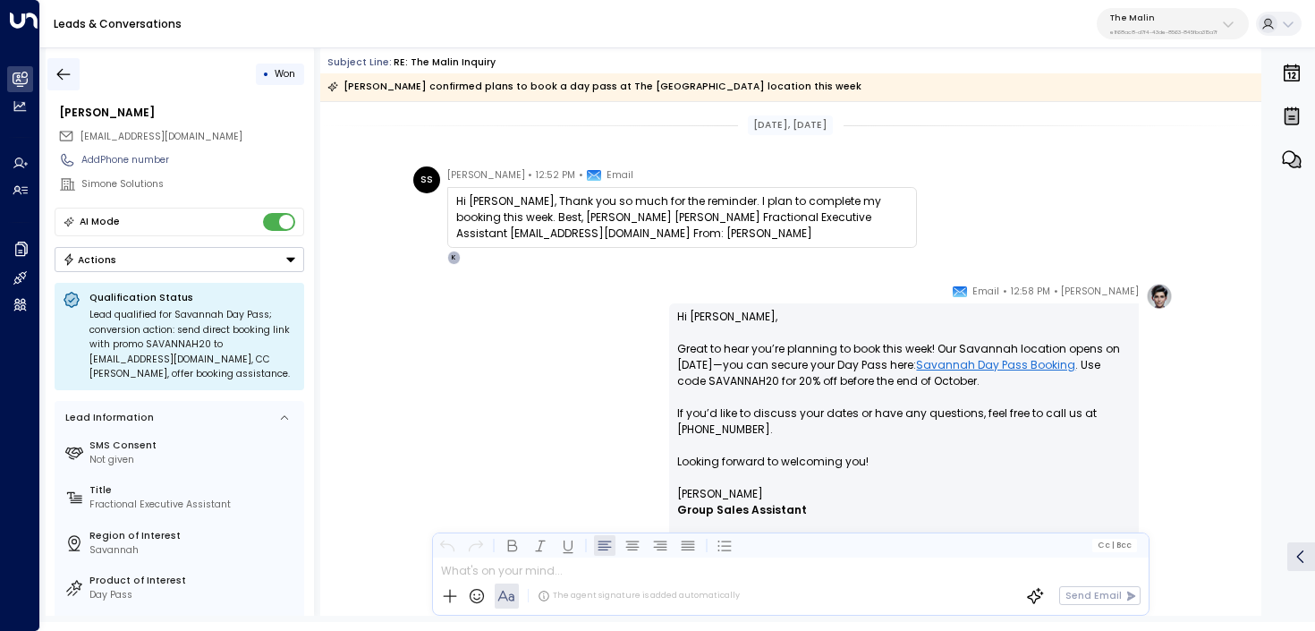
click at [56, 74] on icon "button" at bounding box center [64, 74] width 18 height 18
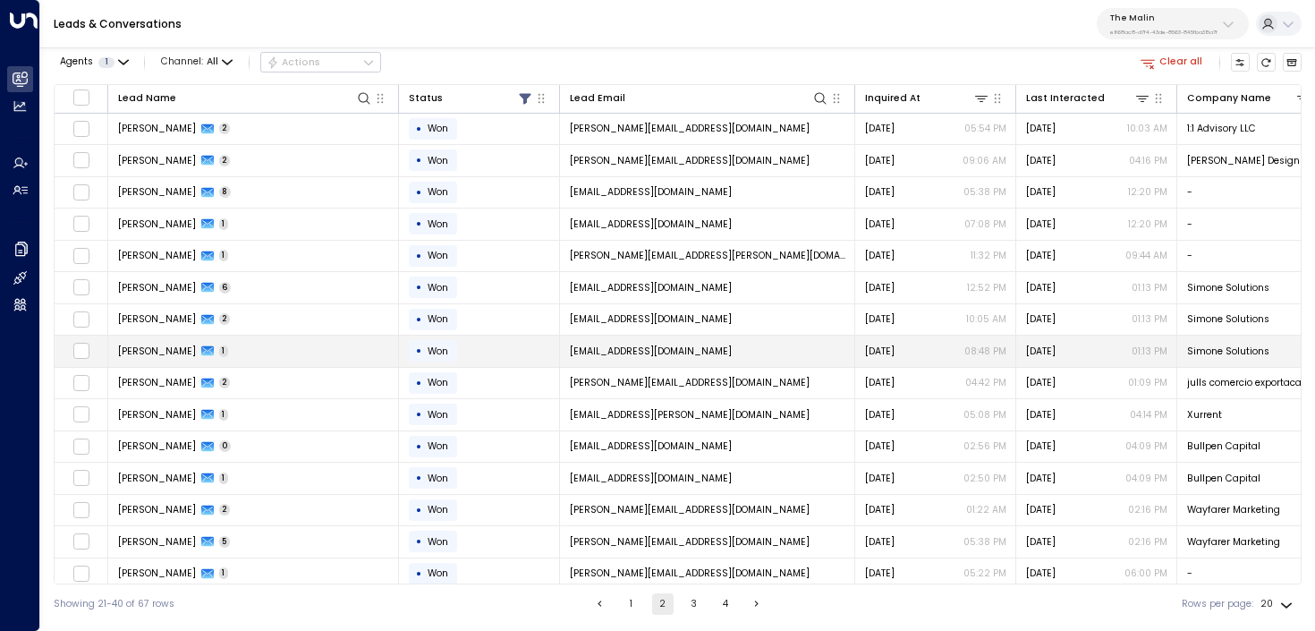
scroll to position [169, 0]
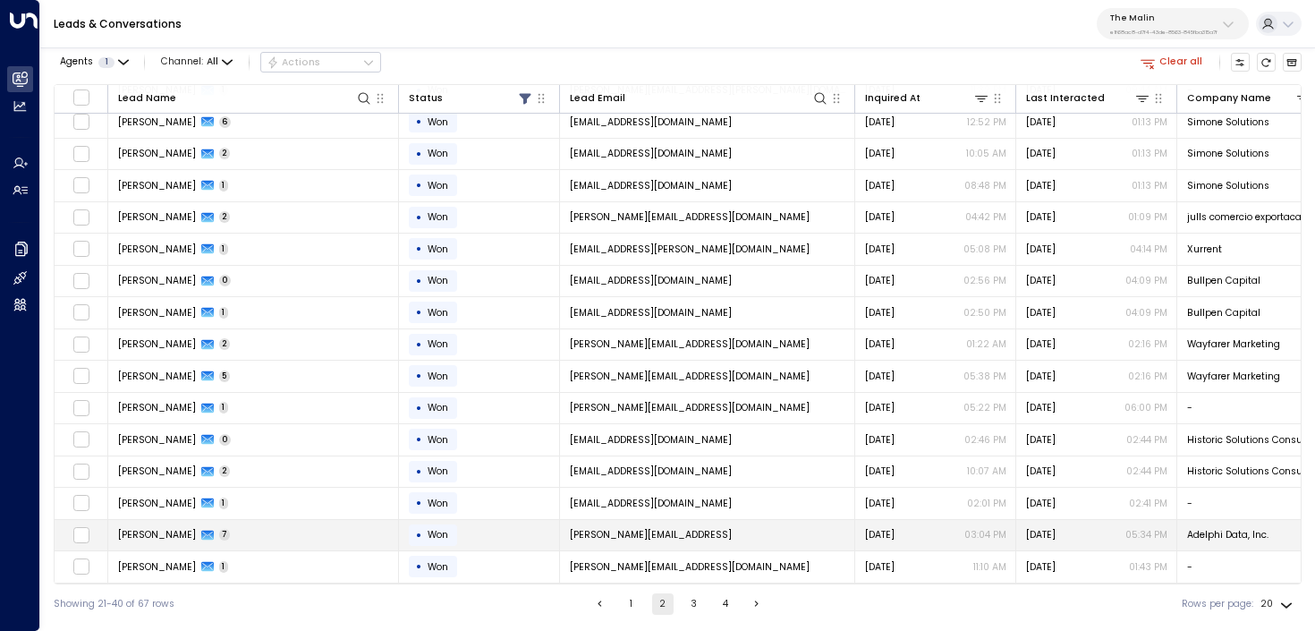
click at [266, 532] on td "Rachel Rubin 7" at bounding box center [253, 535] width 291 height 31
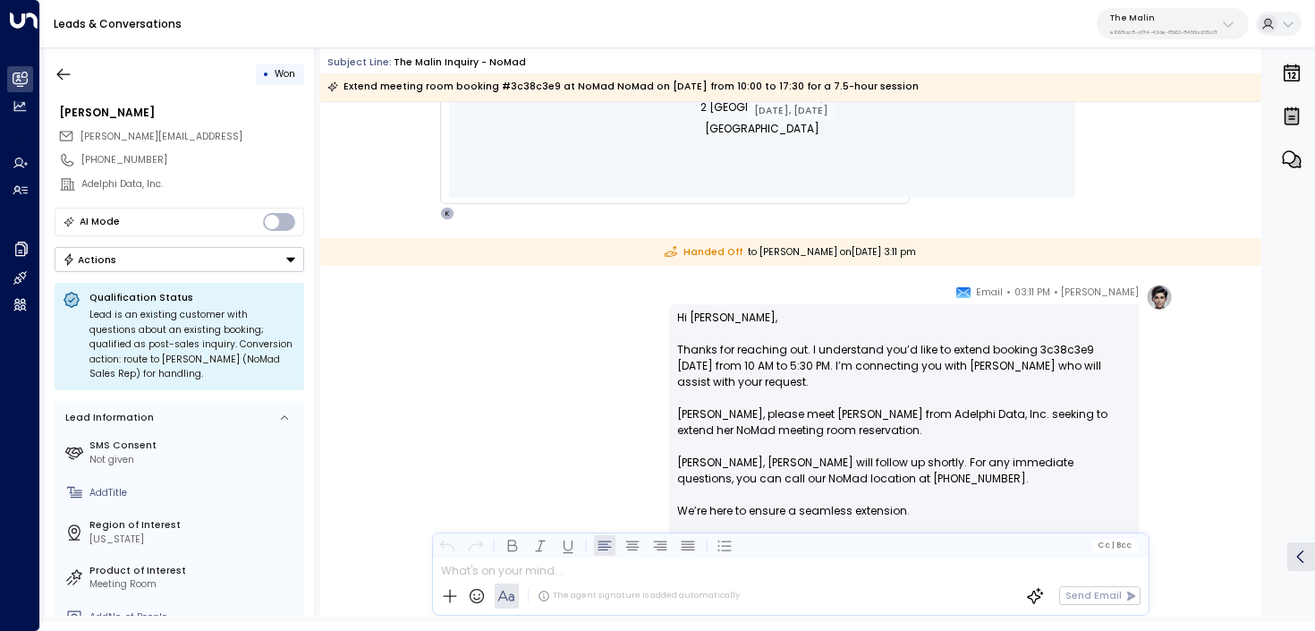
scroll to position [801, 0]
click at [73, 79] on button "button" at bounding box center [63, 74] width 32 height 32
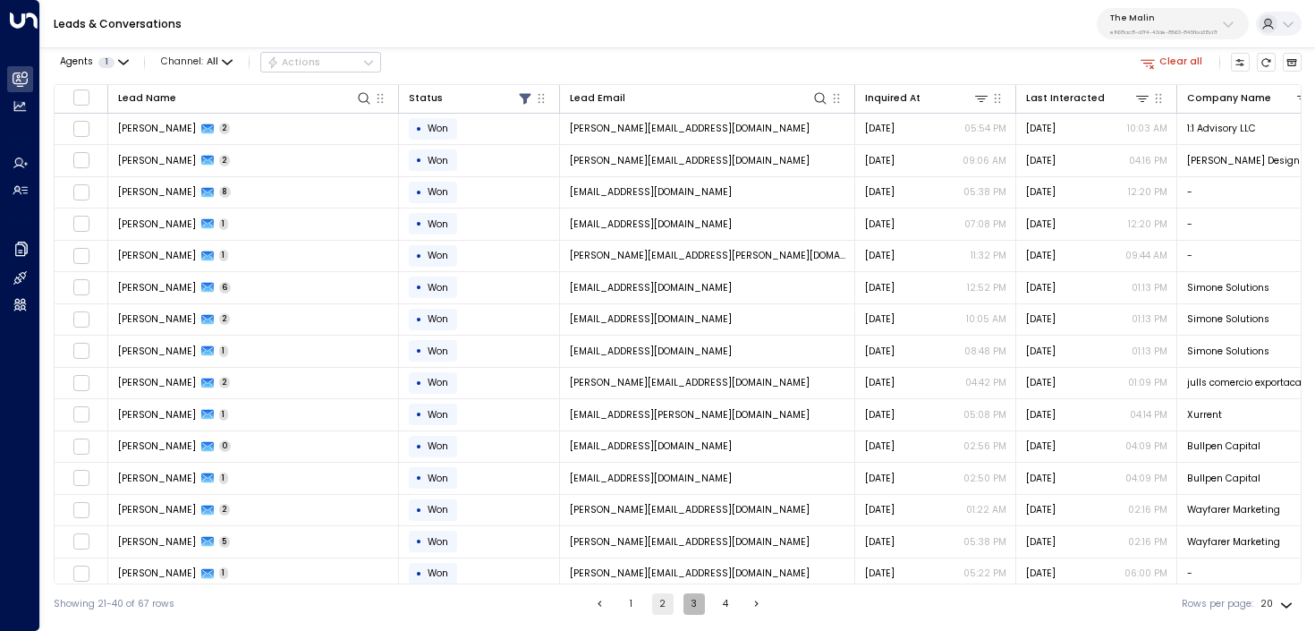
click at [699, 609] on button "3" at bounding box center [693, 603] width 21 height 21
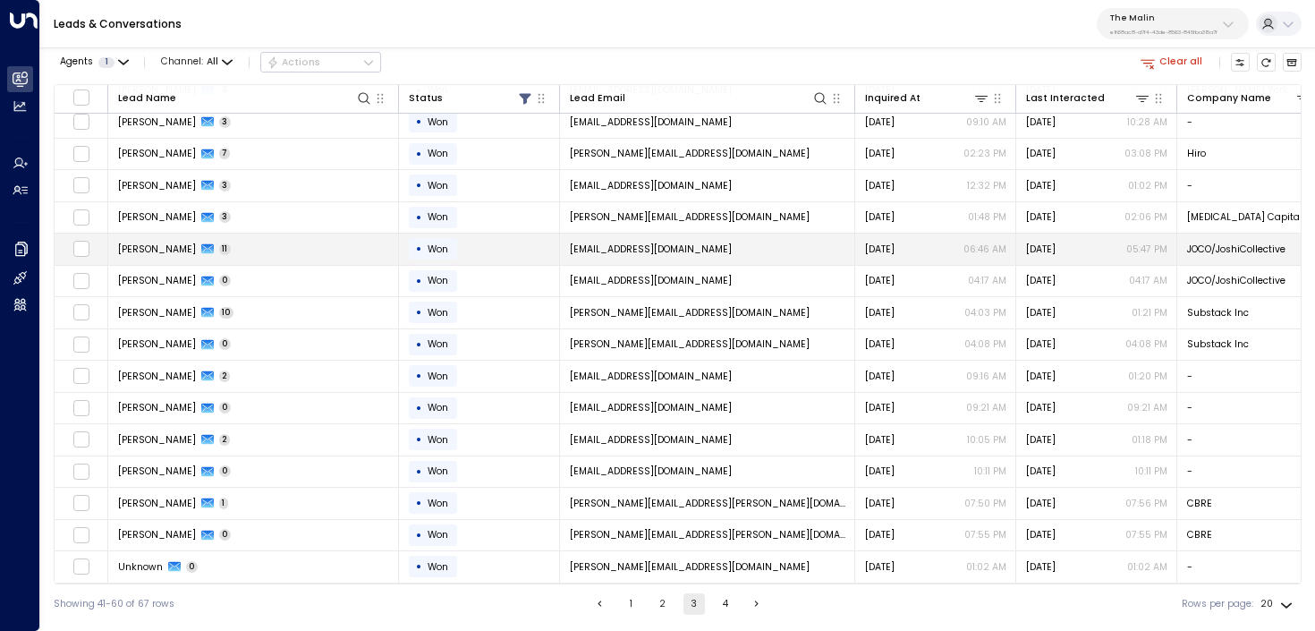
scroll to position [168, 0]
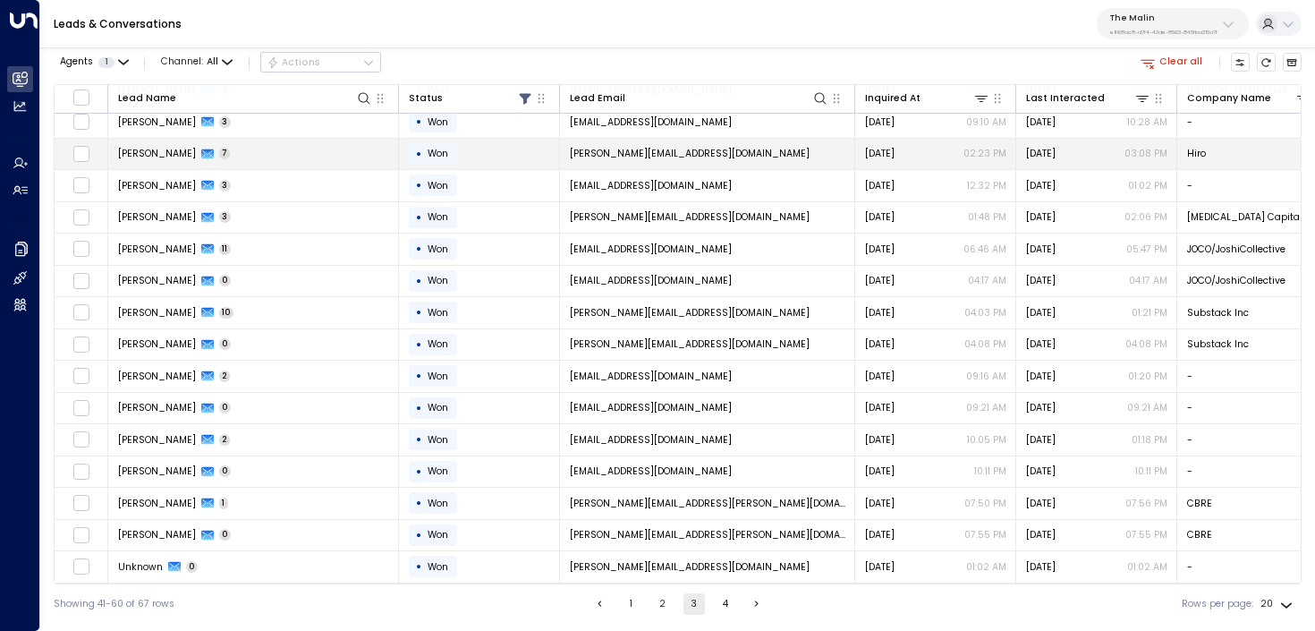
click at [346, 157] on td "Gina Abrams 7" at bounding box center [253, 154] width 291 height 31
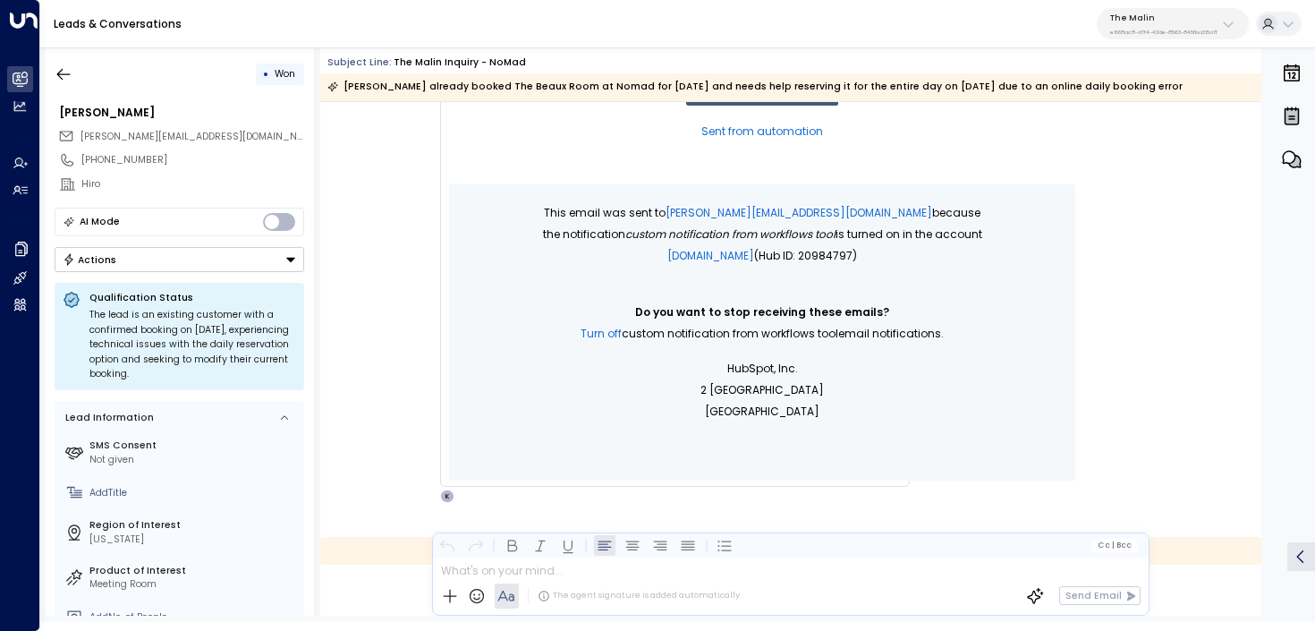
scroll to position [855, 0]
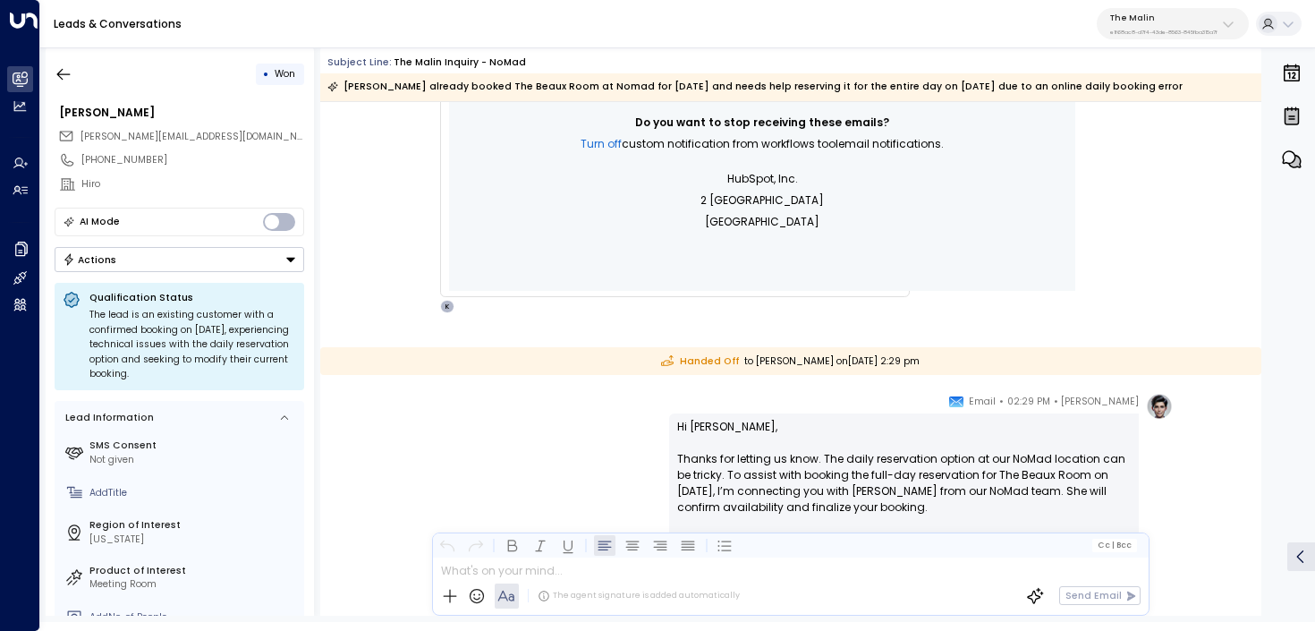
click at [1160, 22] on p "The Malin" at bounding box center [1163, 18] width 107 height 11
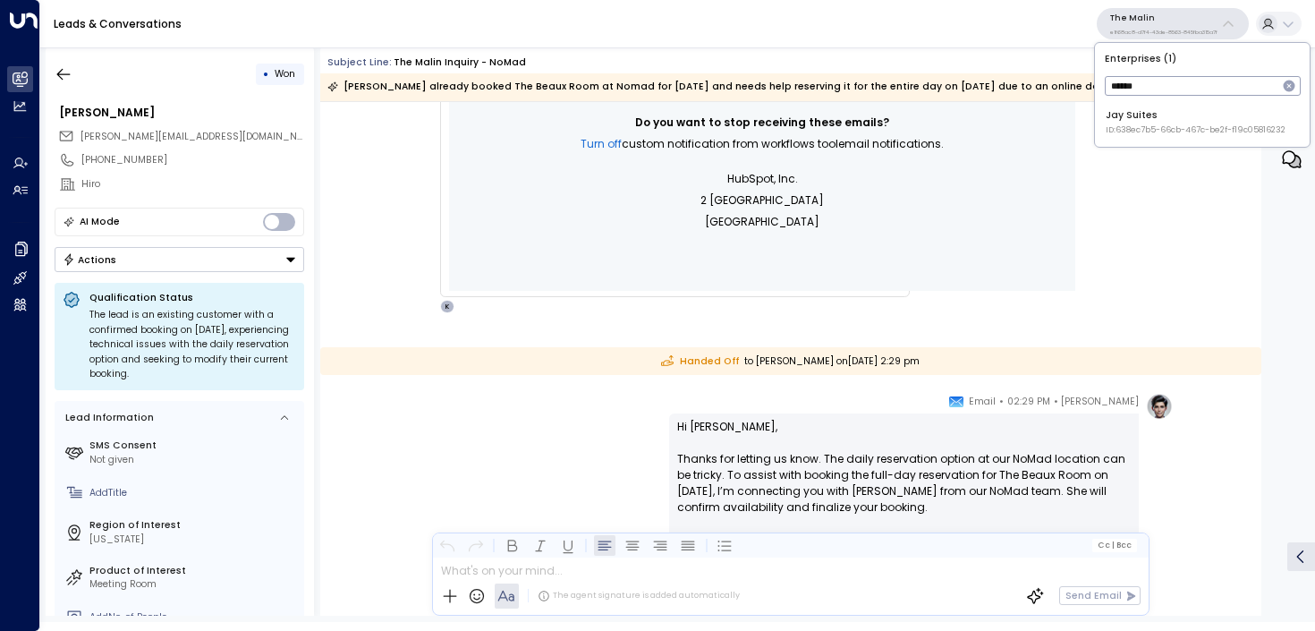
type input "******"
click at [1199, 123] on div "Jay Suites ID: 638ec7b5-66cb-467c-be2f-f19c05816232" at bounding box center [1196, 122] width 180 height 28
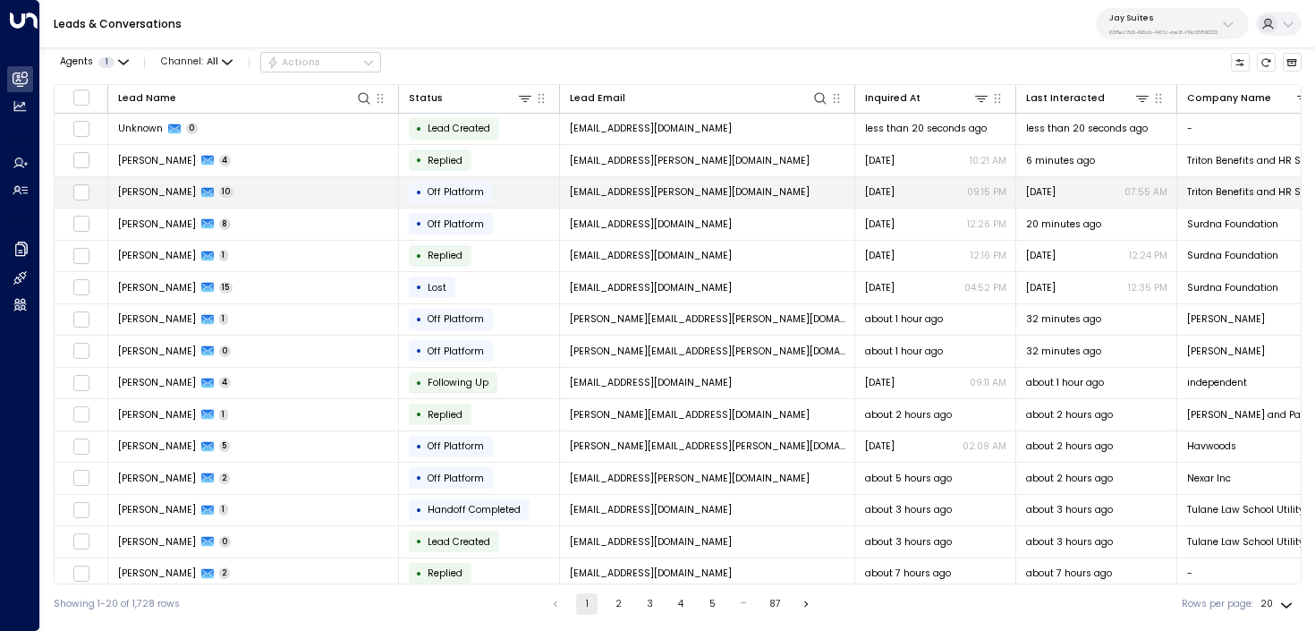
click at [319, 201] on td "Allie Rosenthal 10" at bounding box center [253, 192] width 291 height 31
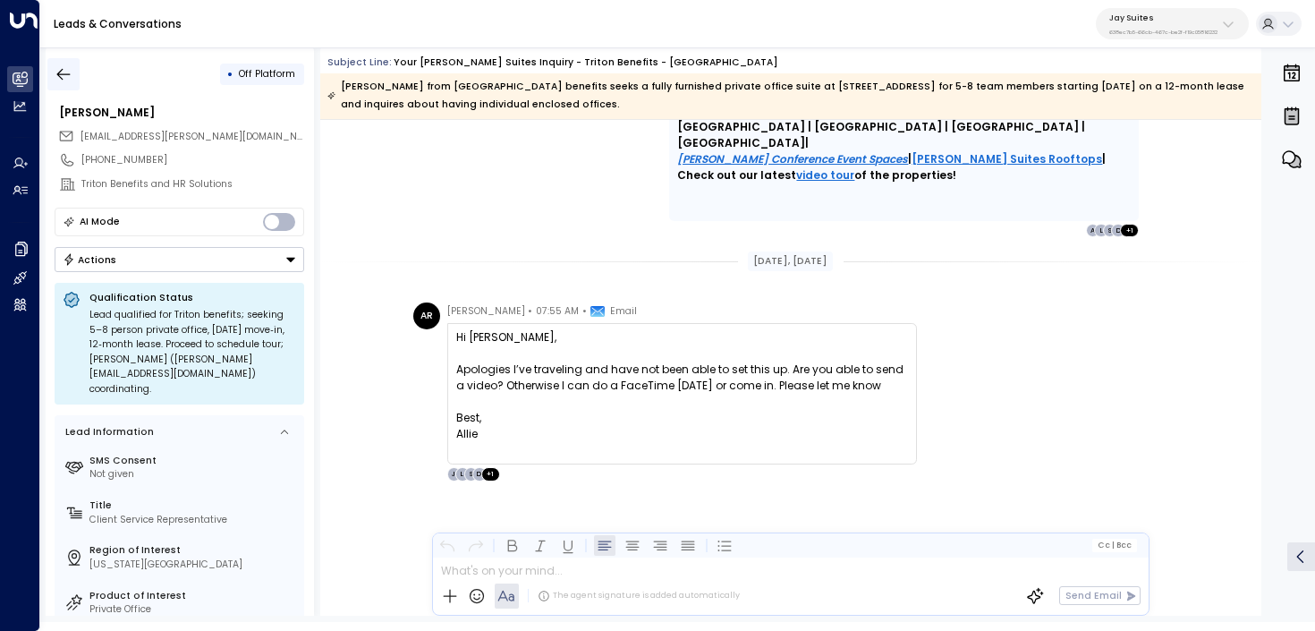
scroll to position [5738, 0]
click at [64, 72] on icon "button" at bounding box center [64, 74] width 18 height 18
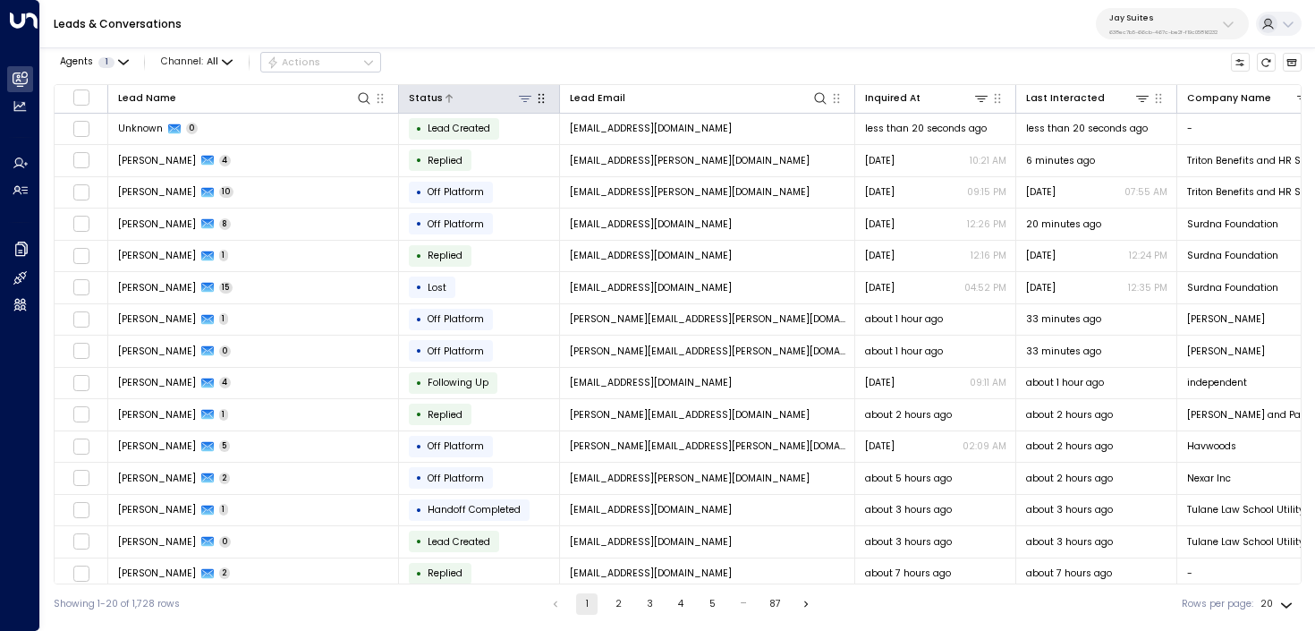
click at [519, 94] on icon at bounding box center [525, 98] width 14 height 14
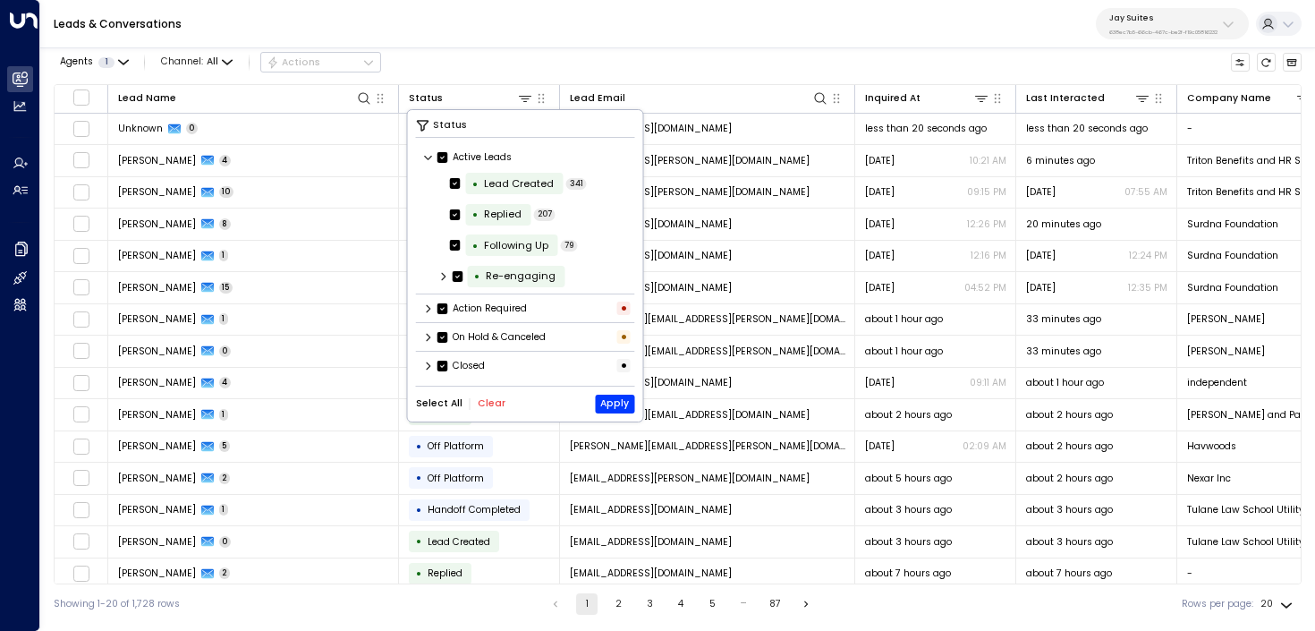
click at [488, 394] on div "Select All Clear Apply" at bounding box center [525, 403] width 219 height 19
click at [488, 402] on button "Clear" at bounding box center [492, 403] width 28 height 11
click at [431, 360] on icon at bounding box center [428, 365] width 11 height 11
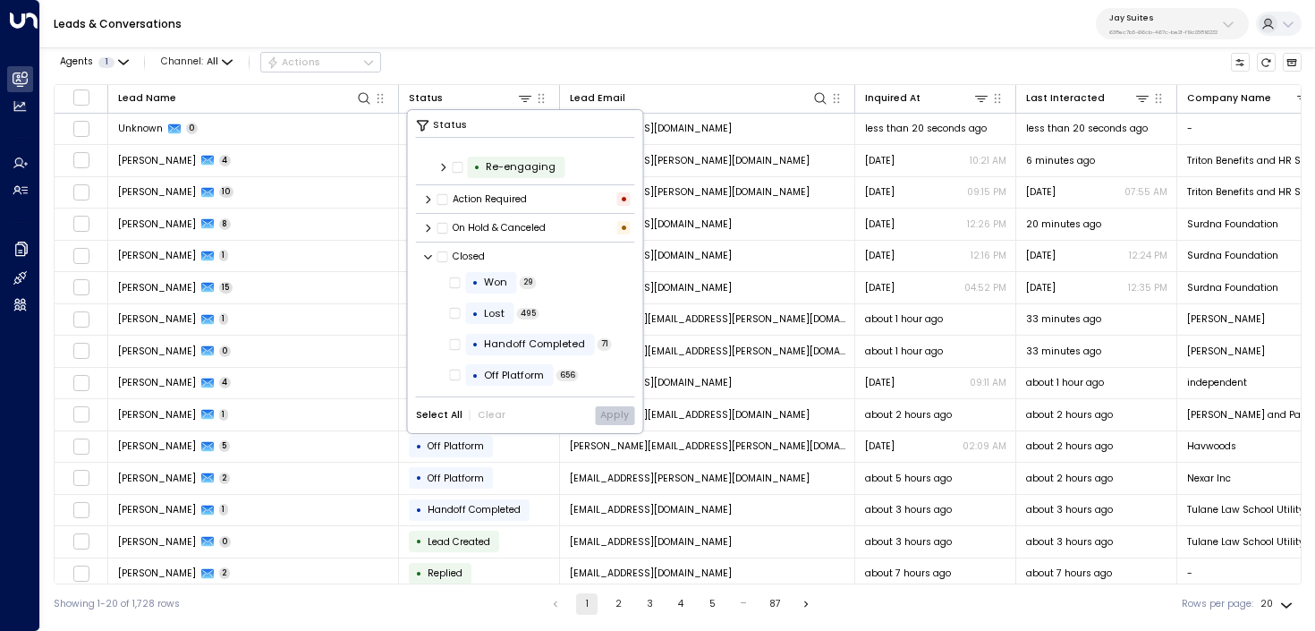
scroll to position [108, 0]
click at [482, 289] on div "• Won" at bounding box center [490, 283] width 51 height 21
click at [620, 420] on button "Apply" at bounding box center [614, 415] width 39 height 19
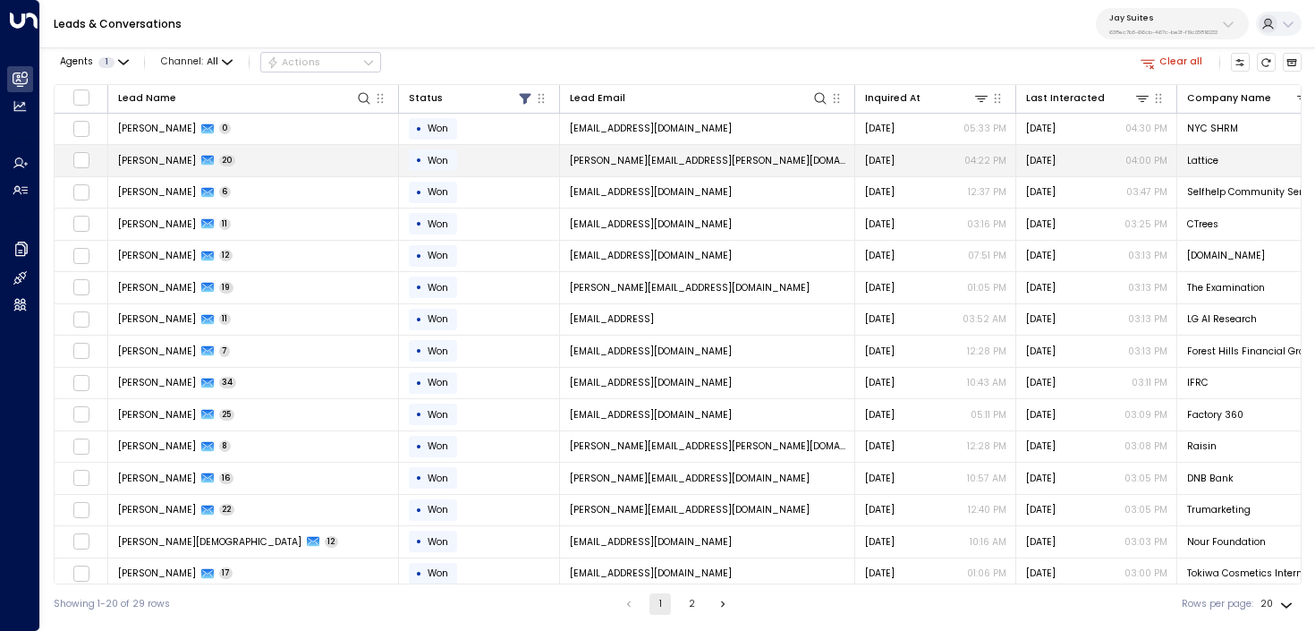
click at [328, 167] on td "Darlene Savage 20" at bounding box center [253, 160] width 291 height 31
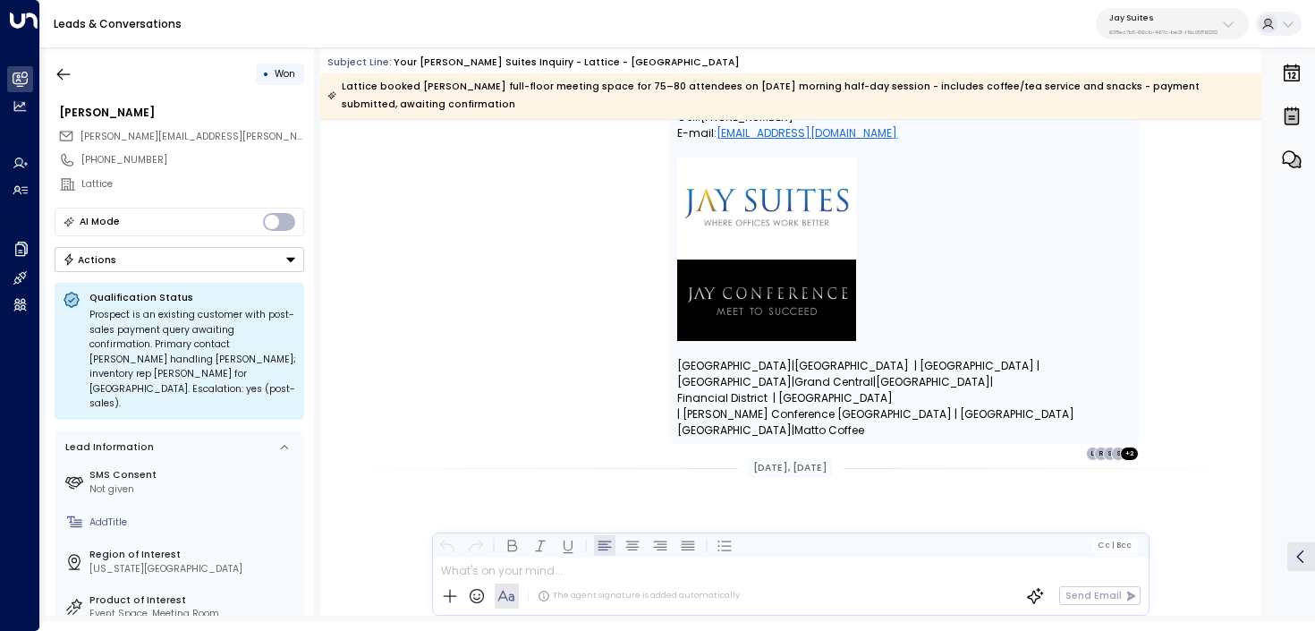
scroll to position [10870, 0]
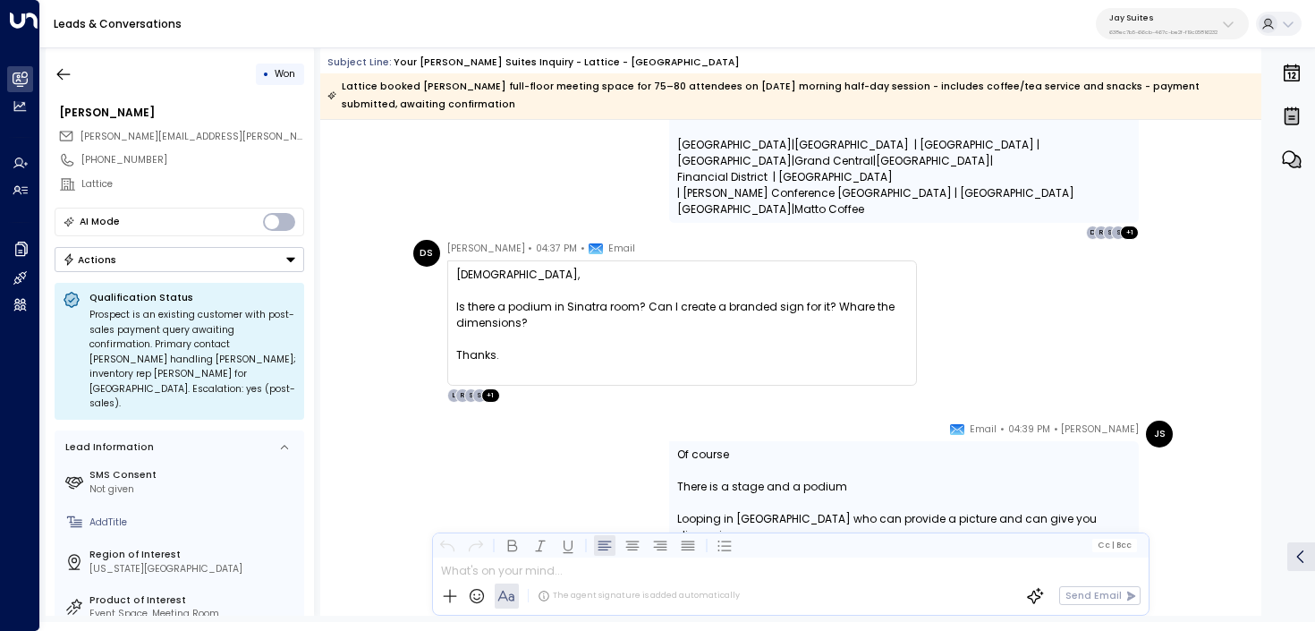
click at [46, 74] on div "• Won Darlene Savage darlene.savage@lattice.com +16509969262 Lattice AI Mode Ac…" at bounding box center [180, 331] width 268 height 568
click at [71, 74] on icon "button" at bounding box center [64, 74] width 18 height 18
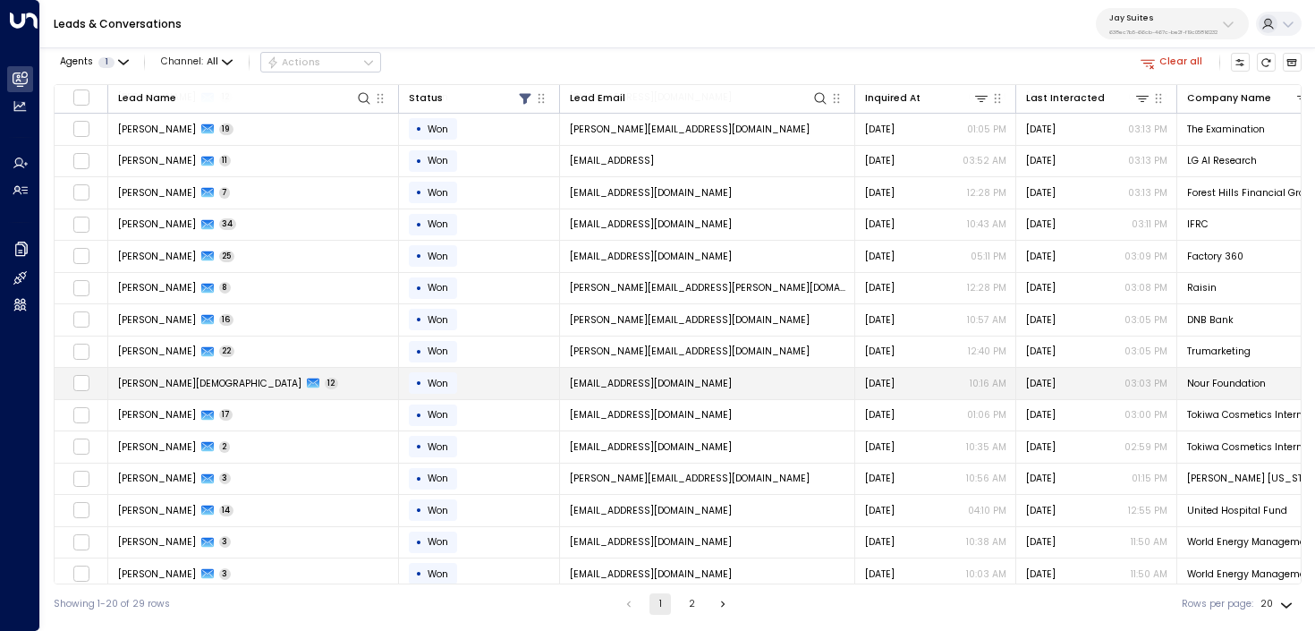
scroll to position [169, 0]
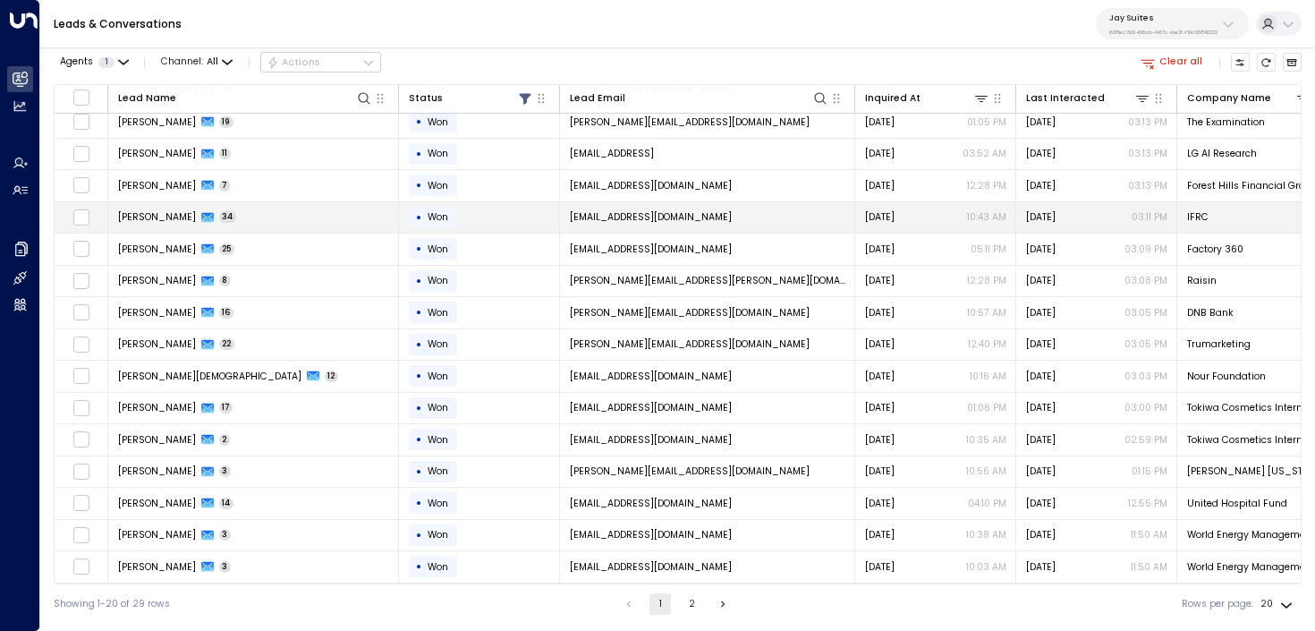
click at [347, 202] on td "Tasneem Abdallah 34" at bounding box center [253, 217] width 291 height 31
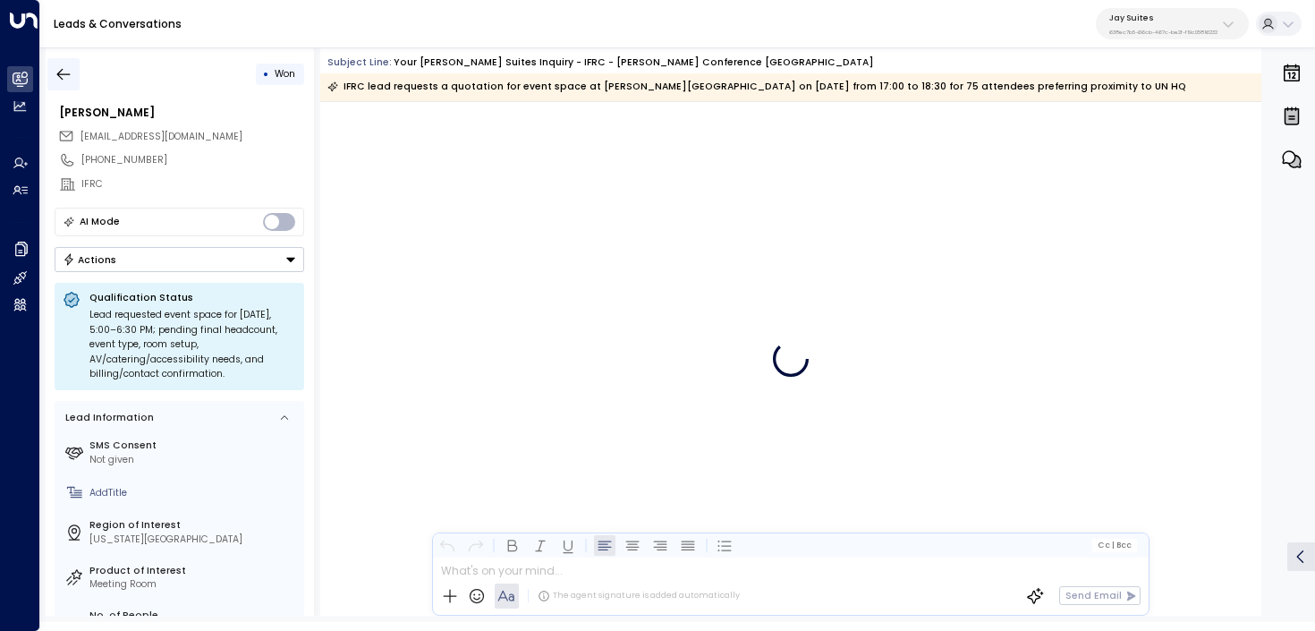
click at [71, 71] on icon "button" at bounding box center [64, 74] width 18 height 18
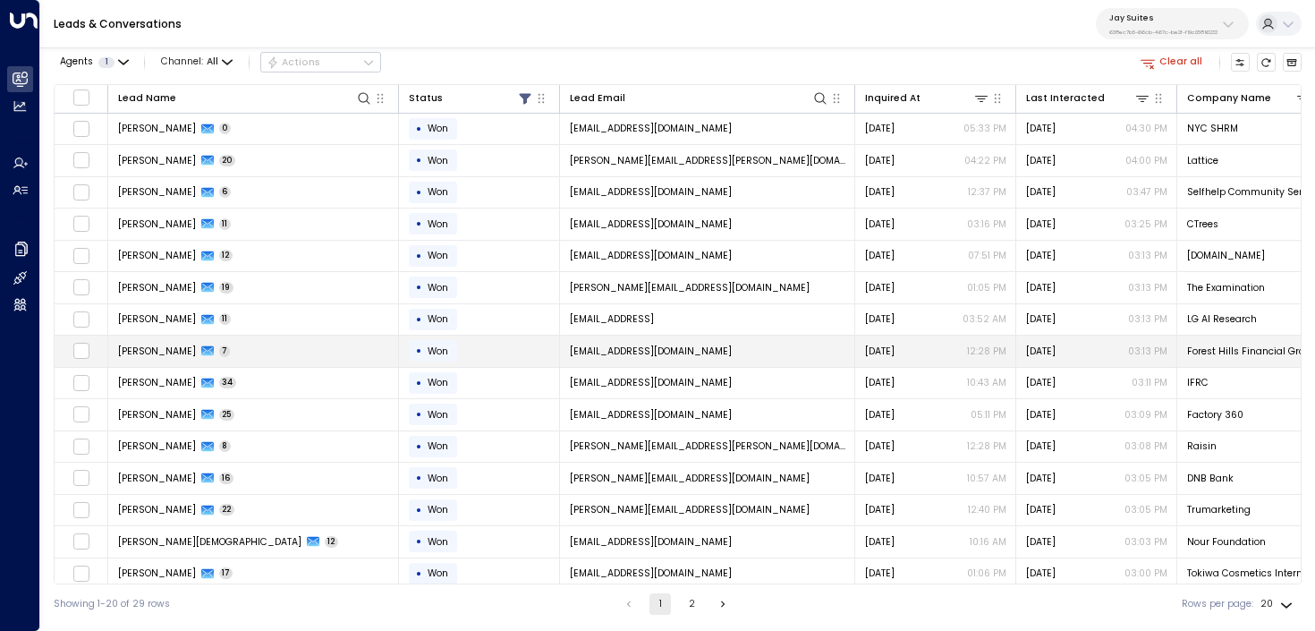
click at [311, 349] on td "Diane Neustadt 7" at bounding box center [253, 350] width 291 height 31
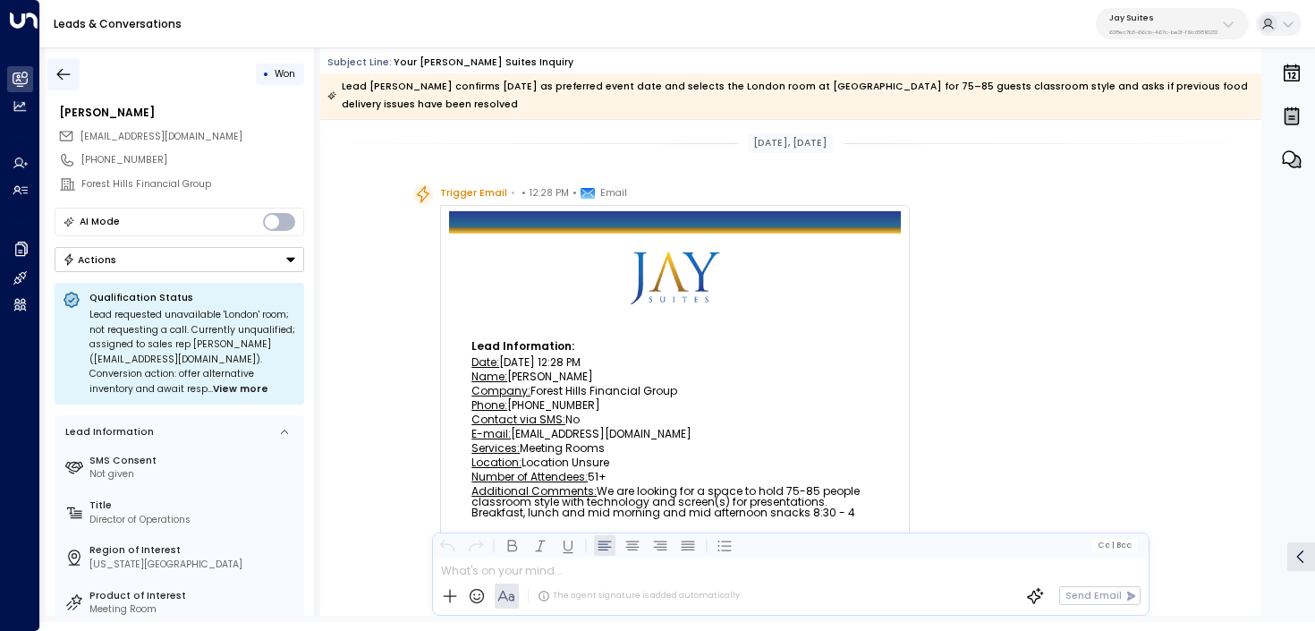
click at [60, 66] on icon "button" at bounding box center [64, 74] width 18 height 18
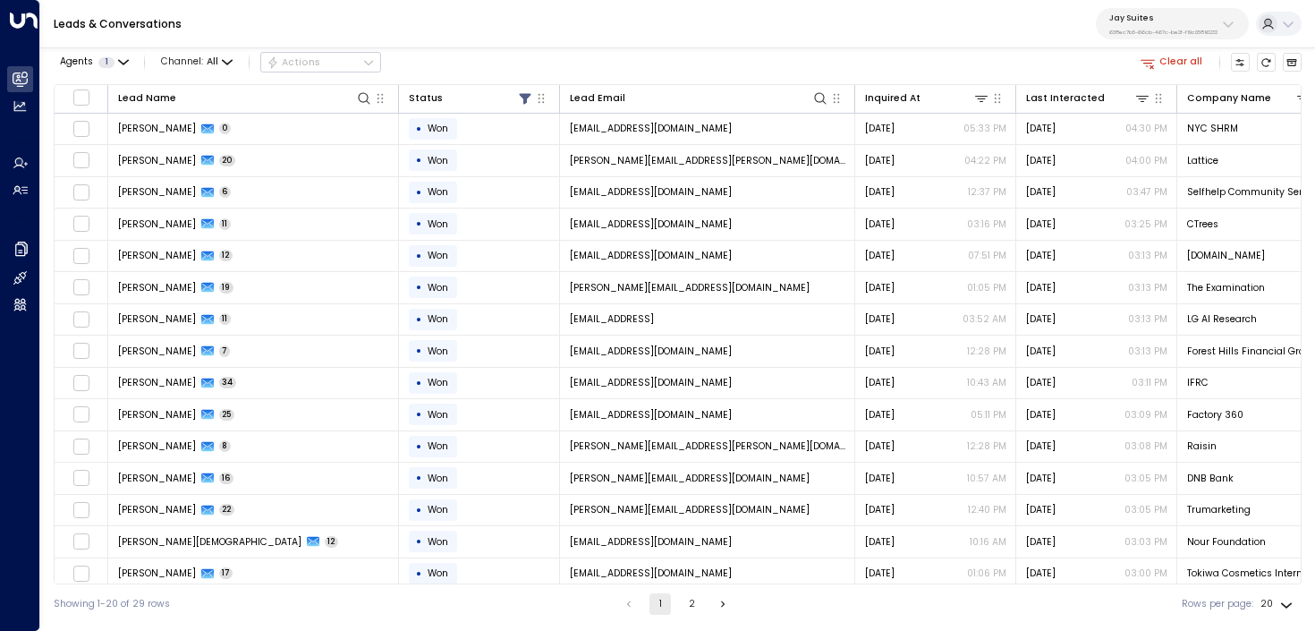
click at [1158, 30] on p "638ec7b5-66cb-467c-be2f-f19c05816232" at bounding box center [1163, 32] width 108 height 7
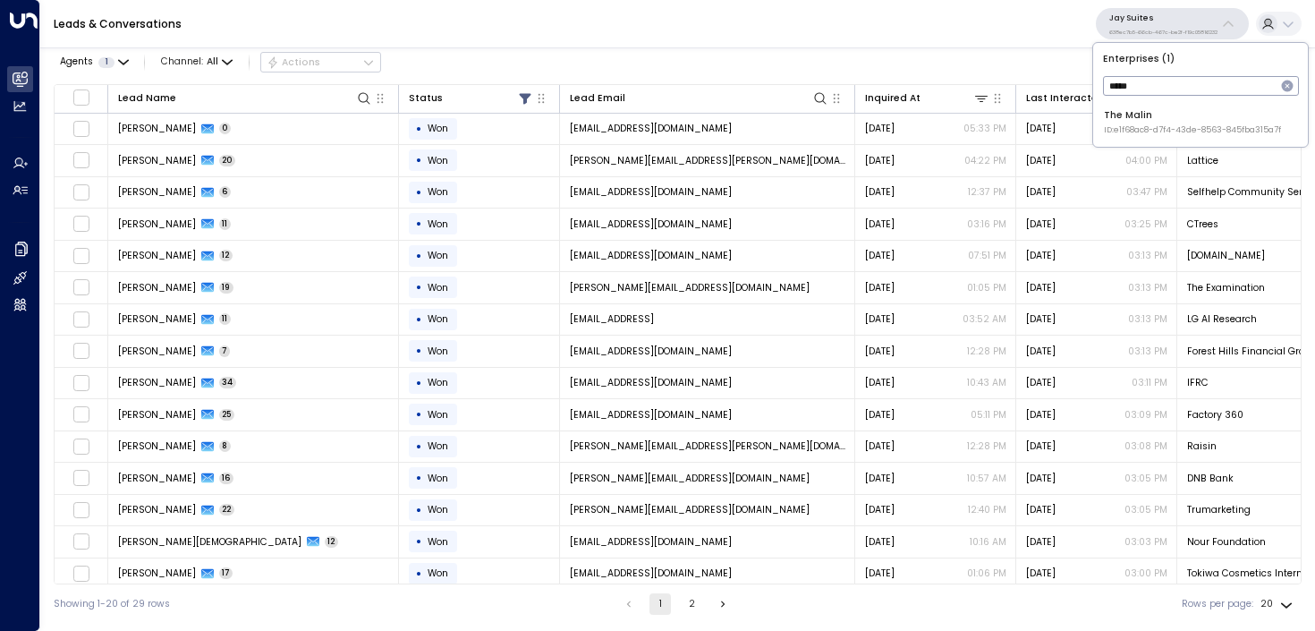
type input "*****"
click at [1183, 127] on span "ID: e1f68ac8-d7f4-43de-8563-845fba315a7f" at bounding box center [1192, 130] width 177 height 13
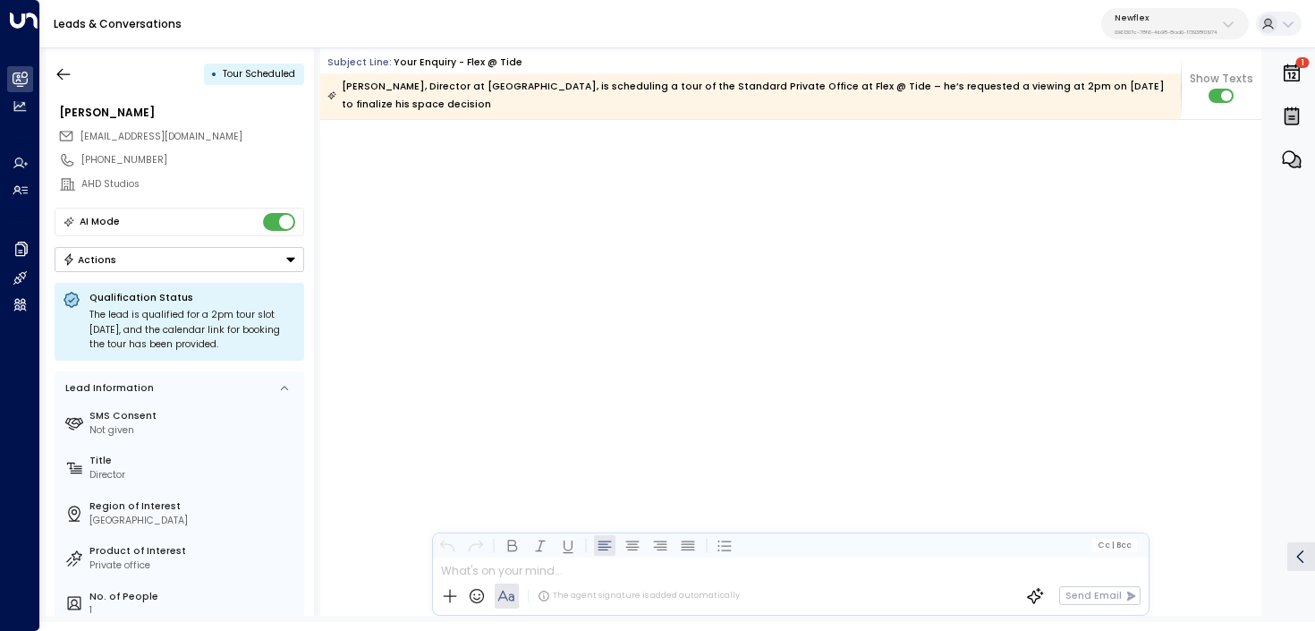
scroll to position [7683, 0]
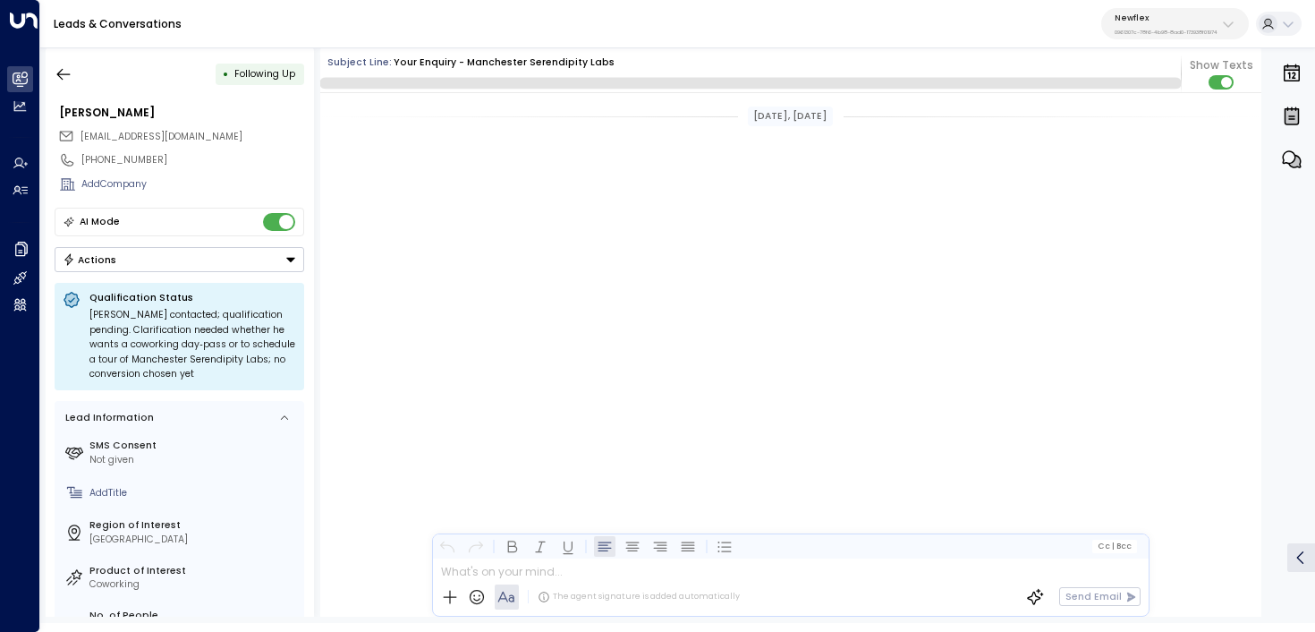
scroll to position [3502, 0]
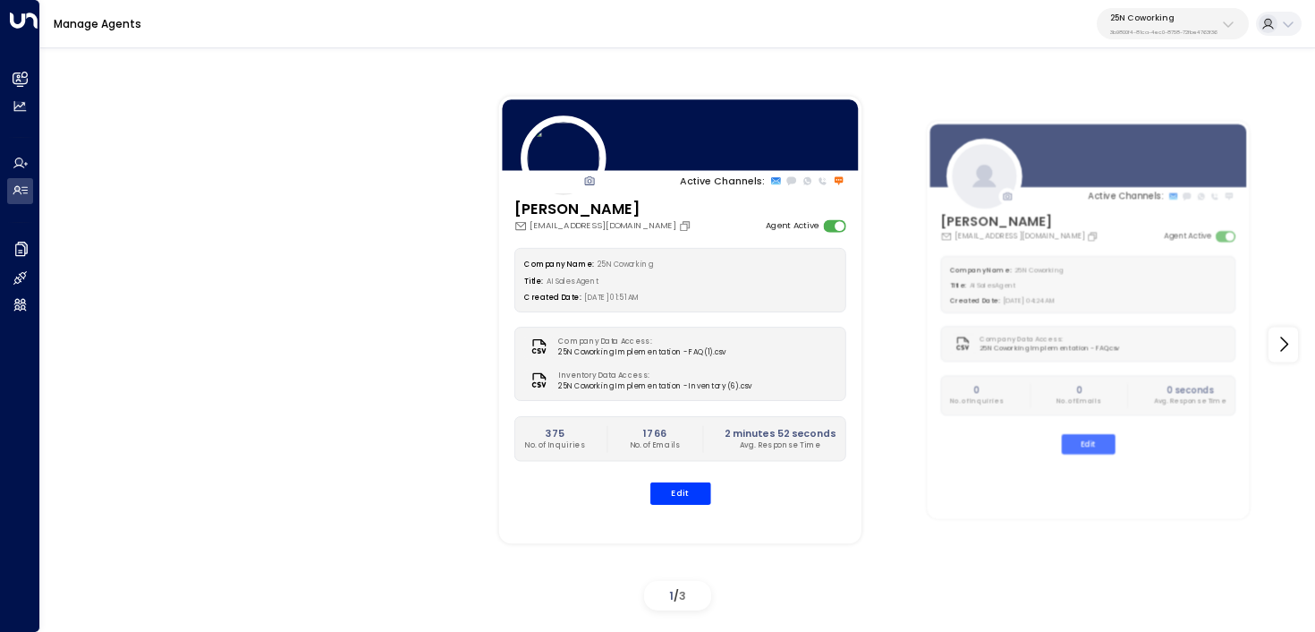
click at [1205, 29] on p "3b9800f4-81ca-4ec0-8758-72fbe4763f36" at bounding box center [1163, 32] width 107 height 7
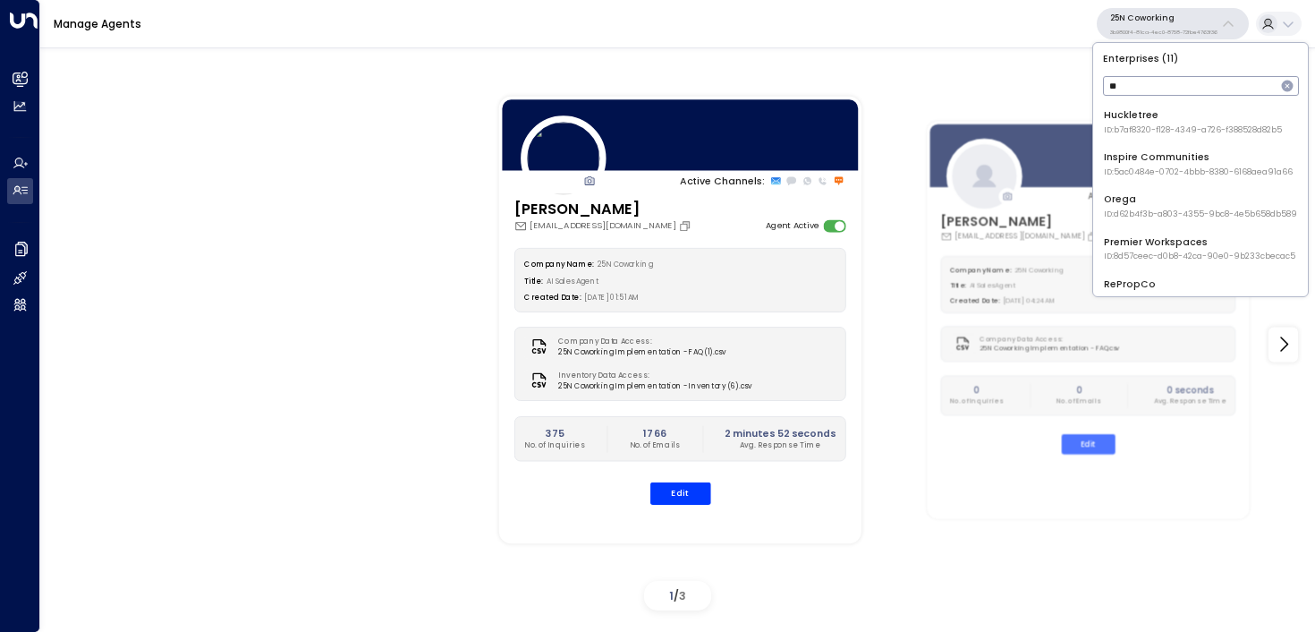
type input "*"
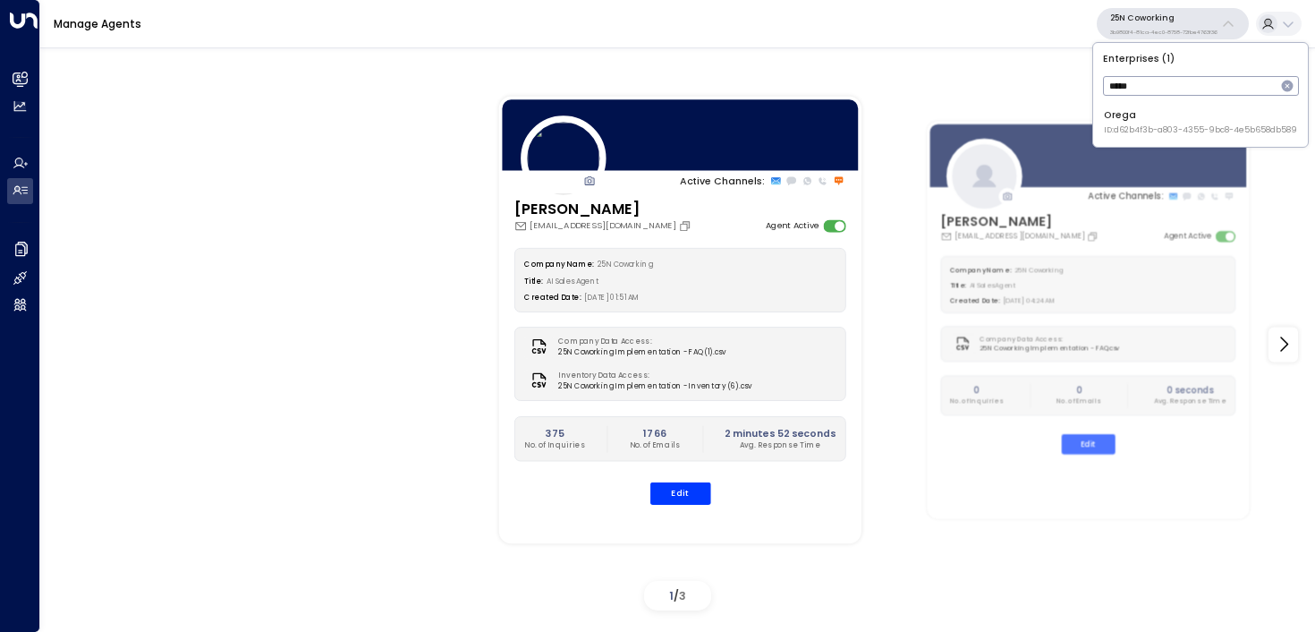
type input "*****"
click at [1141, 133] on span "ID: d62b4f3b-a803-4355-9bc8-4e5b658db589" at bounding box center [1200, 130] width 193 height 13
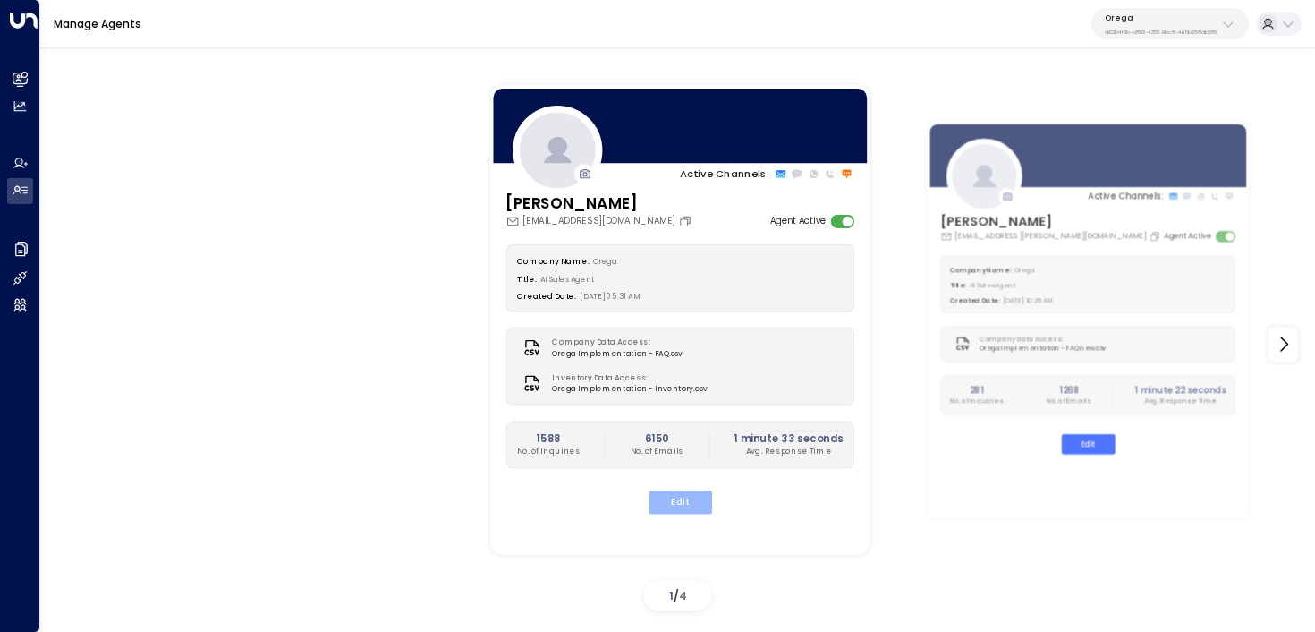
click at [690, 495] on button "Edit" at bounding box center [680, 501] width 64 height 23
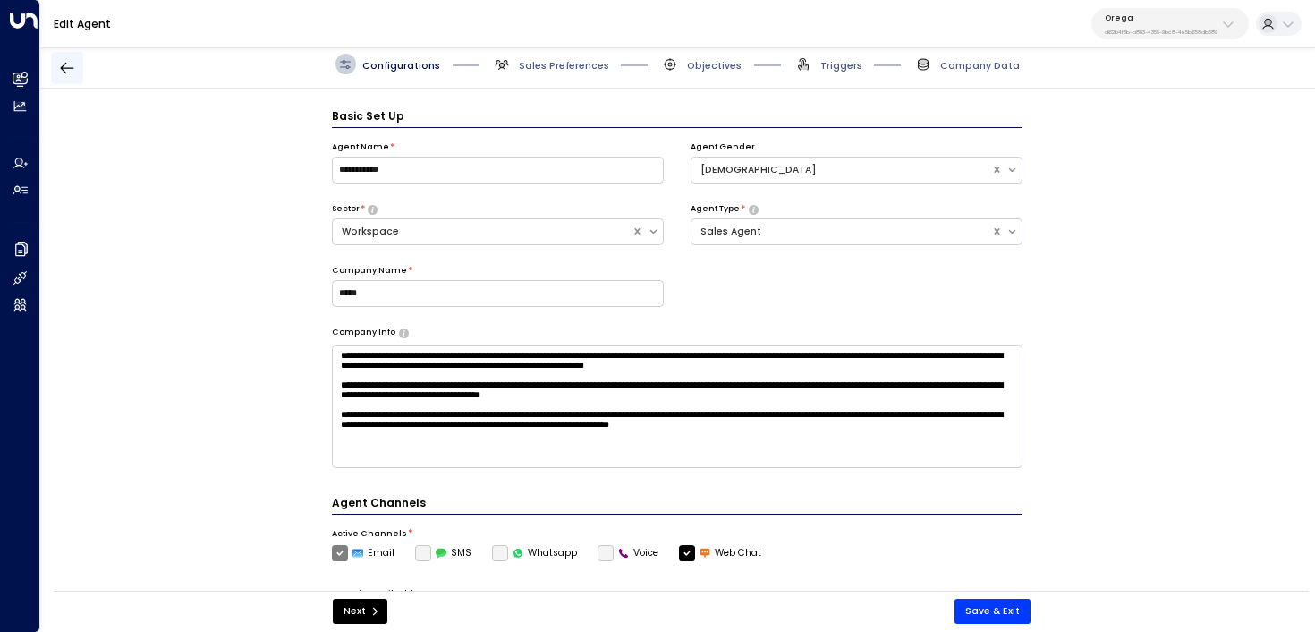
click at [69, 63] on icon "button" at bounding box center [67, 68] width 18 height 18
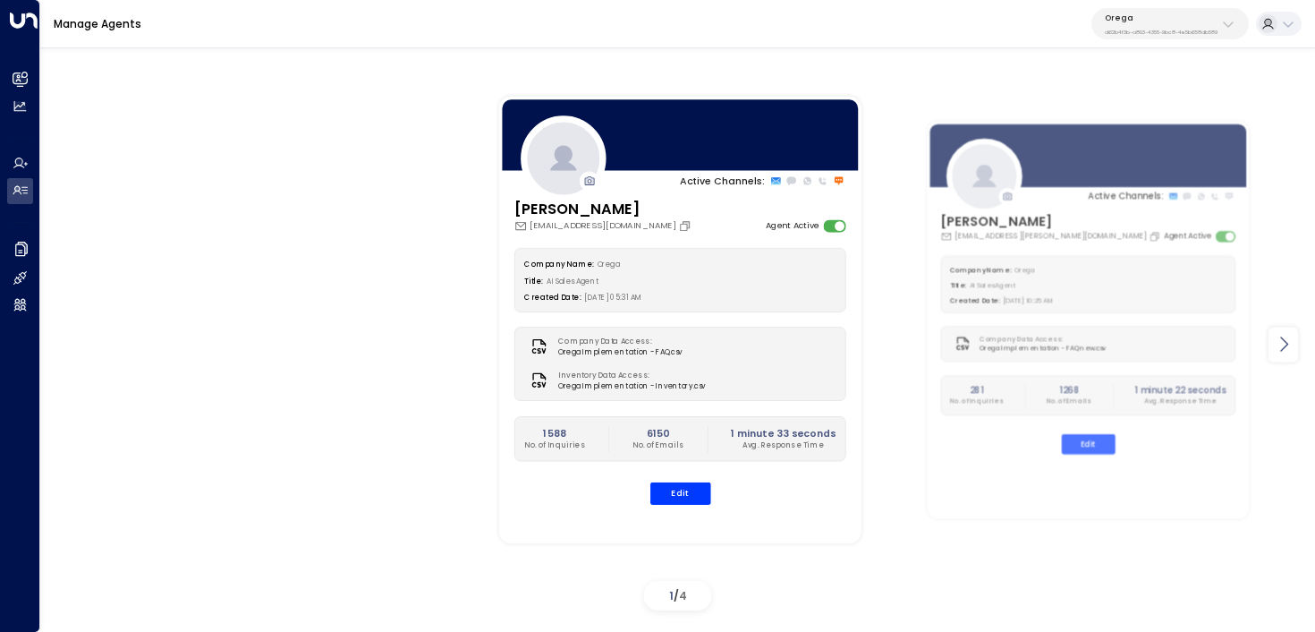
click at [1286, 343] on icon at bounding box center [1284, 344] width 8 height 15
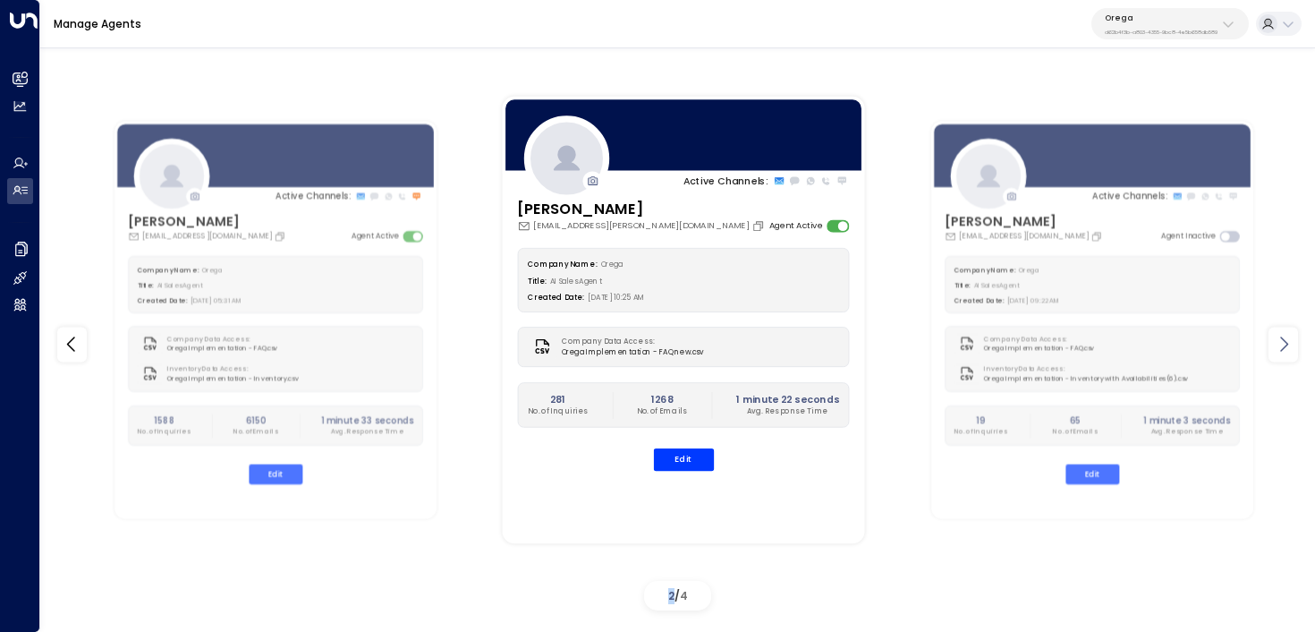
click at [1286, 343] on icon at bounding box center [1284, 344] width 8 height 15
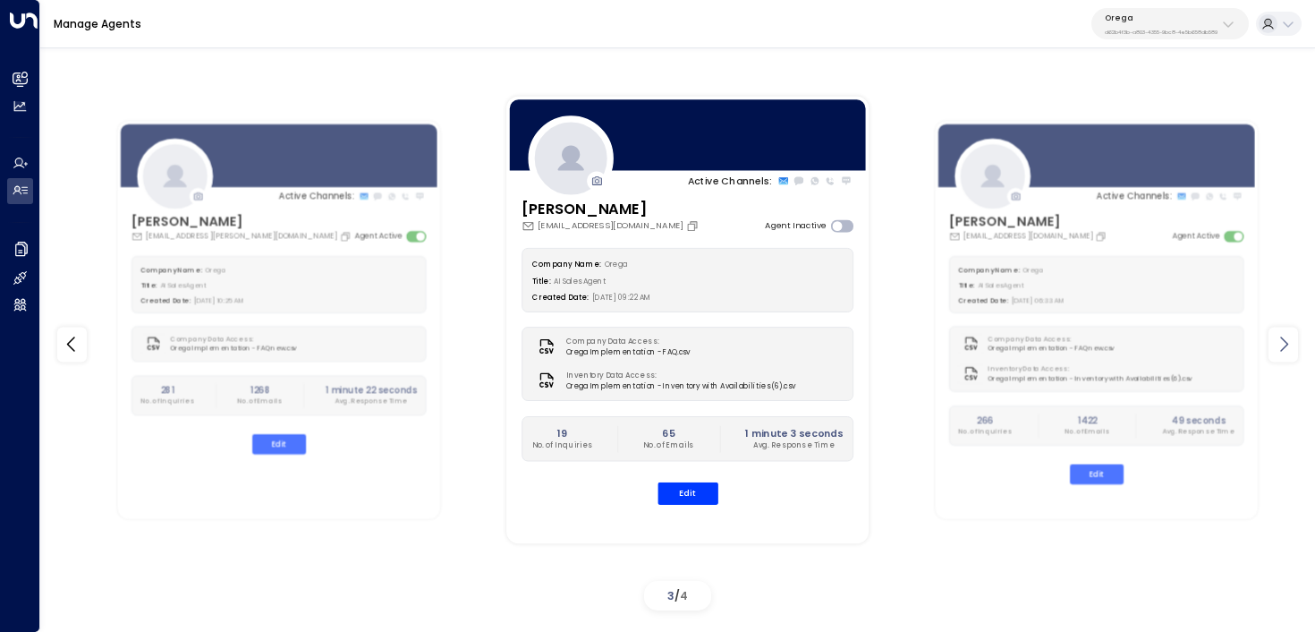
click at [1286, 343] on icon at bounding box center [1284, 344] width 8 height 15
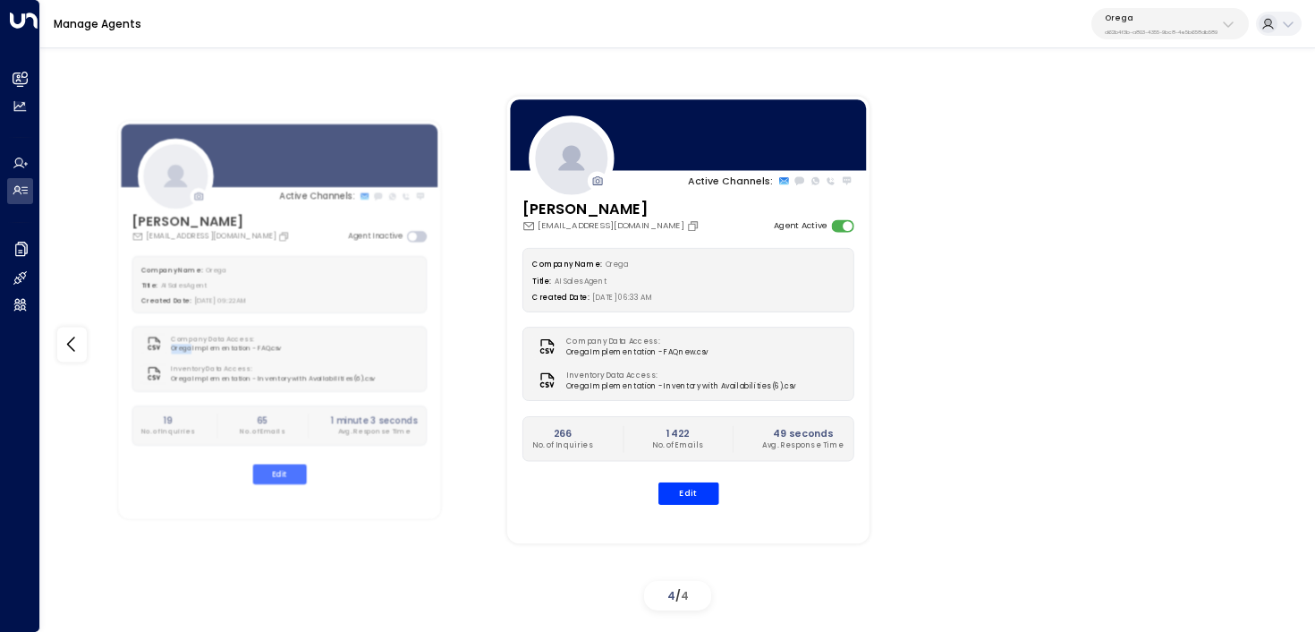
click at [1286, 343] on div "Active Channels: Grace Nolan grace.nolan@orega-offices.com Agent Active Company…" at bounding box center [677, 345] width 1275 height 547
click at [77, 343] on icon at bounding box center [71, 344] width 21 height 21
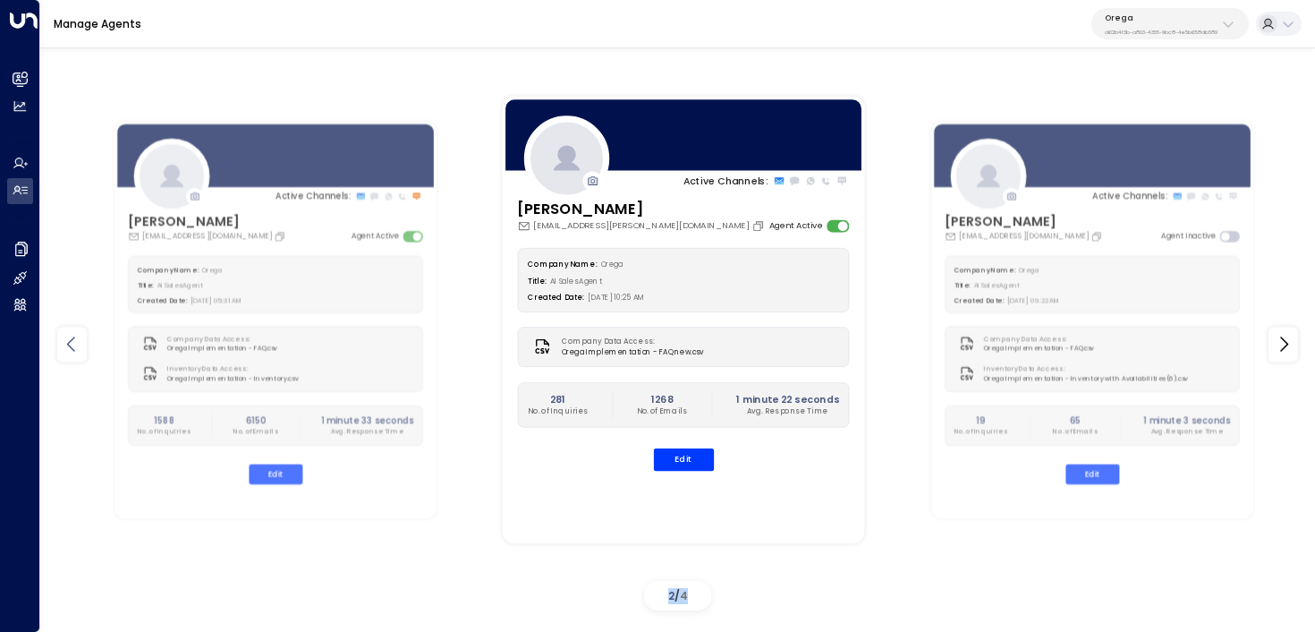
click at [77, 343] on icon at bounding box center [71, 344] width 21 height 21
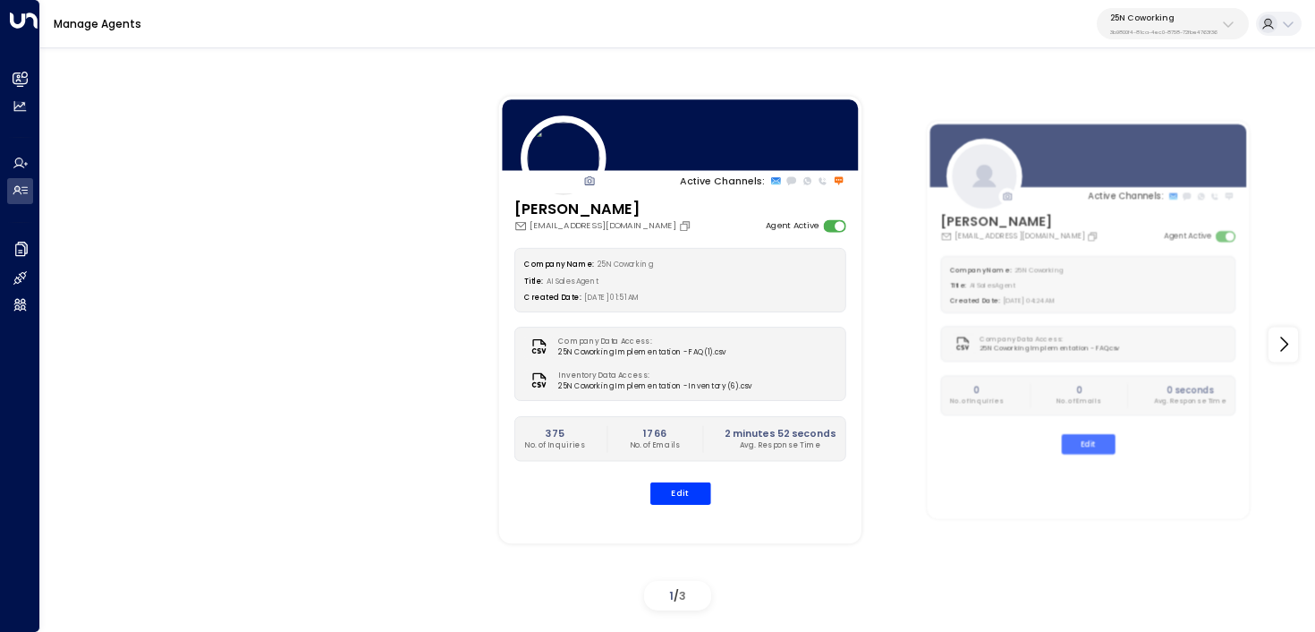
click at [1205, 30] on p "3b9800f4-81ca-4ec0-8758-72fbe4763f36" at bounding box center [1163, 32] width 107 height 7
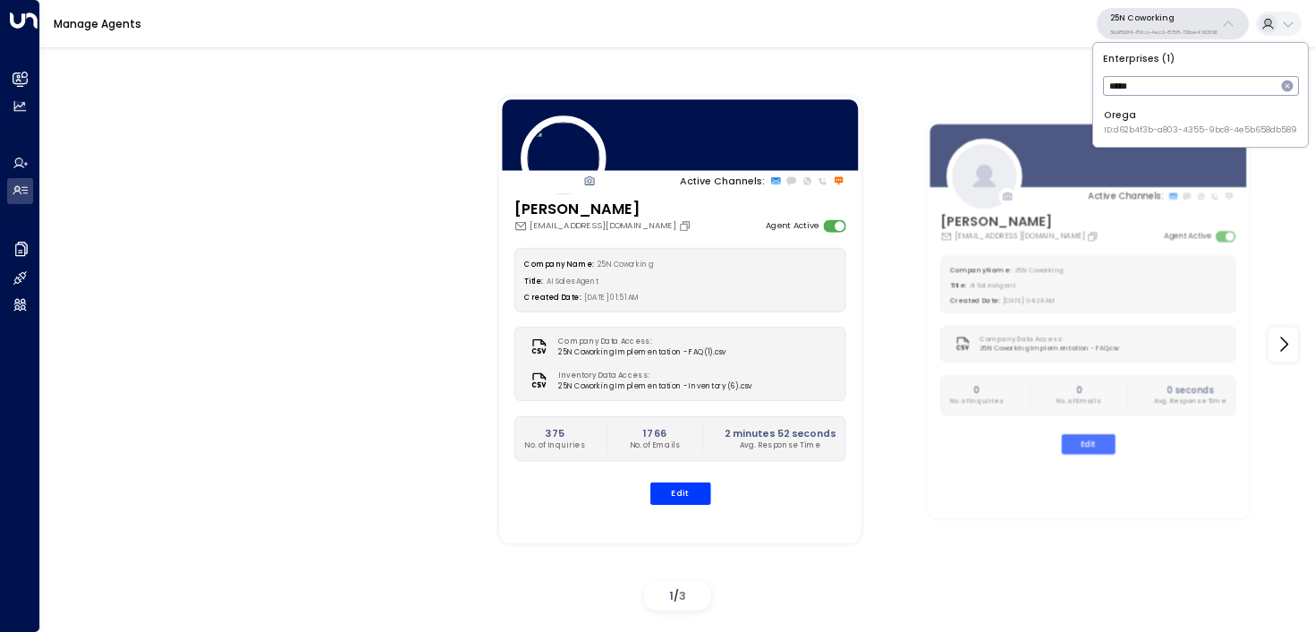
type input "*****"
click at [1115, 116] on div "Orega ID: d62b4f3b-a803-4355-9bc8-4e5b658db589" at bounding box center [1200, 122] width 193 height 28
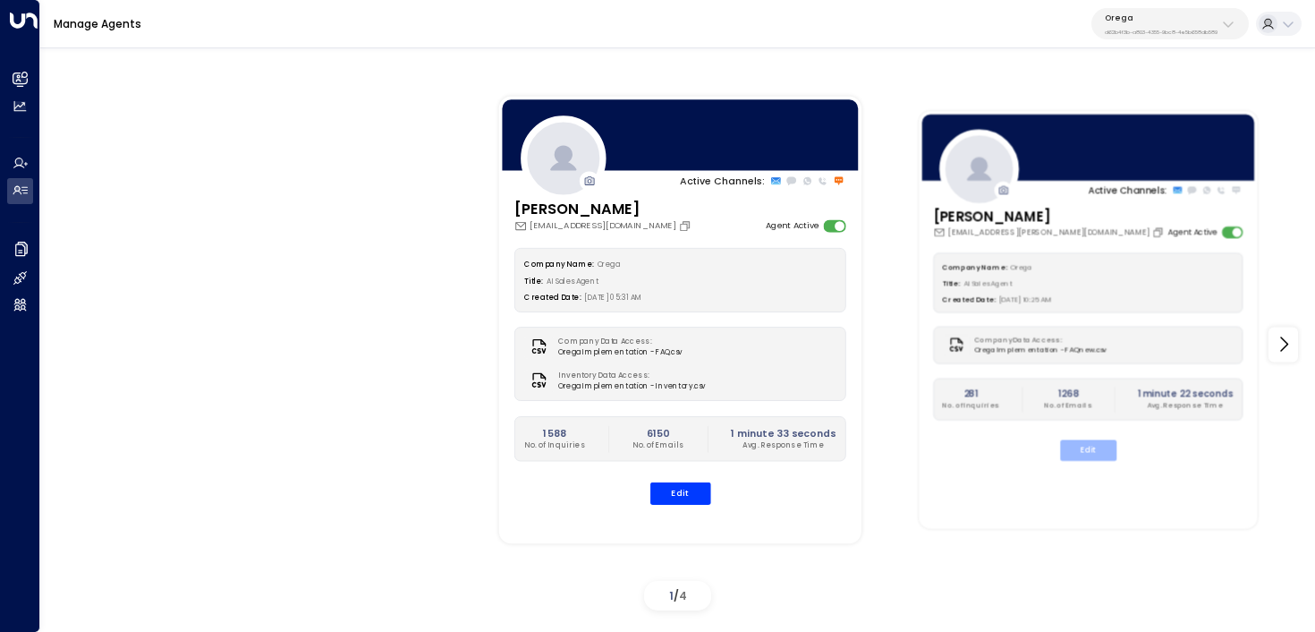
click at [1089, 454] on button "Edit" at bounding box center [1088, 449] width 56 height 21
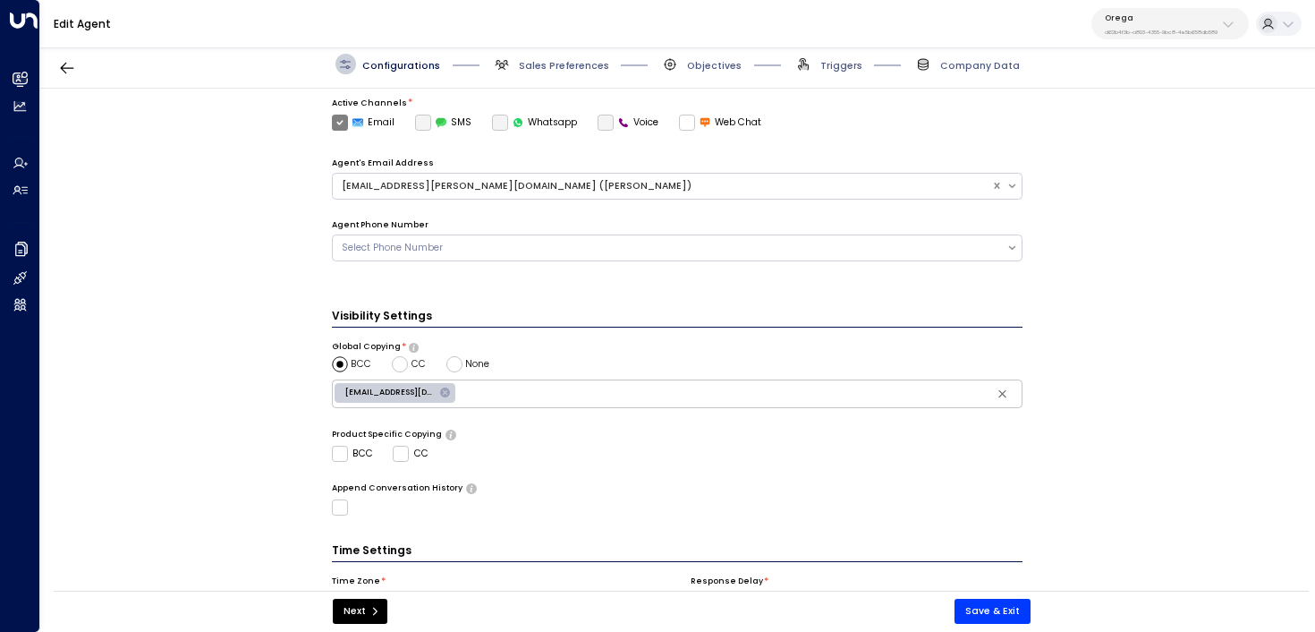
scroll to position [513, 0]
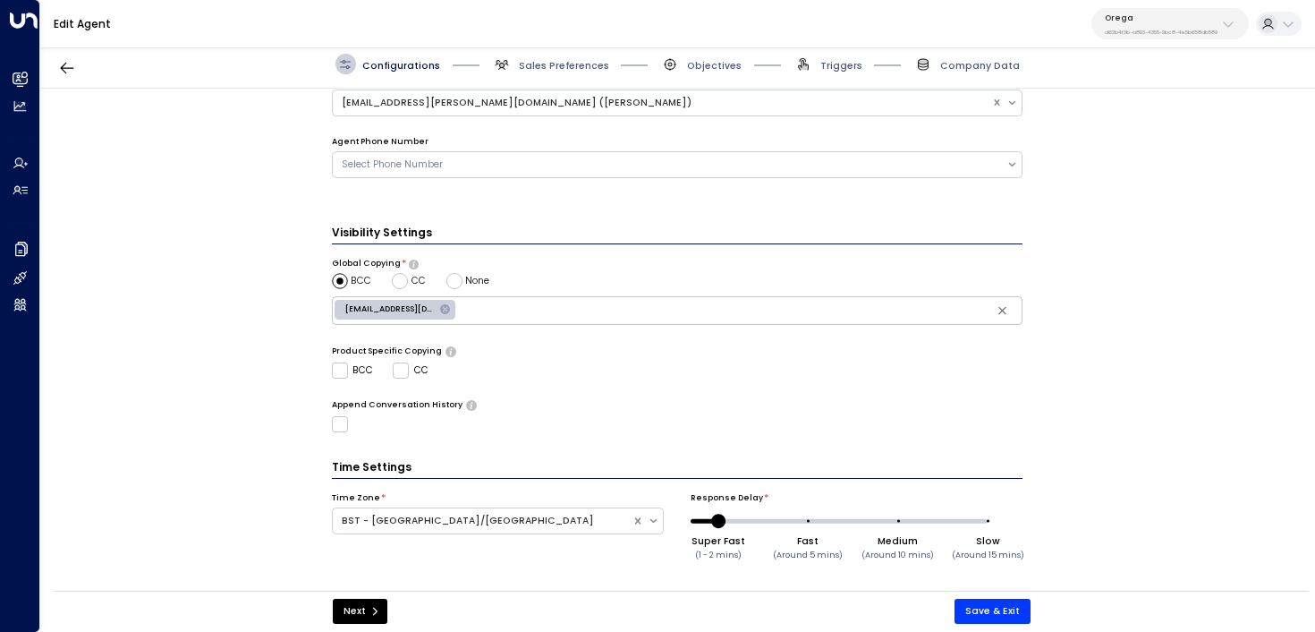
click at [390, 310] on span "unityai@orega.com" at bounding box center [390, 309] width 110 height 12
type input "**********"
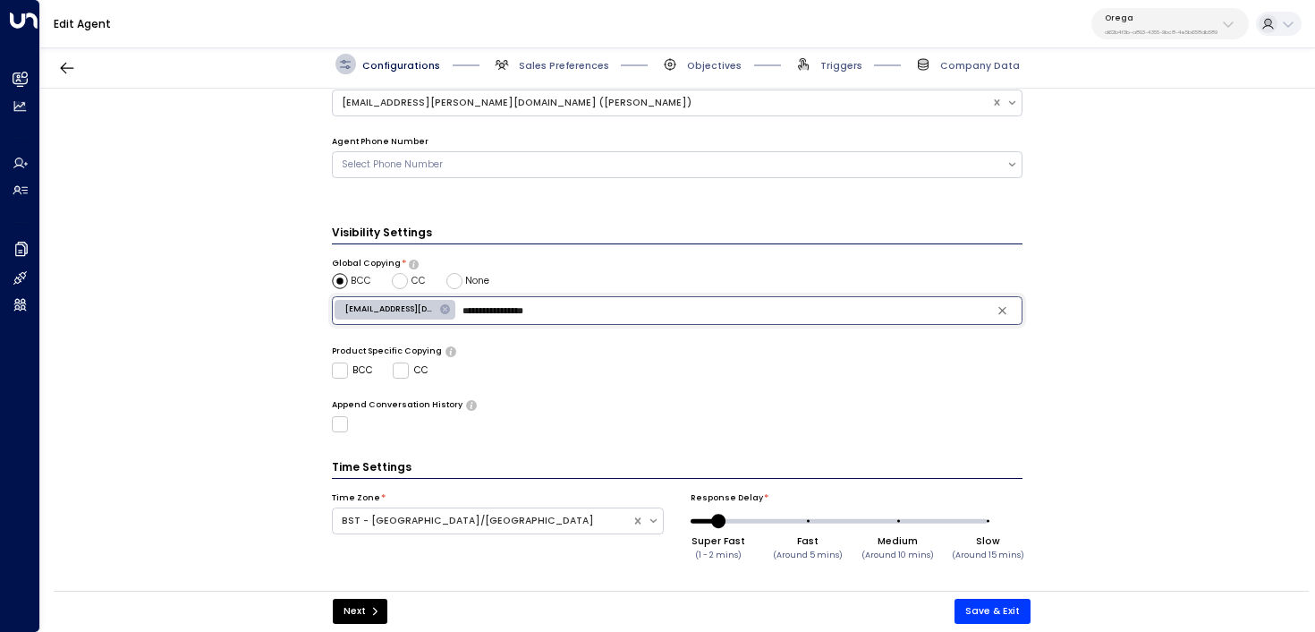
click at [227, 332] on div "**********" at bounding box center [677, 344] width 1274 height 511
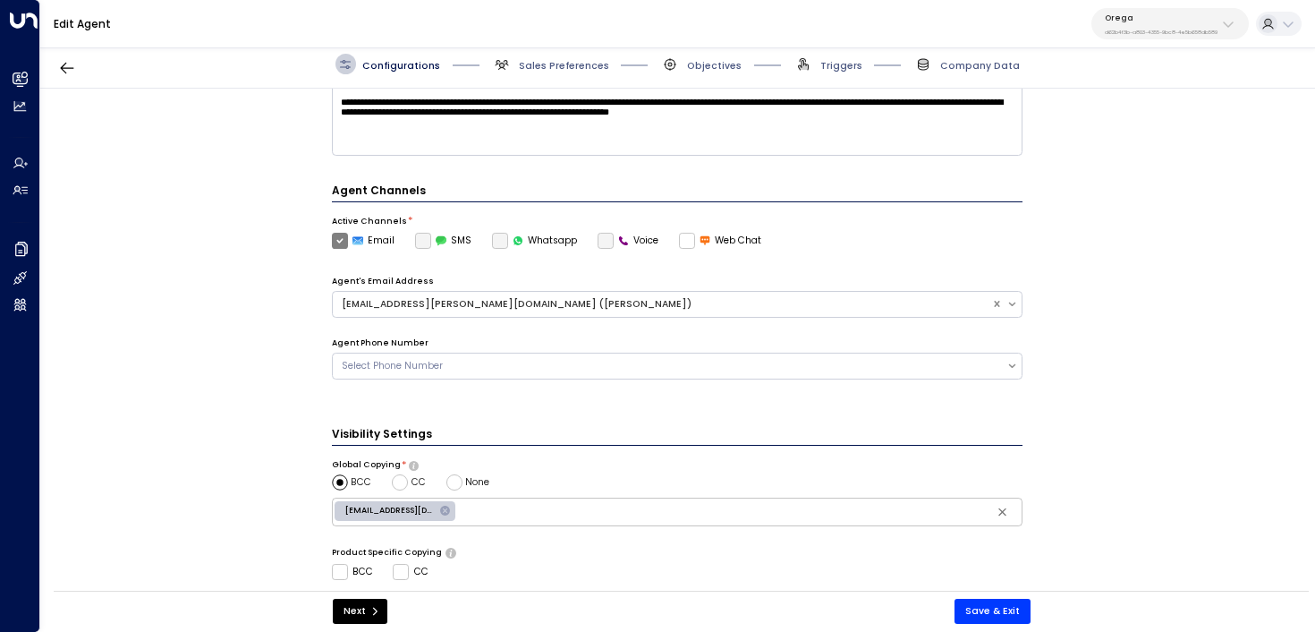
scroll to position [309, 0]
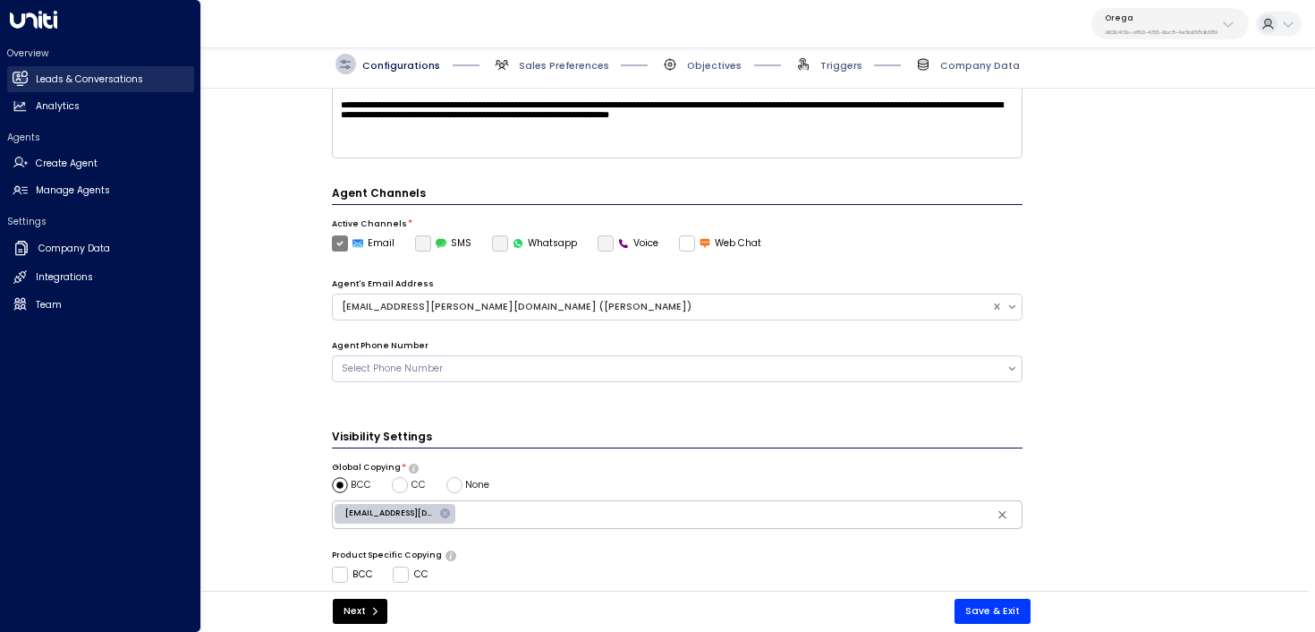
click at [16, 90] on link "Leads & Conversations Leads & Conversations" at bounding box center [100, 79] width 187 height 26
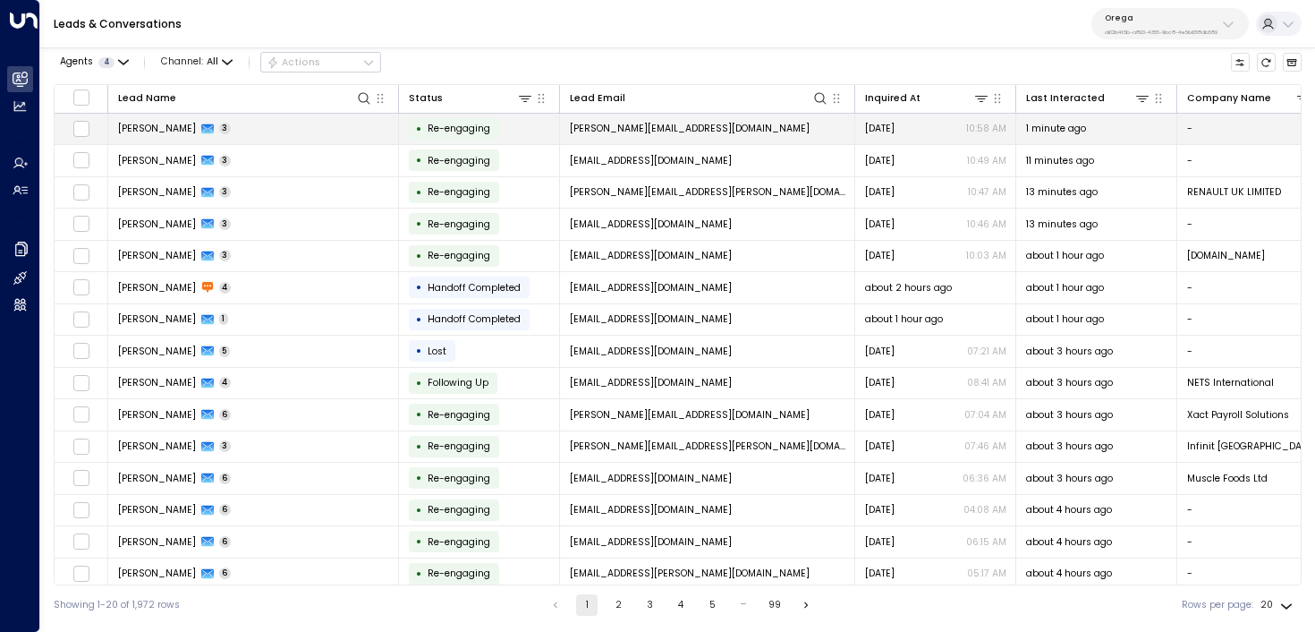
click at [332, 134] on td "Ioan Oltean 3" at bounding box center [253, 129] width 291 height 31
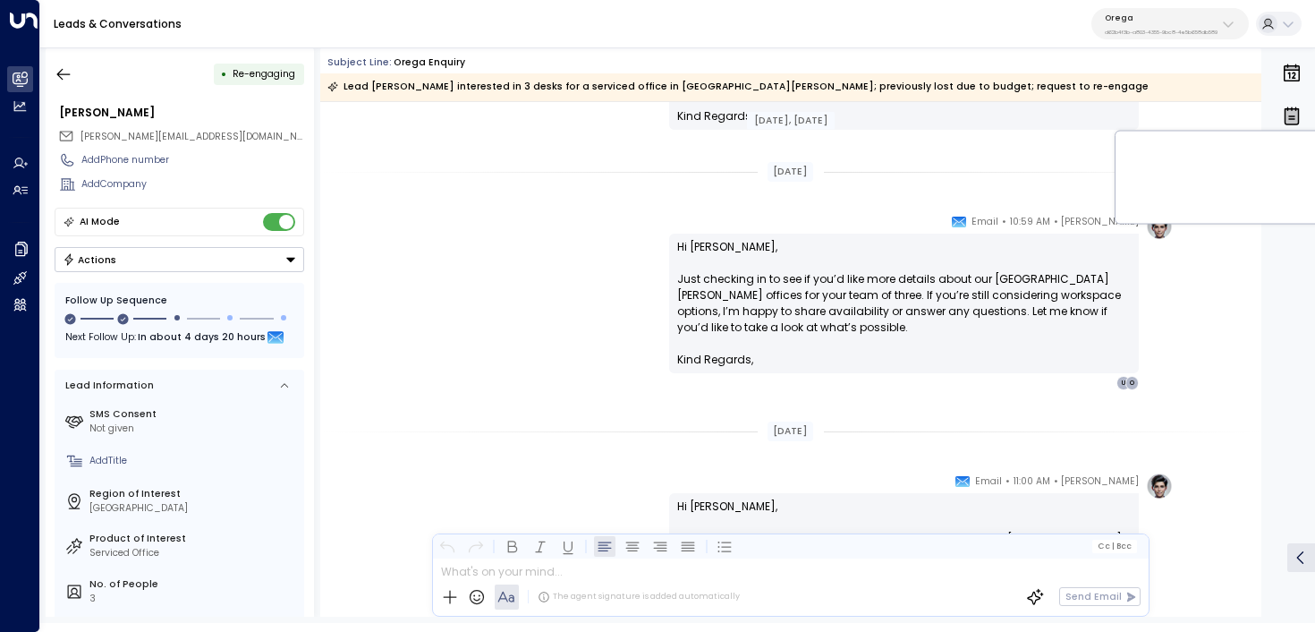
scroll to position [2134, 0]
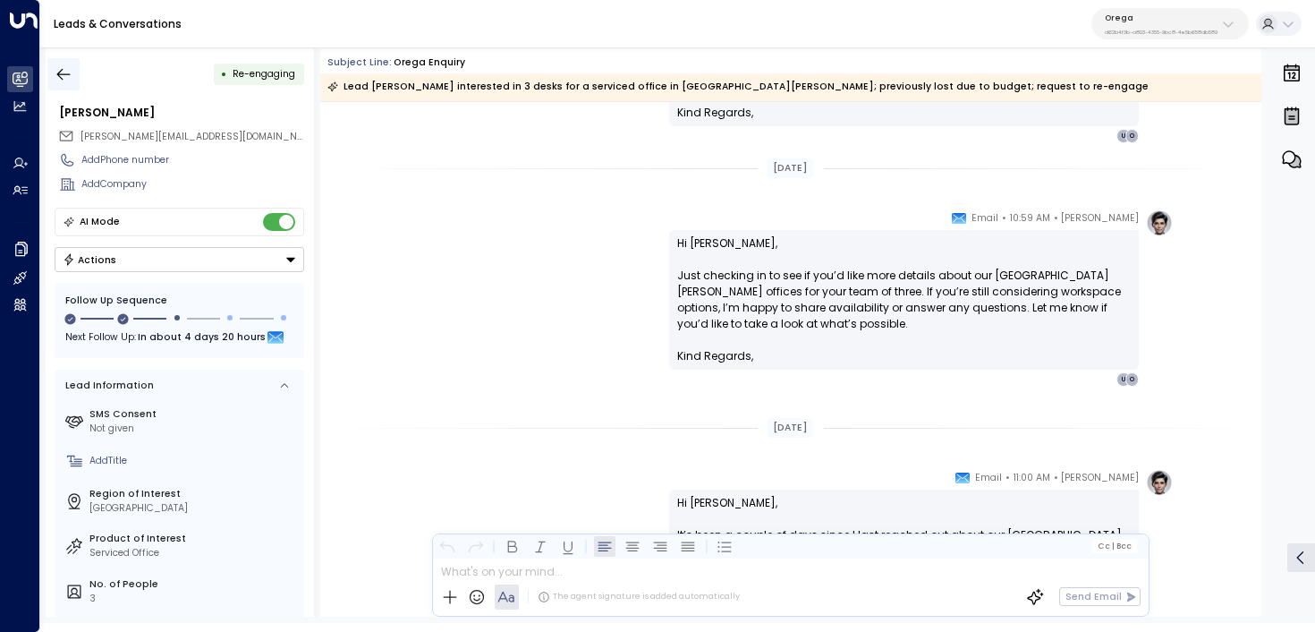
click at [59, 63] on button "button" at bounding box center [63, 74] width 32 height 32
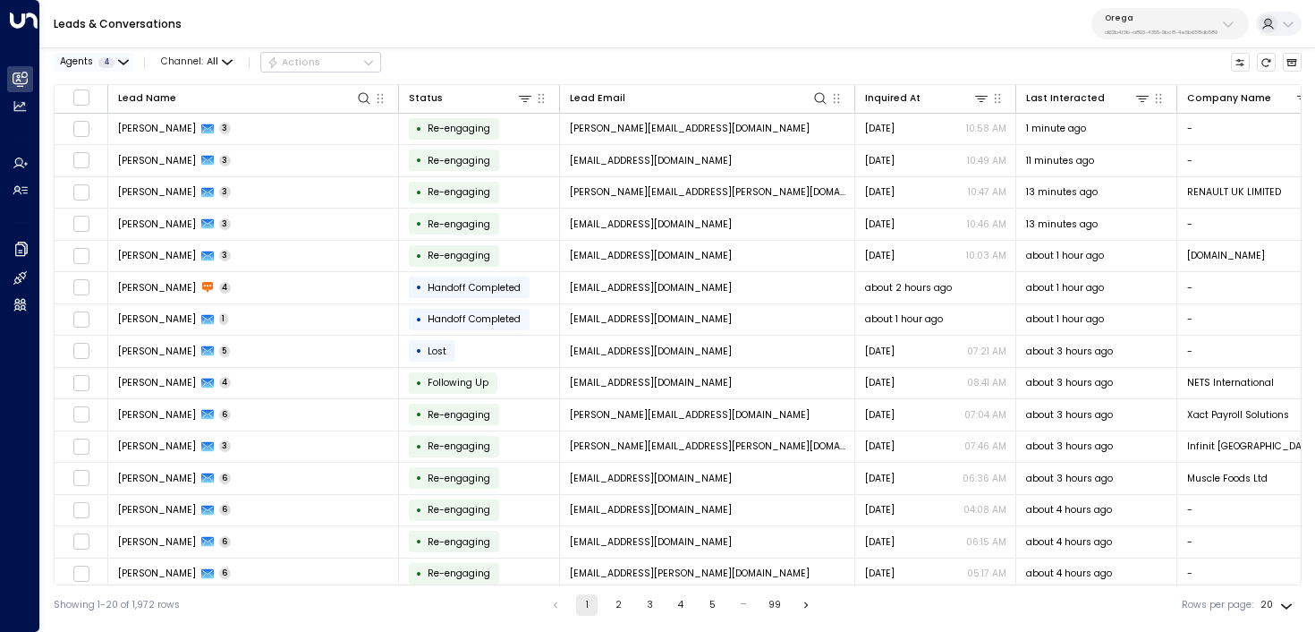
click at [106, 60] on span "4" at bounding box center [106, 62] width 16 height 11
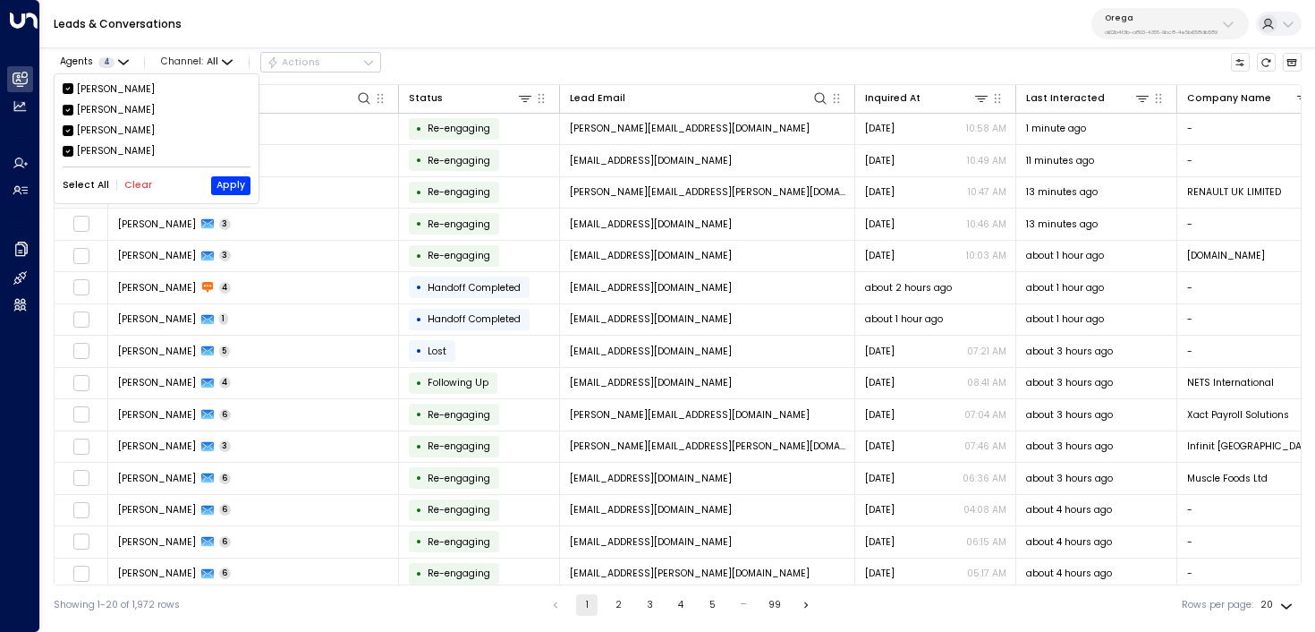
click at [131, 184] on button "Clear" at bounding box center [138, 185] width 28 height 11
click at [123, 132] on div "[PERSON_NAME]" at bounding box center [116, 130] width 78 height 14
click at [216, 181] on button "Apply" at bounding box center [230, 185] width 39 height 19
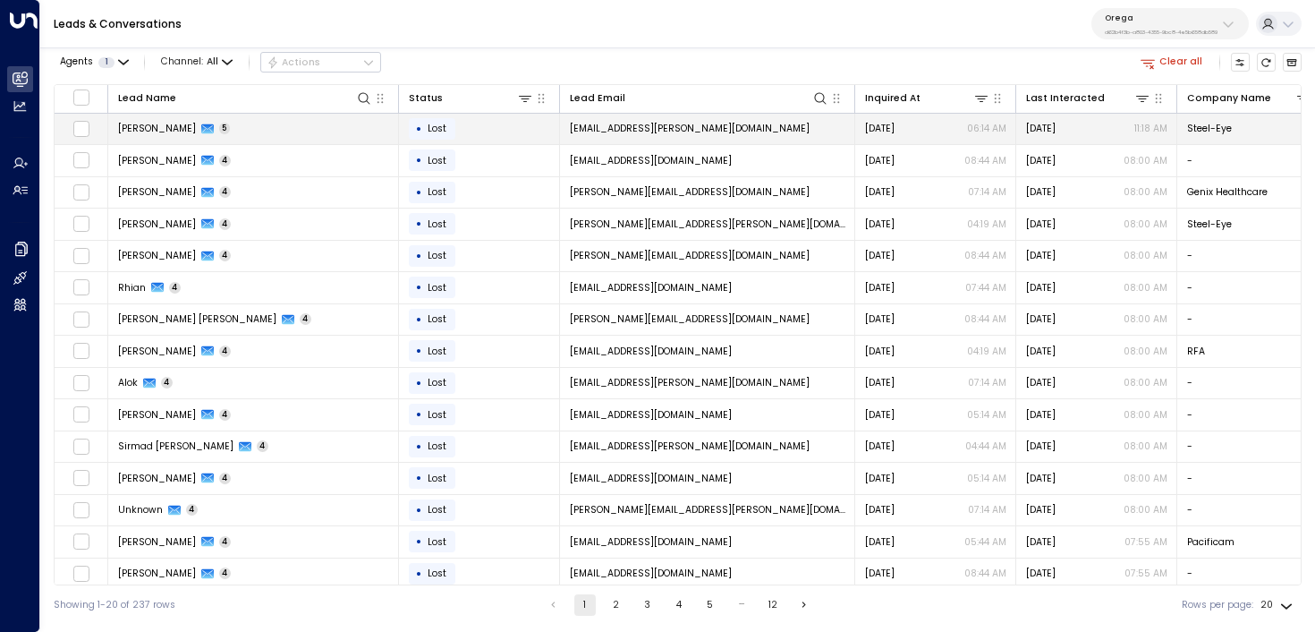
click at [317, 137] on td "Guy Prevost 5" at bounding box center [253, 129] width 291 height 31
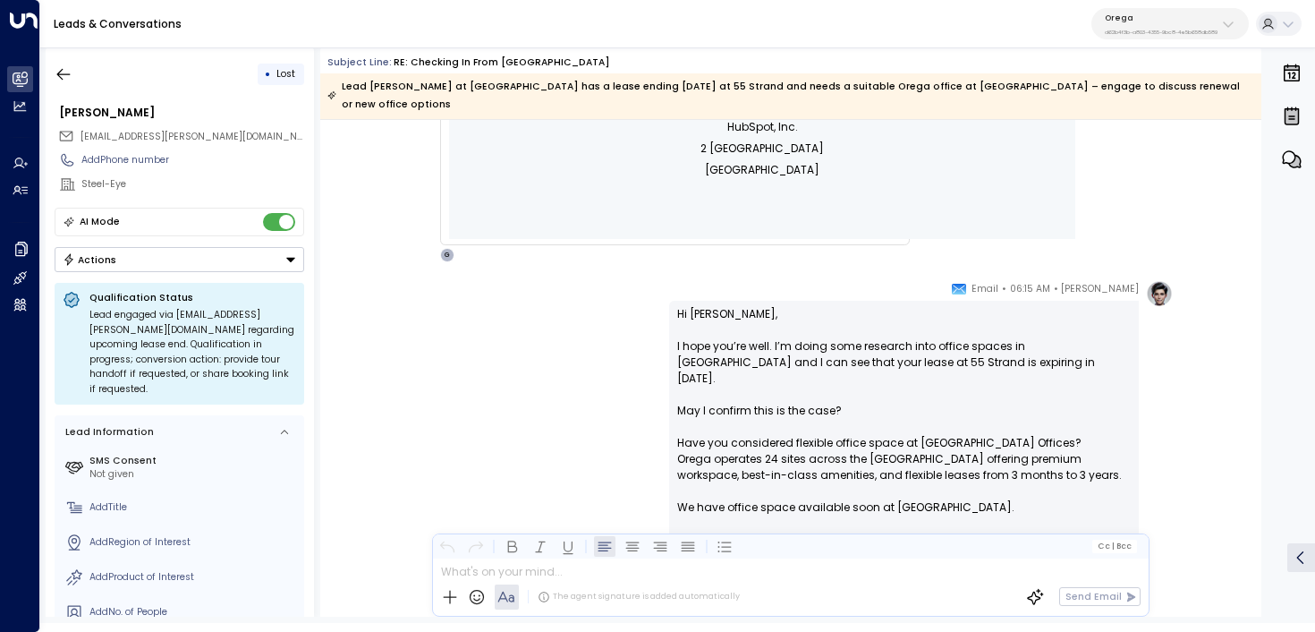
scroll to position [1020, 0]
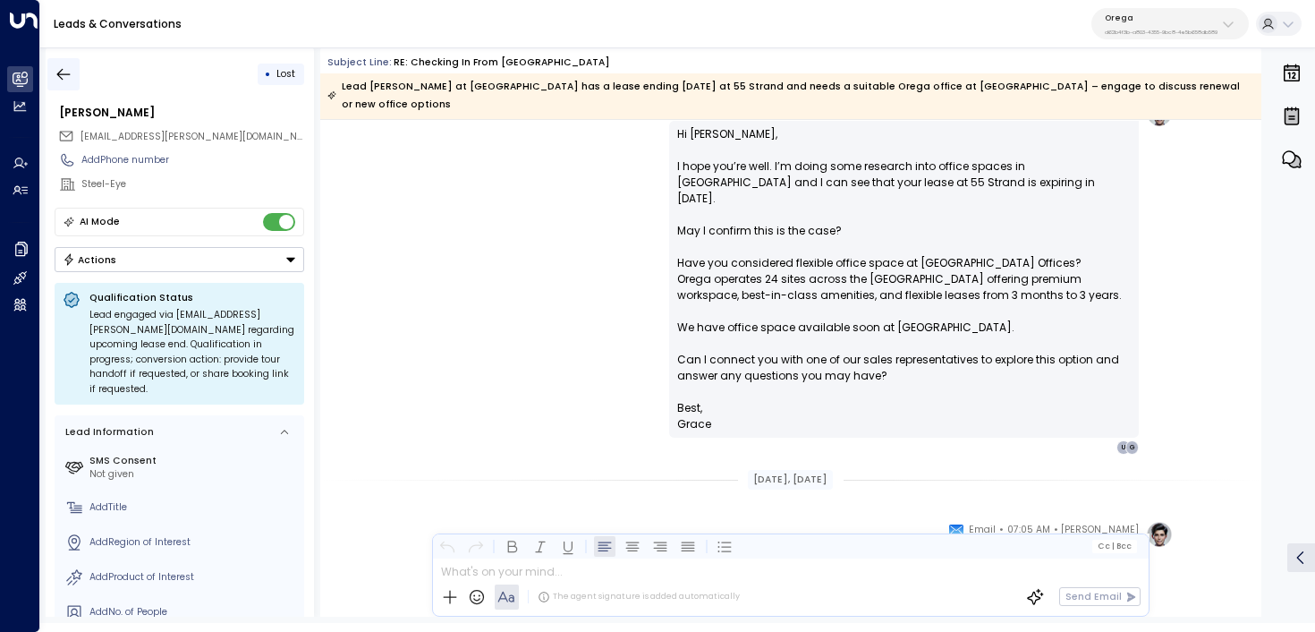
click at [66, 66] on icon "button" at bounding box center [64, 74] width 18 height 18
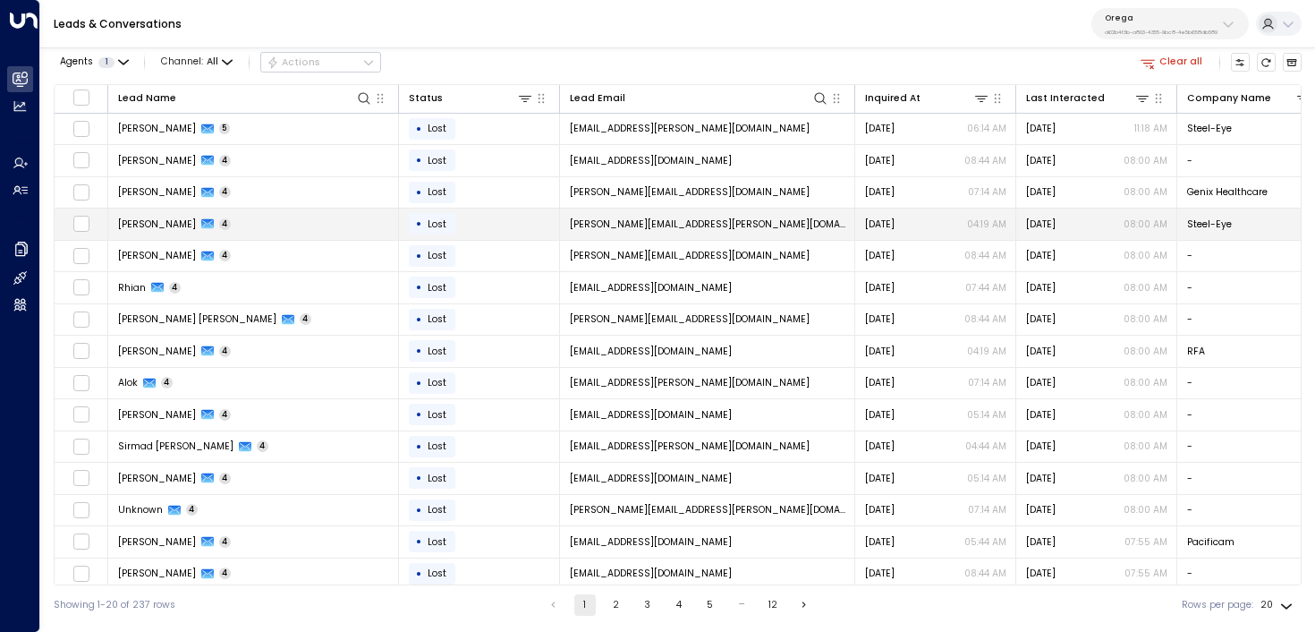
click at [250, 226] on td "John Sinclair 4" at bounding box center [253, 223] width 291 height 31
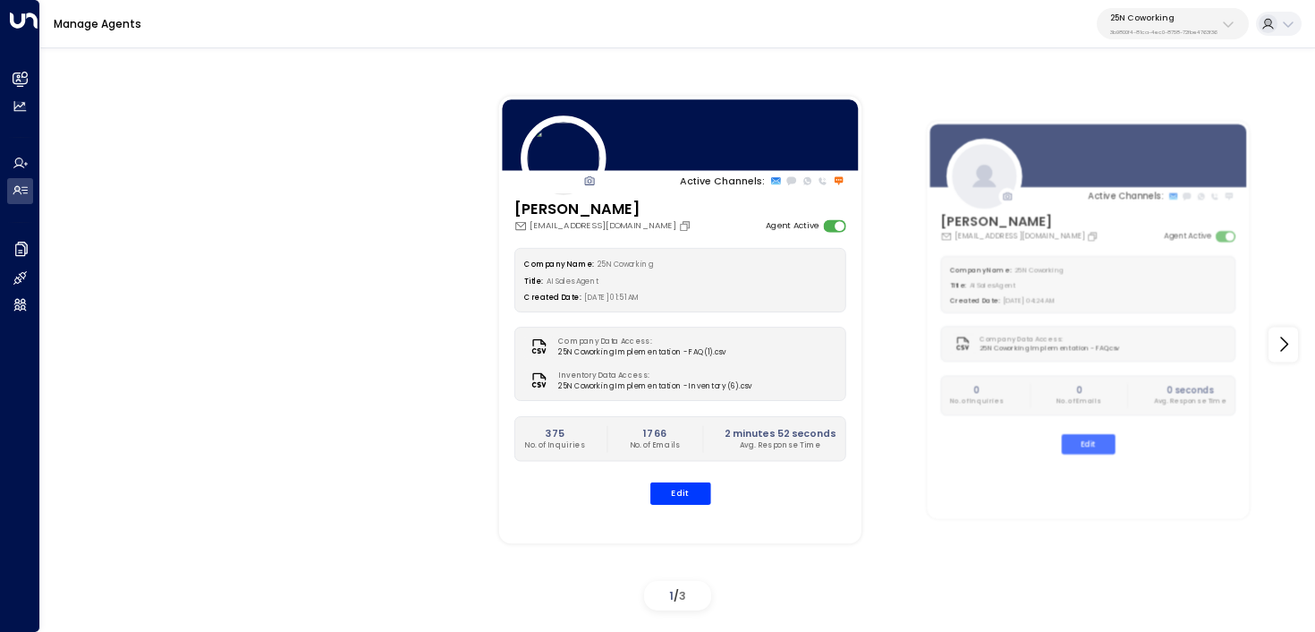
click at [1200, 21] on p "25N Coworking" at bounding box center [1163, 18] width 107 height 11
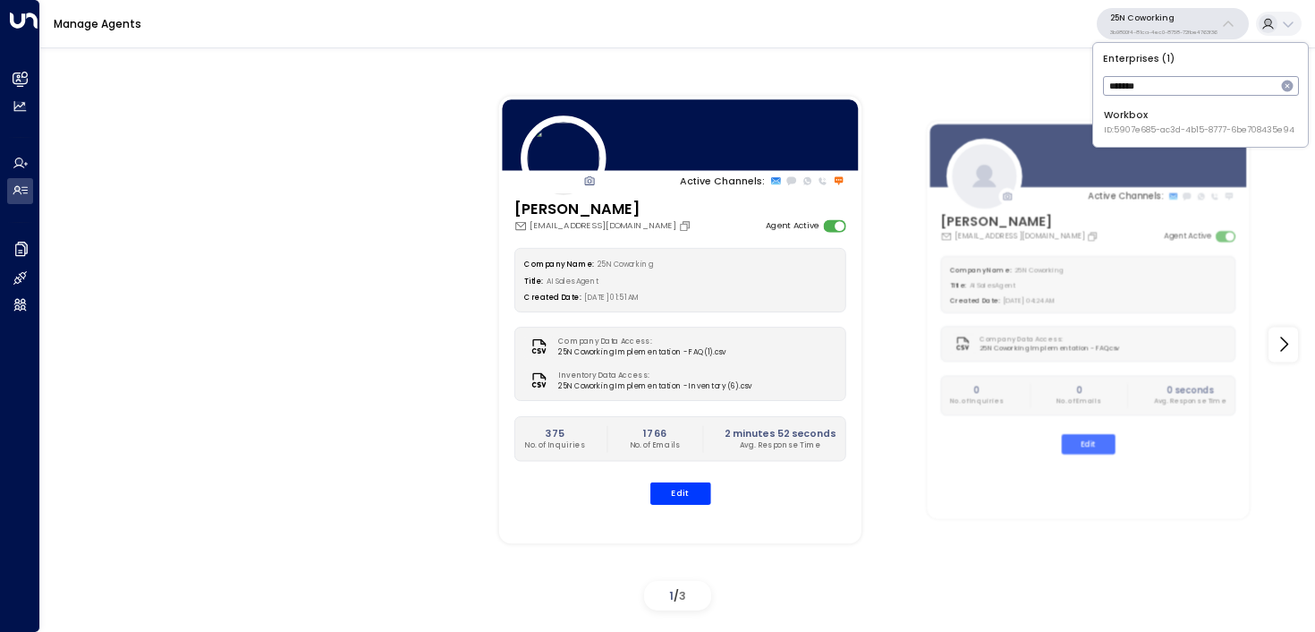
type input "*******"
click at [1157, 126] on span "ID: 5907e685-ac3d-4b15-8777-6be708435e94" at bounding box center [1199, 130] width 191 height 13
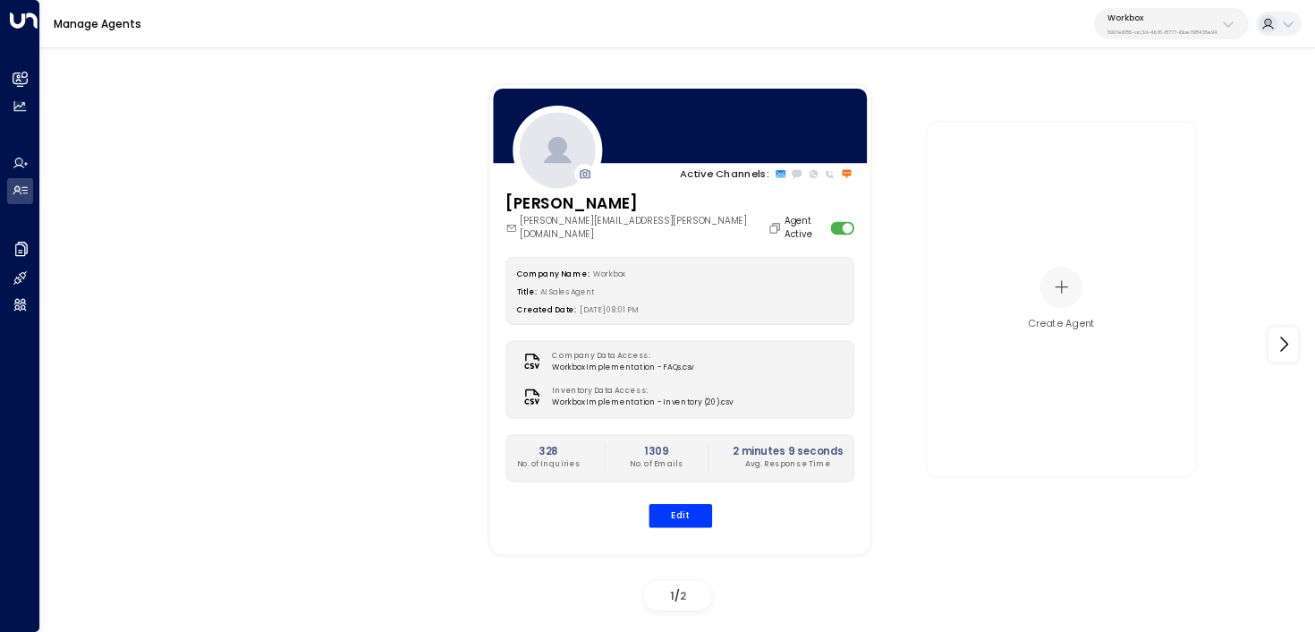
click at [680, 513] on div "[PERSON_NAME] [PERSON_NAME][EMAIL_ADDRESS][PERSON_NAME][DOMAIN_NAME] Agent Acti…" at bounding box center [679, 367] width 380 height 352
click at [696, 503] on button "Edit" at bounding box center [680, 514] width 64 height 23
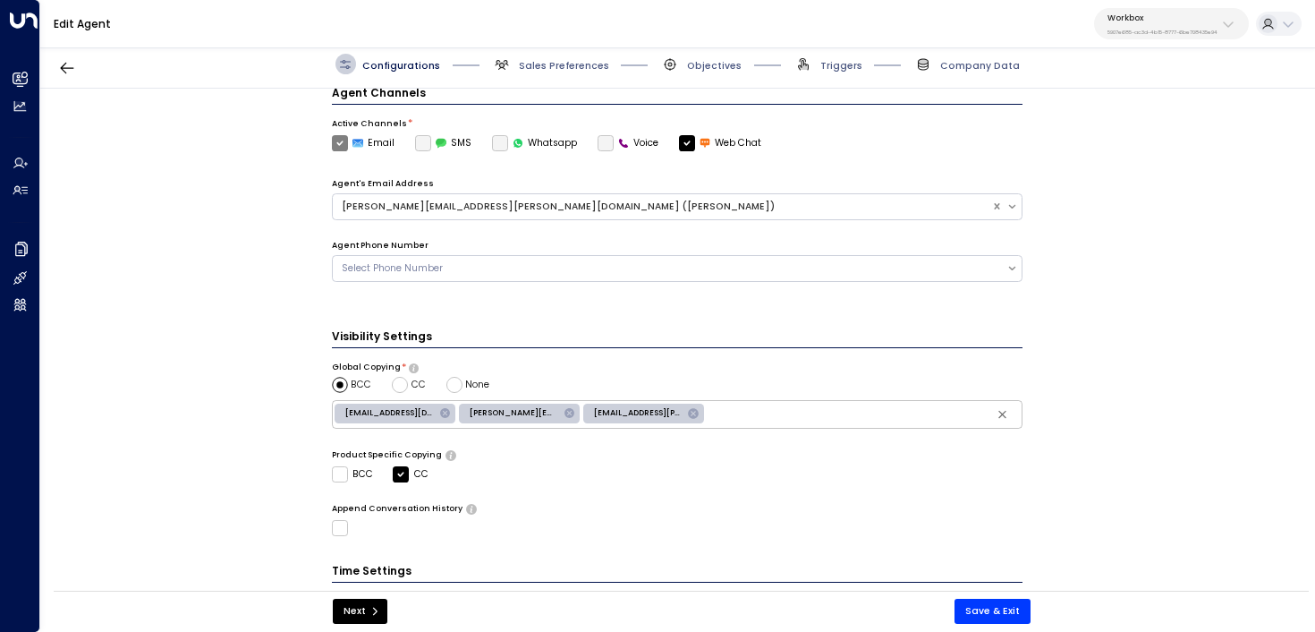
scroll to position [408, 0]
click at [1017, 603] on button "Save & Exit" at bounding box center [992, 610] width 76 height 25
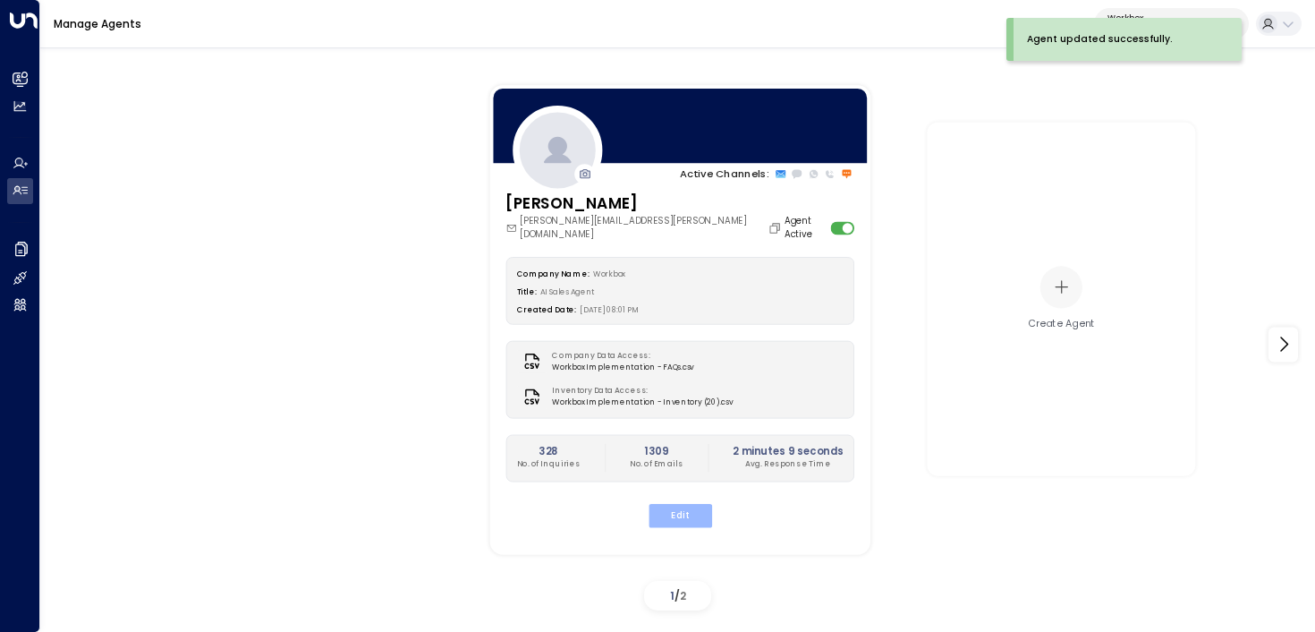
click at [699, 503] on button "Edit" at bounding box center [680, 514] width 64 height 23
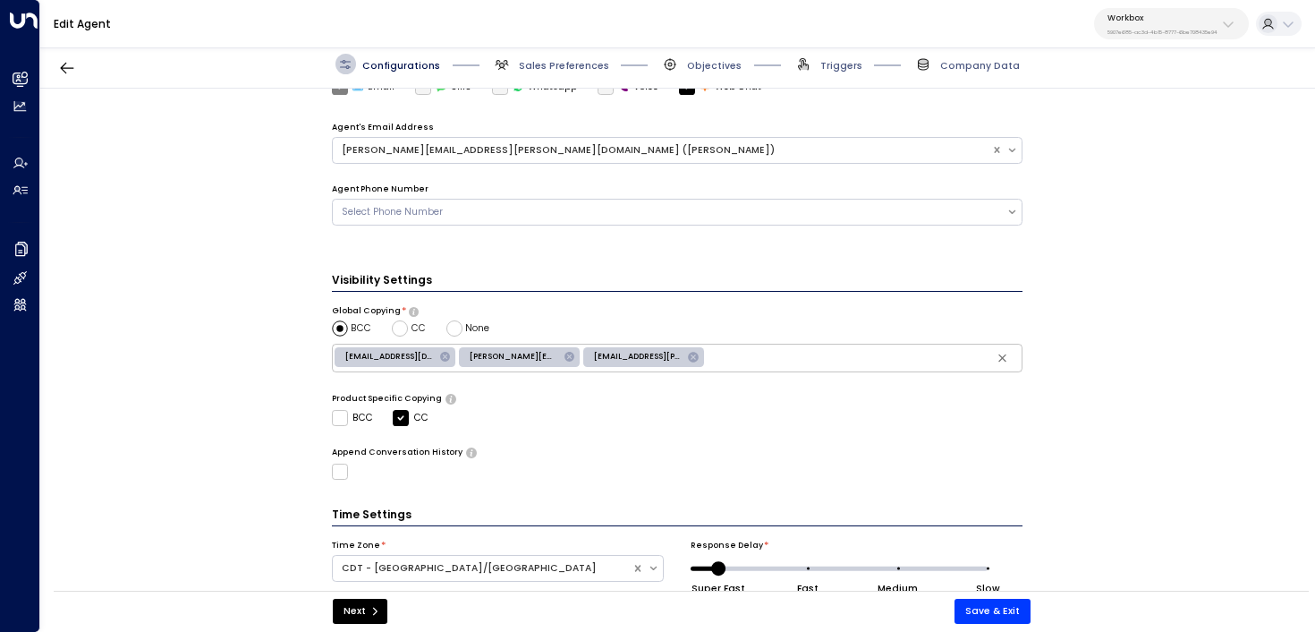
scroll to position [470, 0]
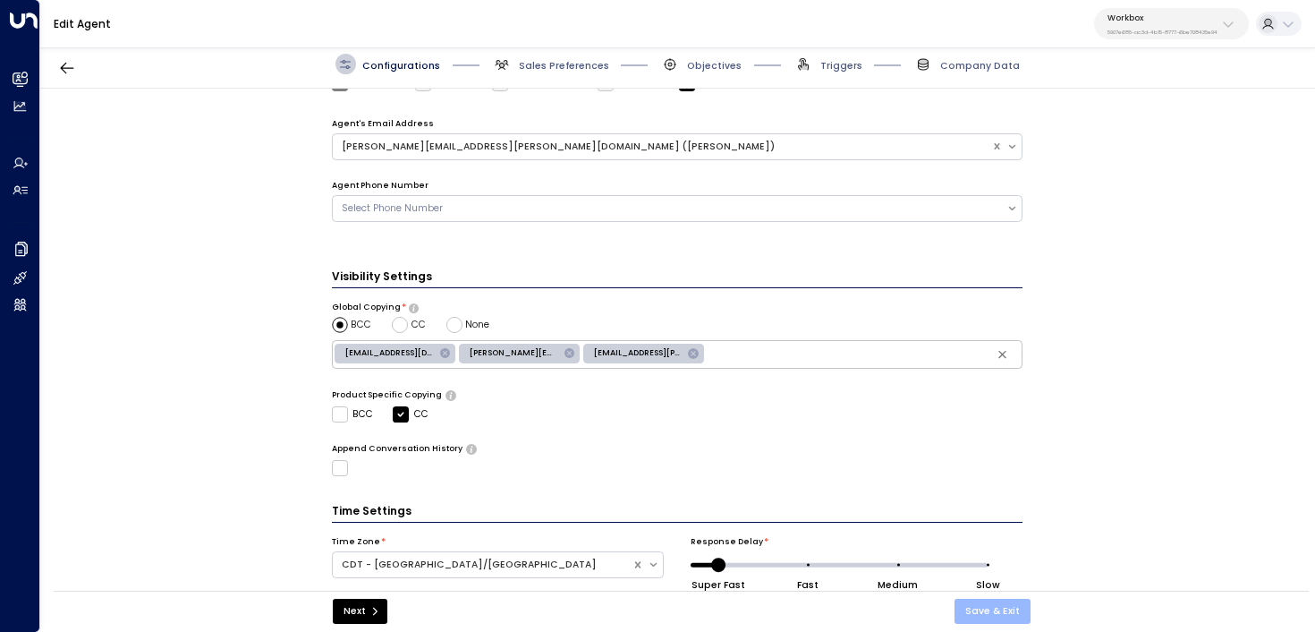
click at [986, 615] on button "Save & Exit" at bounding box center [992, 610] width 76 height 25
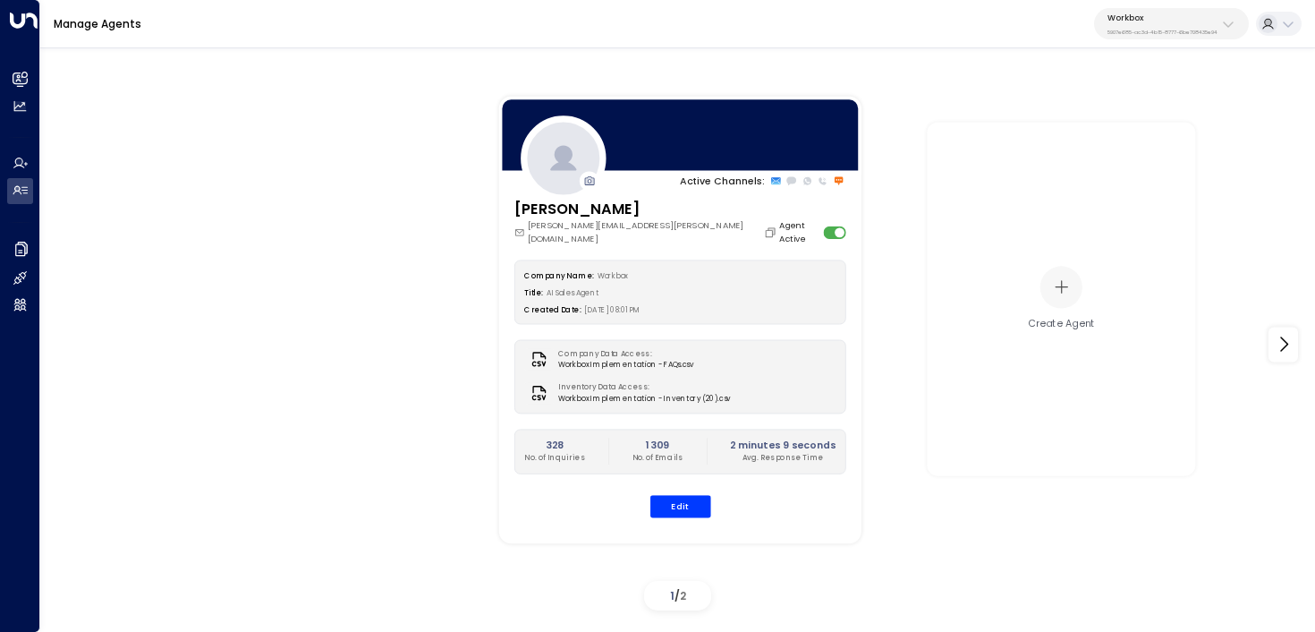
click at [1130, 37] on button "Workbox 5907e685-ac3d-4b15-8777-6be708435e94" at bounding box center [1171, 23] width 155 height 31
type input "******"
click at [1177, 125] on span "ID: 34e1cd17-0f68-49af-bd32-3c48ce8611d1" at bounding box center [1186, 130] width 174 height 13
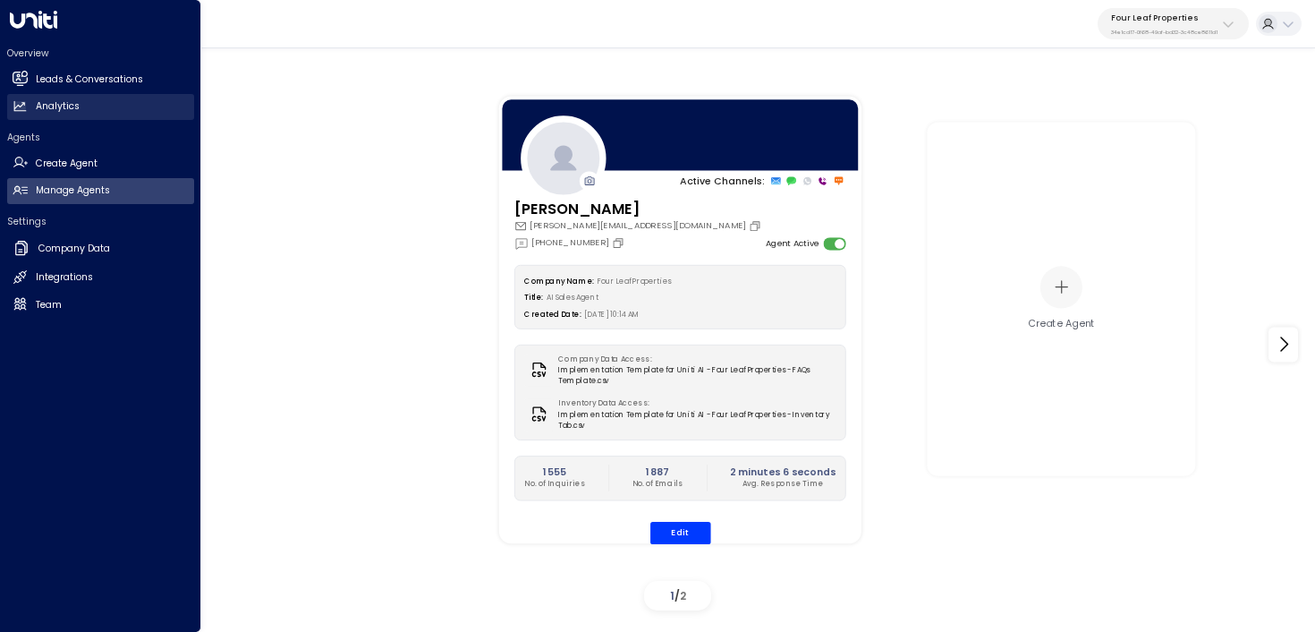
click at [47, 108] on h2 "Analytics" at bounding box center [58, 106] width 44 height 14
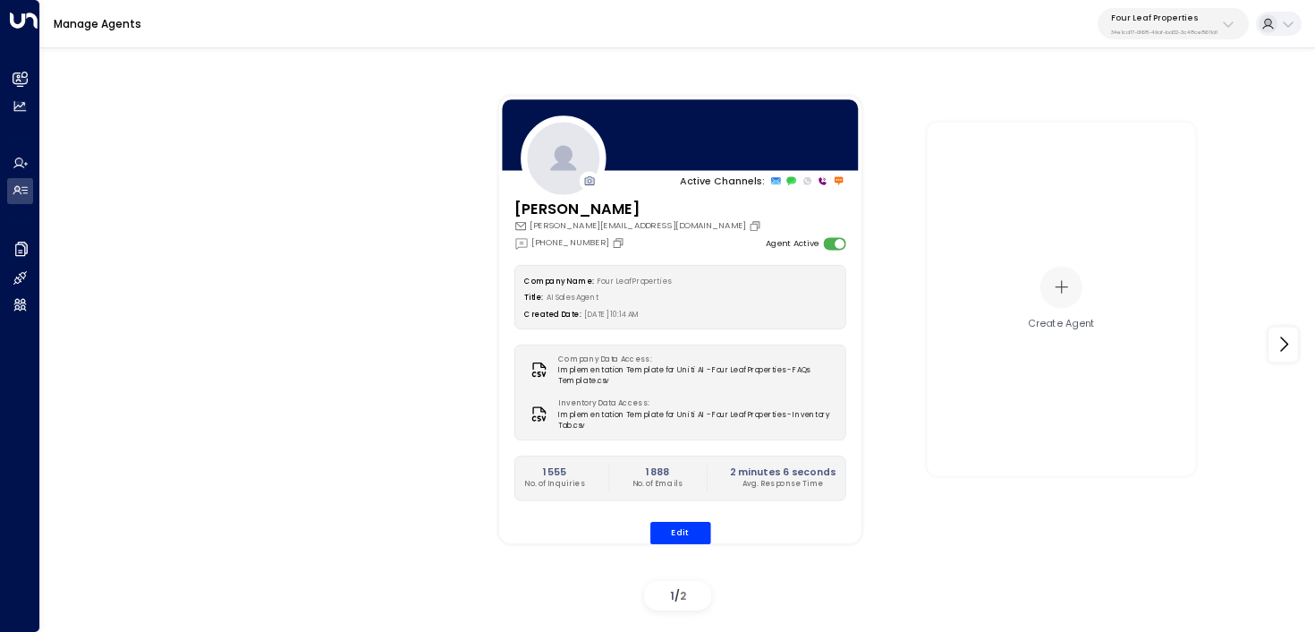
click at [1161, 20] on p "Four Leaf Properties" at bounding box center [1164, 18] width 106 height 11
type input "*****"
click at [1127, 120] on div "Orega ID: d62b4f3b-a803-4355-9bc8-4e5b658db589" at bounding box center [1203, 122] width 193 height 28
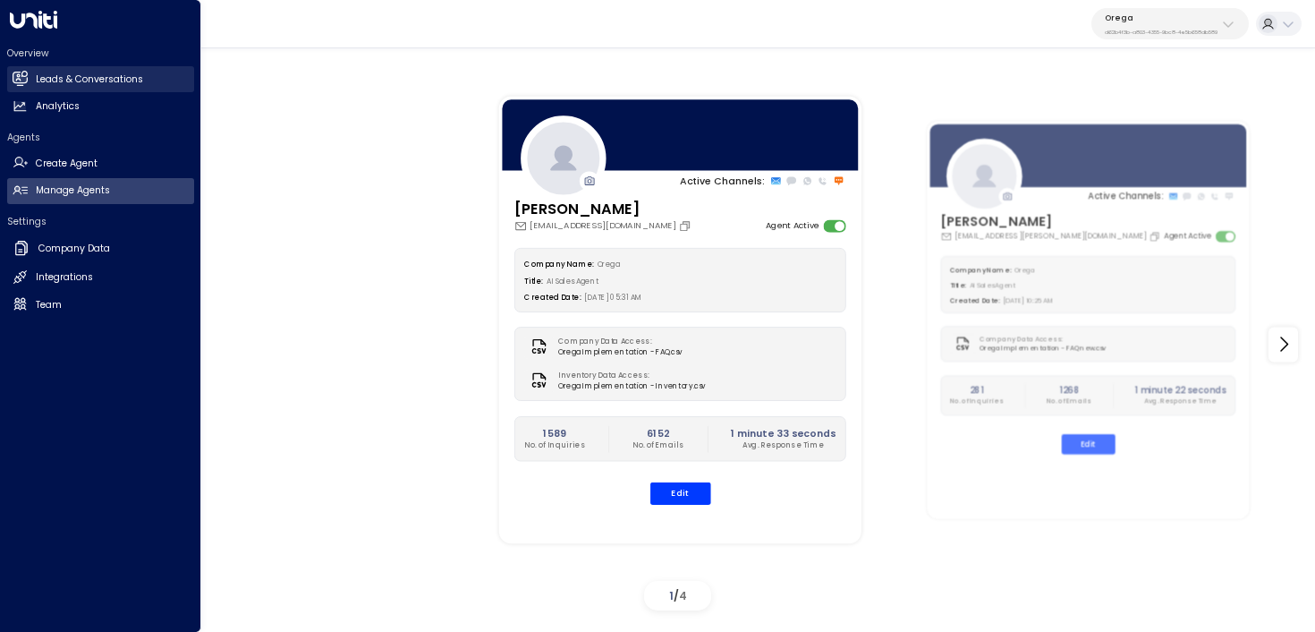
click at [25, 75] on icon at bounding box center [21, 78] width 12 height 15
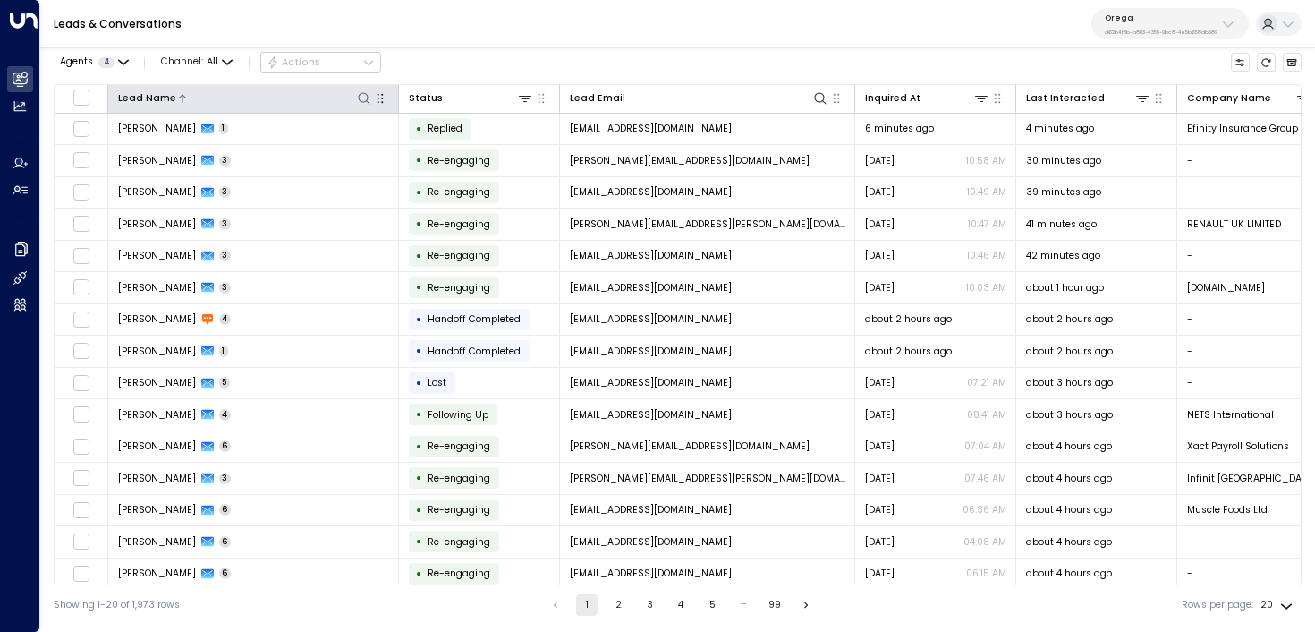
click at [360, 97] on icon at bounding box center [364, 98] width 14 height 14
type input "****"
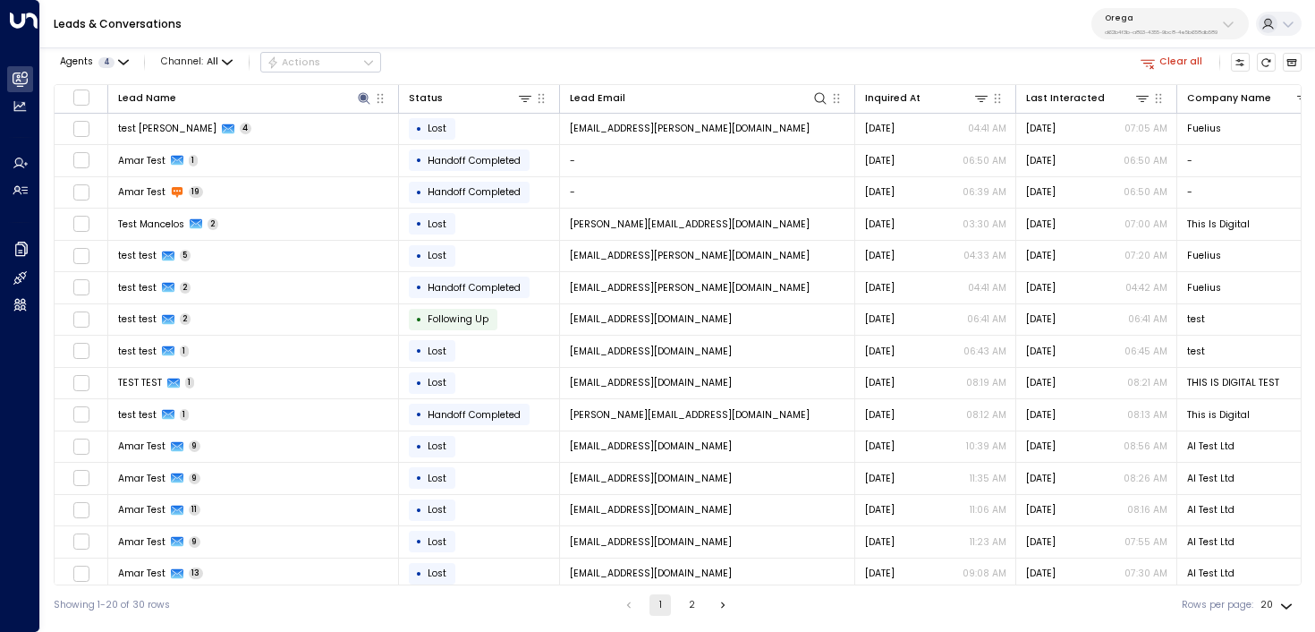
click at [480, 55] on div "Agents 4 Channel: All Actions Clear all" at bounding box center [678, 62] width 1248 height 30
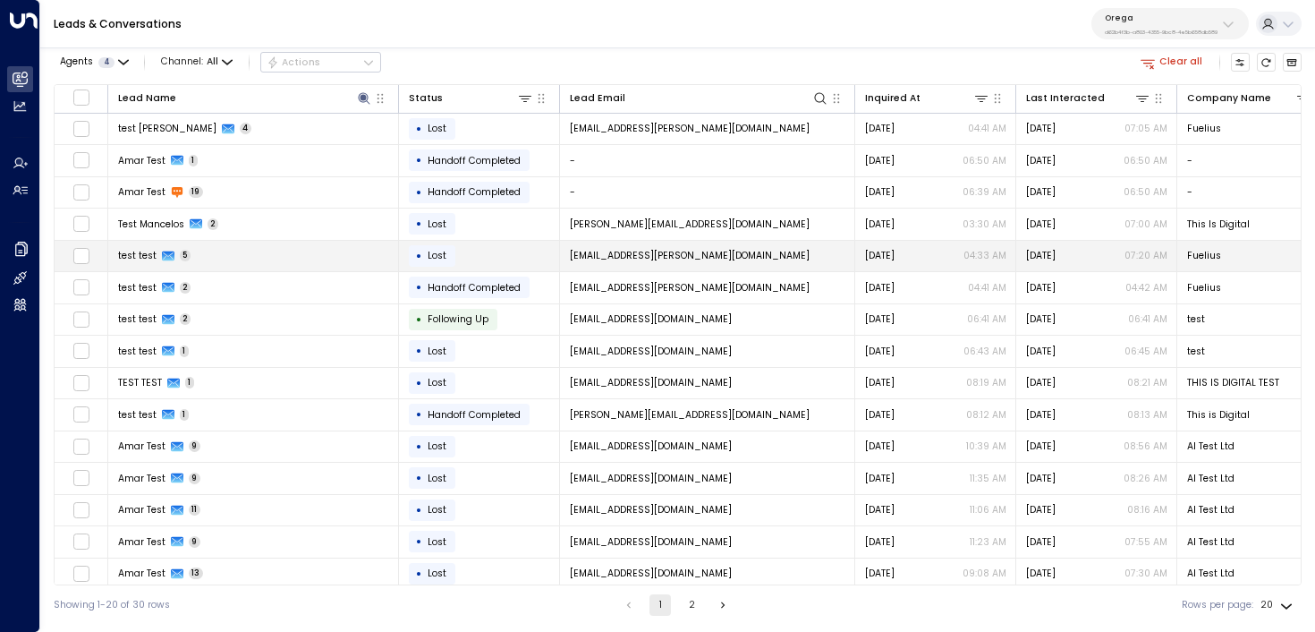
click at [349, 257] on td "test test 5" at bounding box center [253, 256] width 291 height 31
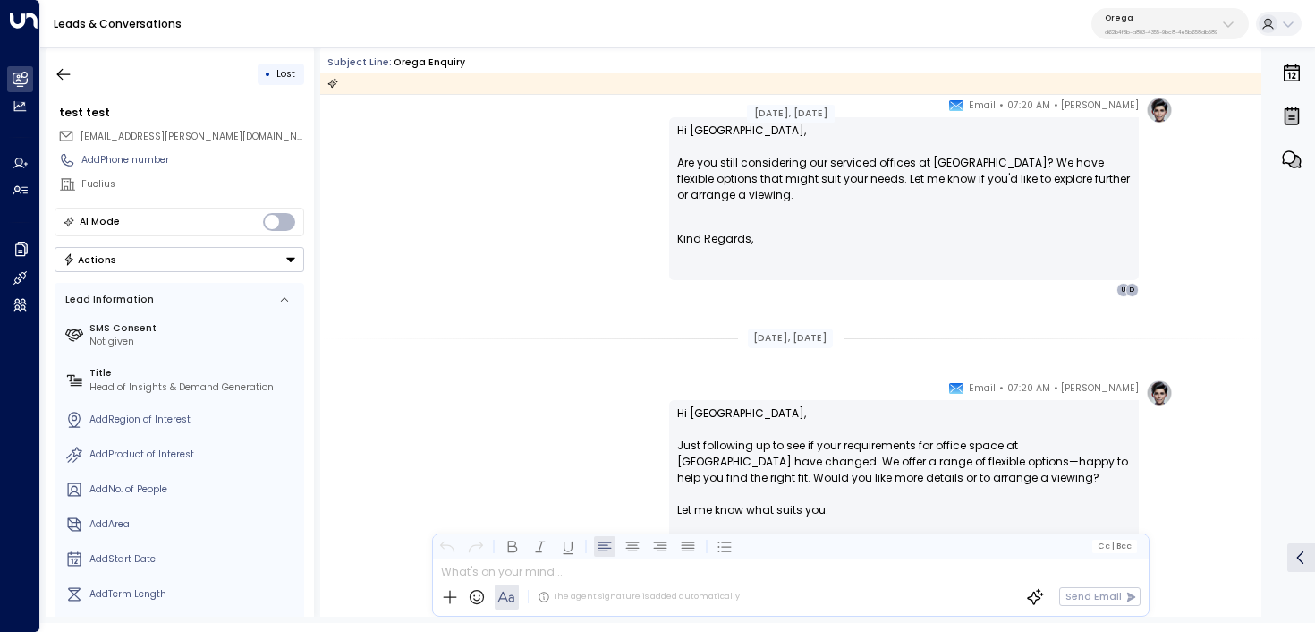
scroll to position [2258, 0]
click at [62, 67] on icon "button" at bounding box center [64, 74] width 18 height 18
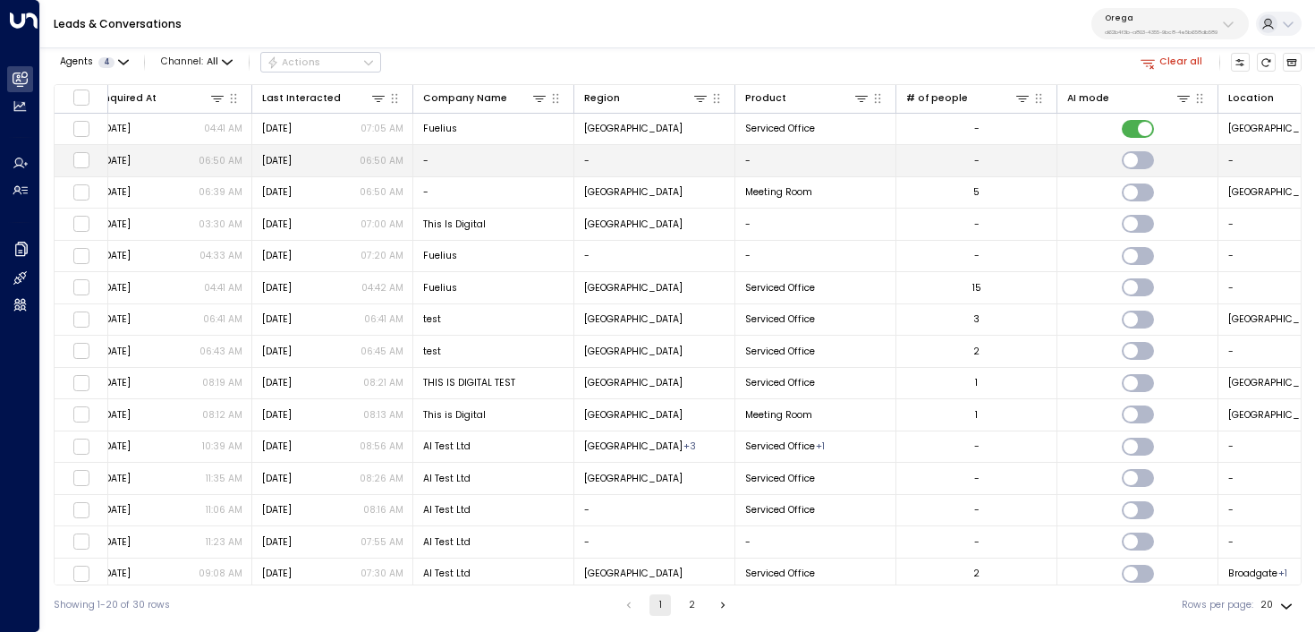
scroll to position [0, 407]
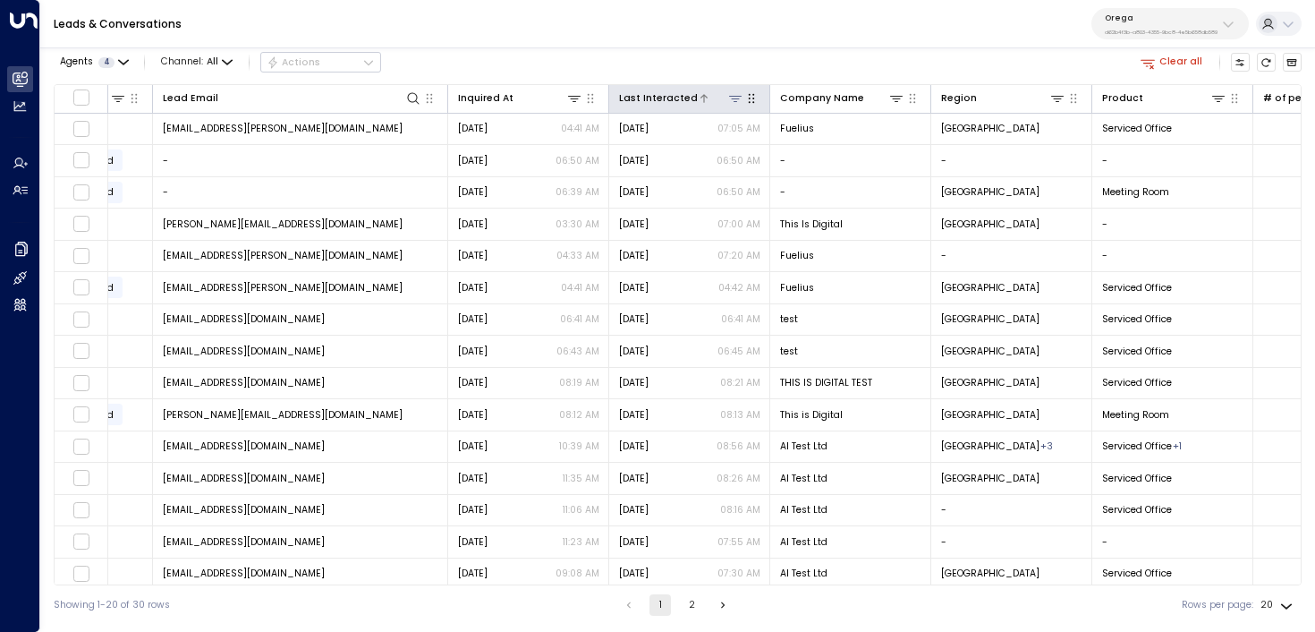
click at [699, 100] on icon at bounding box center [704, 98] width 11 height 11
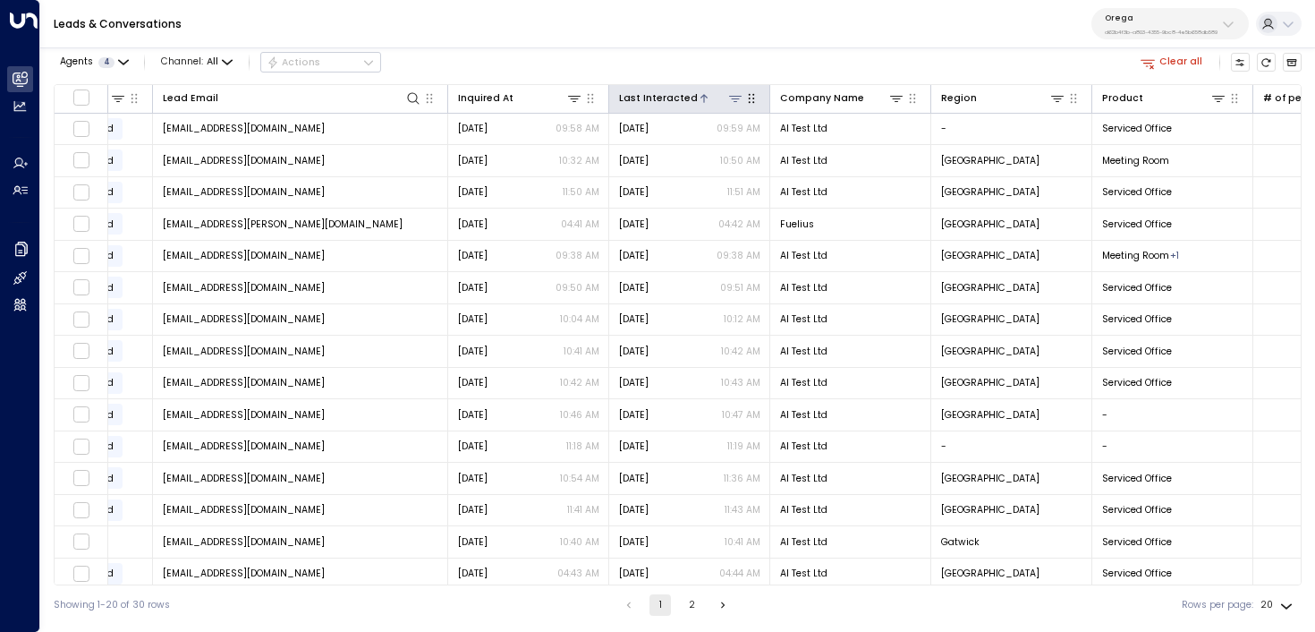
click at [699, 100] on icon at bounding box center [704, 98] width 11 height 11
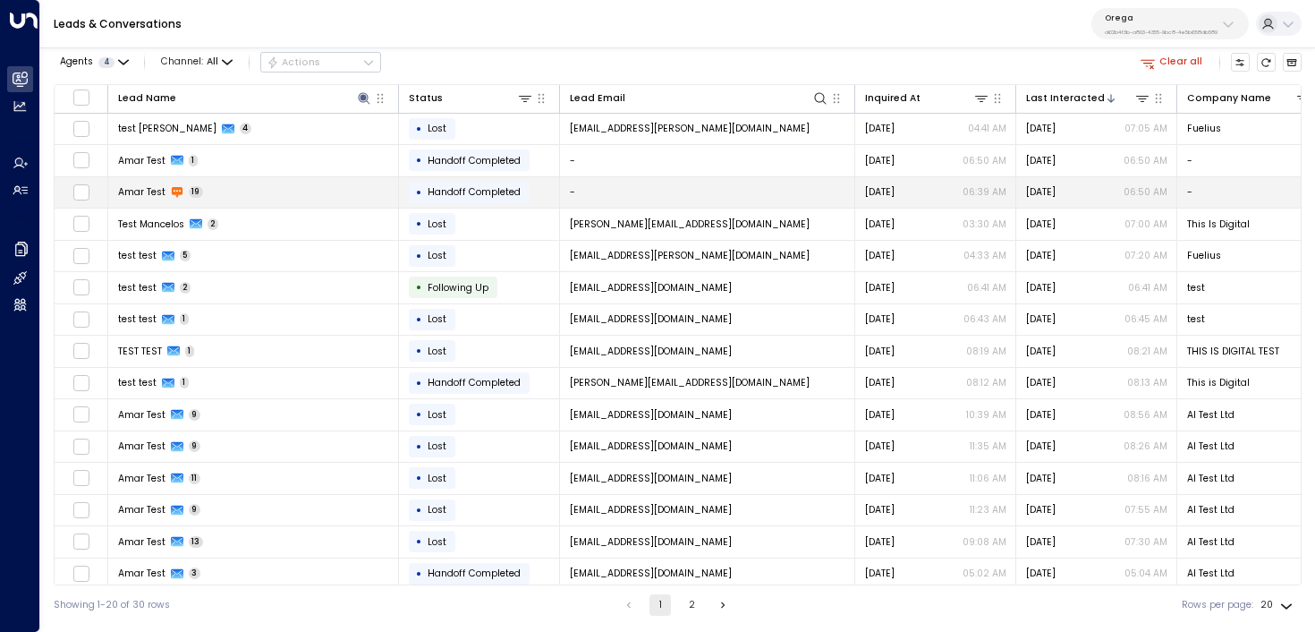
scroll to position [0, 17]
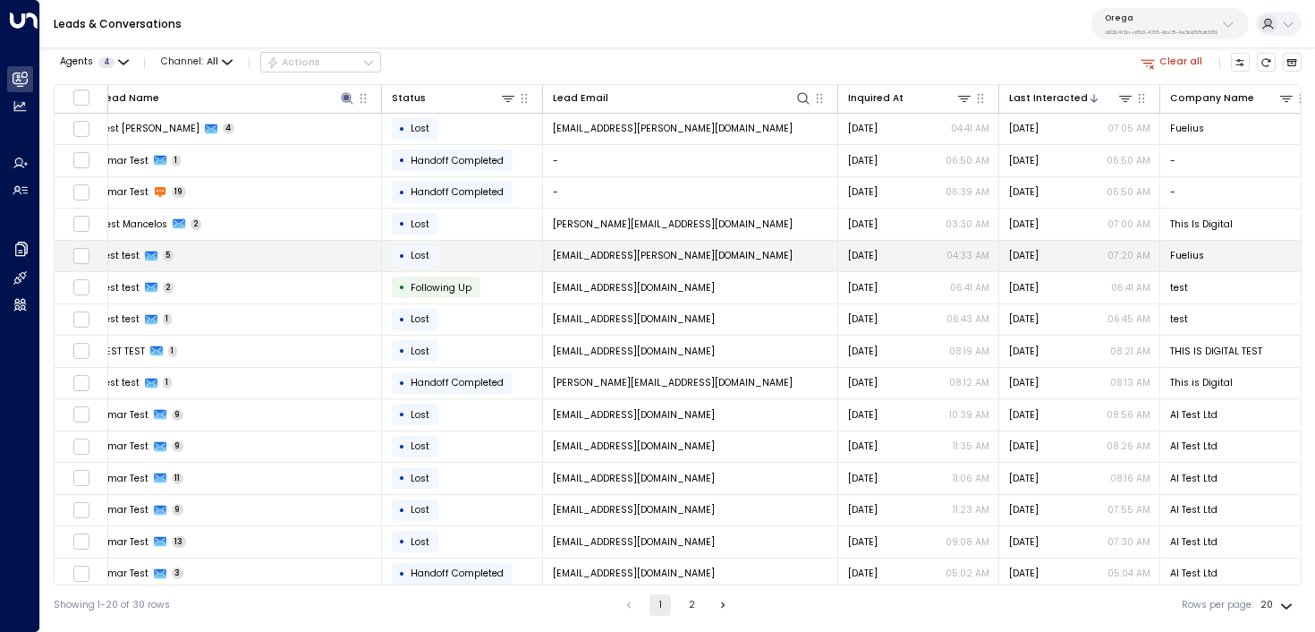
click at [302, 250] on td "test test 5" at bounding box center [236, 256] width 291 height 31
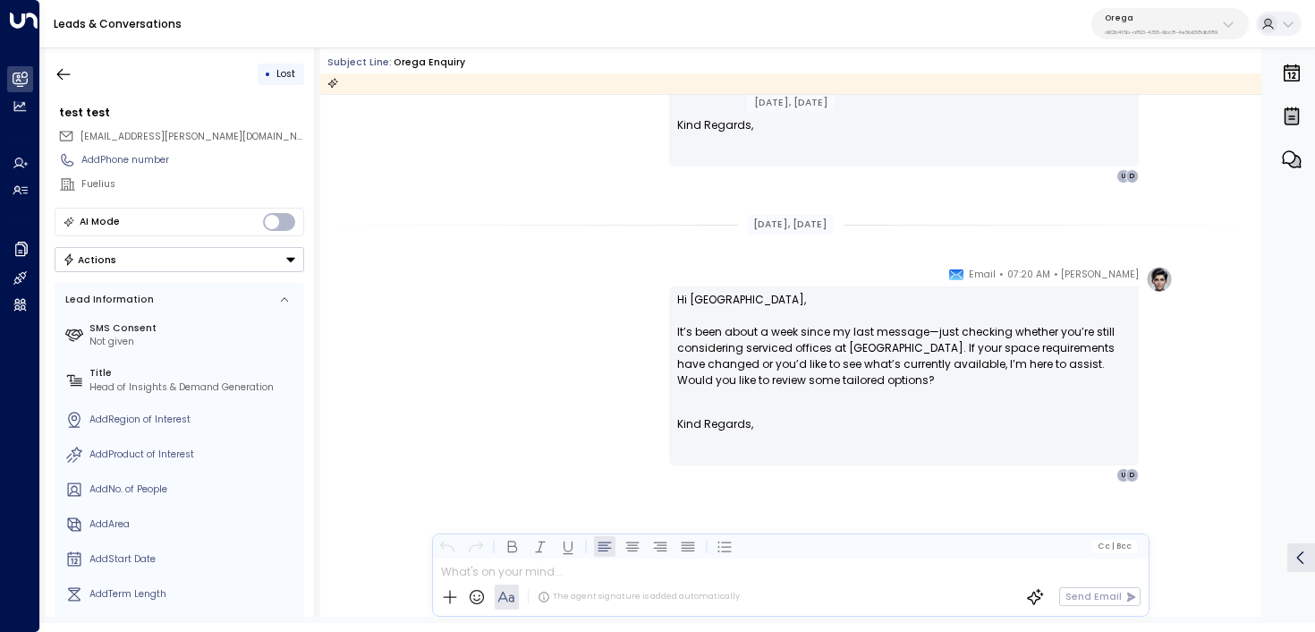
scroll to position [3980, 0]
